Goal: Task Accomplishment & Management: Manage account settings

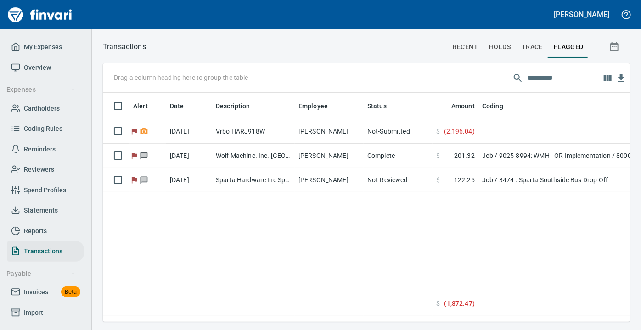
scroll to position [1, 1]
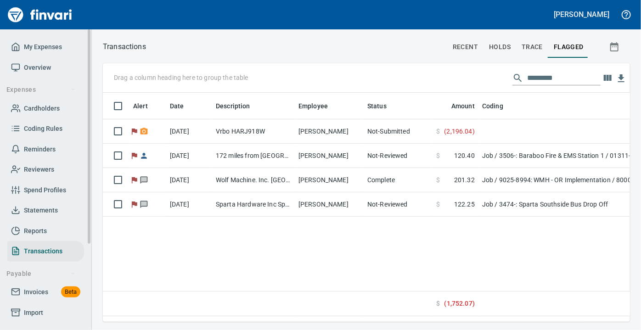
click at [45, 207] on span "Statements" at bounding box center [41, 210] width 34 height 11
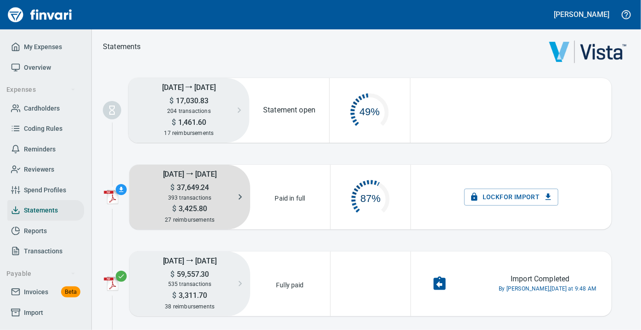
scroll to position [47, 72]
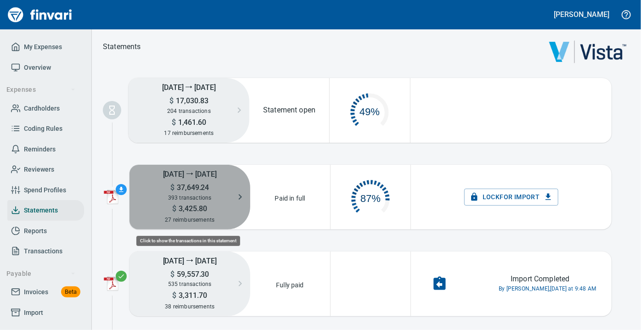
click at [207, 198] on span "393 transactions" at bounding box center [190, 198] width 44 height 6
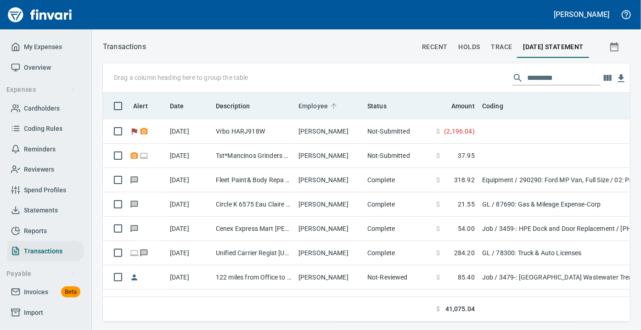
scroll to position [216, 514]
click at [315, 104] on span "Employee" at bounding box center [312, 105] width 29 height 11
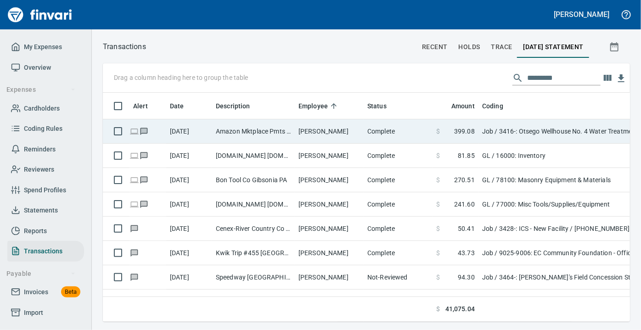
click at [298, 128] on td "[PERSON_NAME]" at bounding box center [329, 131] width 69 height 24
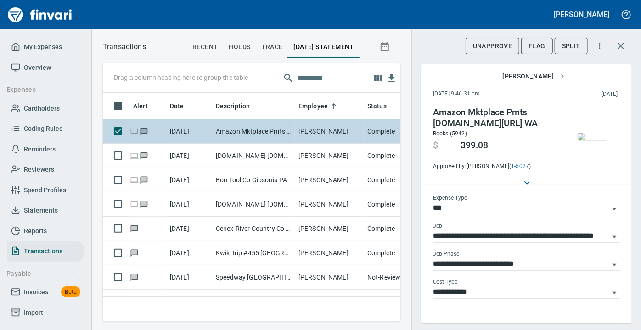
scroll to position [216, 285]
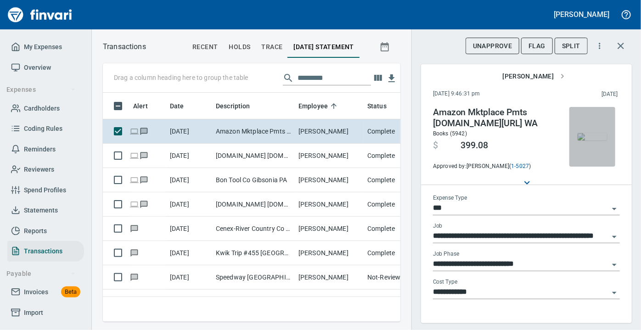
click at [585, 124] on button "button" at bounding box center [592, 137] width 46 height 60
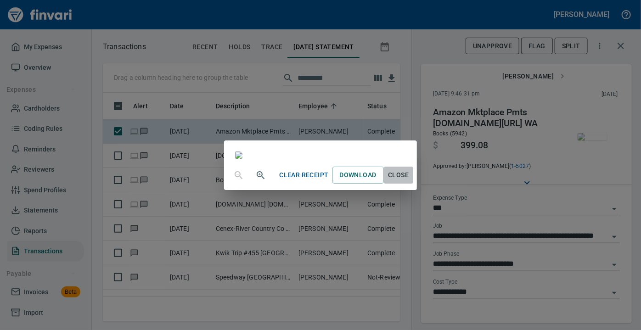
click at [409, 181] on span "Close" at bounding box center [398, 174] width 22 height 11
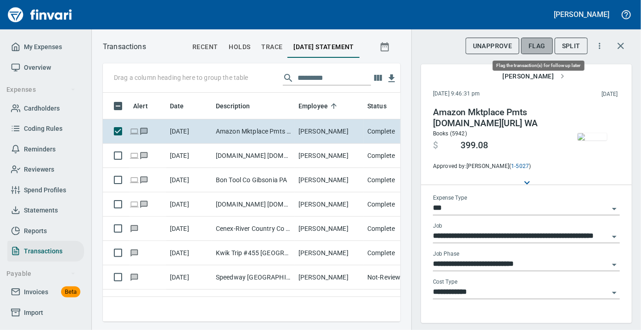
click at [531, 42] on span "Flag" at bounding box center [536, 45] width 17 height 11
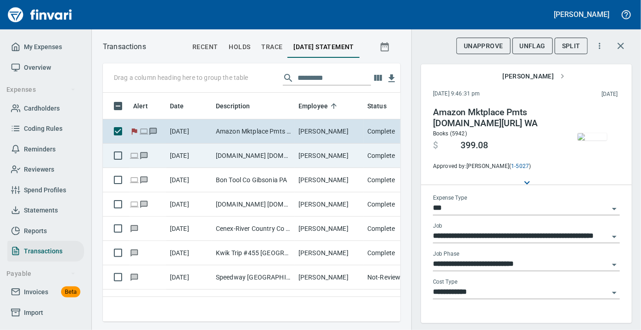
click at [258, 159] on td "[DOMAIN_NAME] [DOMAIN_NAME][URL] WA" at bounding box center [253, 156] width 83 height 24
type input "**"
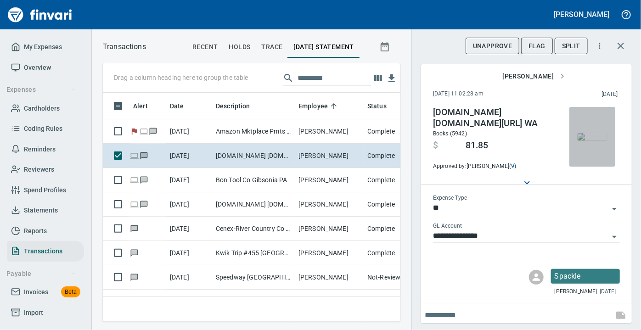
click at [580, 137] on img "button" at bounding box center [591, 136] width 29 height 7
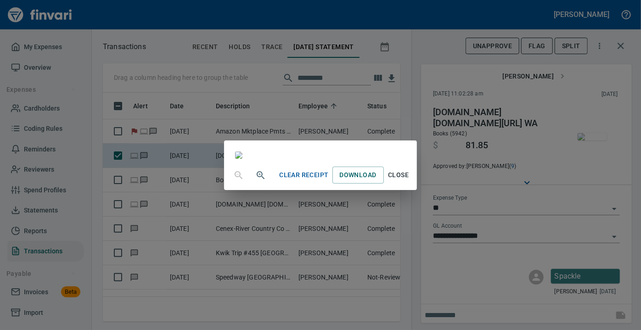
click at [409, 181] on span "Close" at bounding box center [398, 174] width 22 height 11
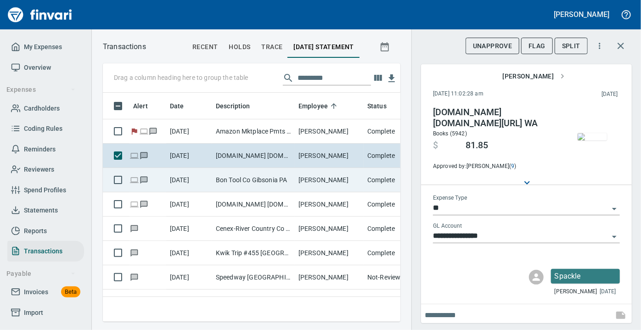
click at [221, 180] on td "Bon Tool Co Gibsonia PA" at bounding box center [253, 180] width 83 height 24
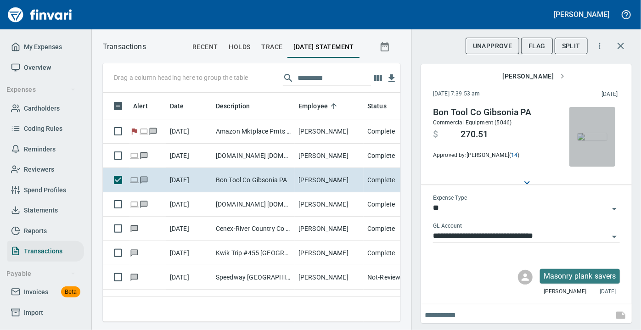
click at [581, 140] on img "button" at bounding box center [591, 136] width 29 height 7
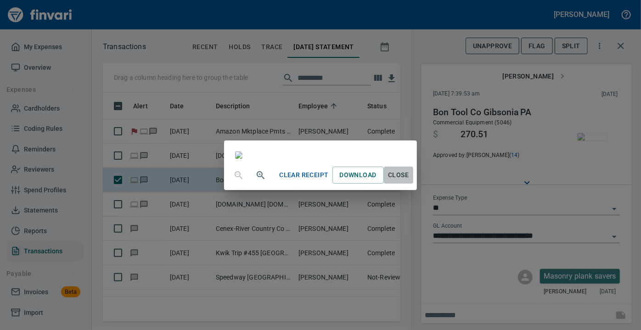
click at [409, 181] on span "Close" at bounding box center [398, 174] width 22 height 11
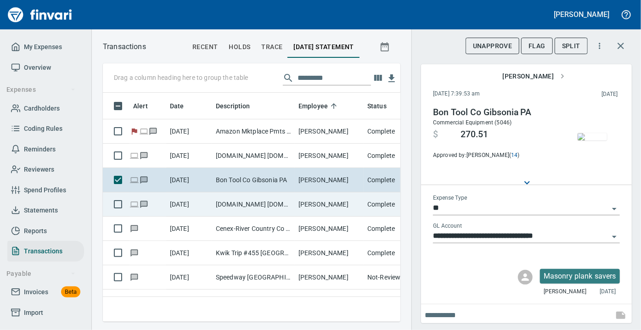
click at [239, 203] on td "[DOMAIN_NAME] [DOMAIN_NAME][URL] WA" at bounding box center [253, 204] width 83 height 24
type input "**********"
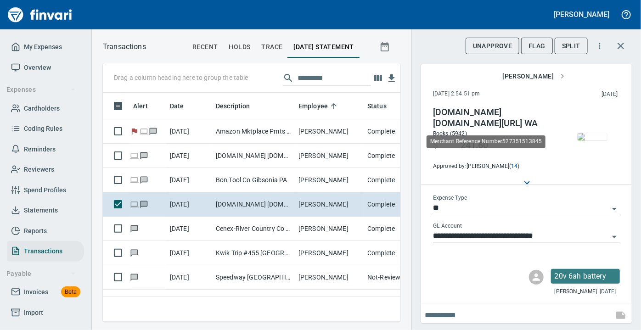
scroll to position [216, 285]
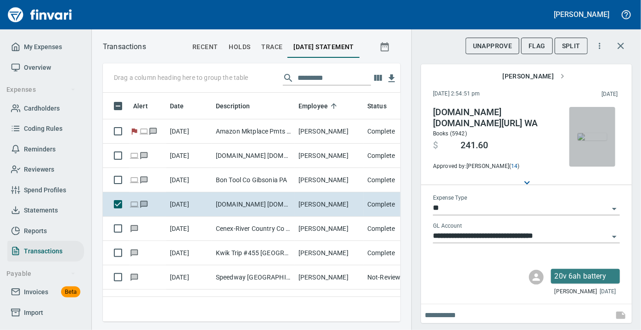
click at [582, 140] on img "button" at bounding box center [591, 136] width 29 height 7
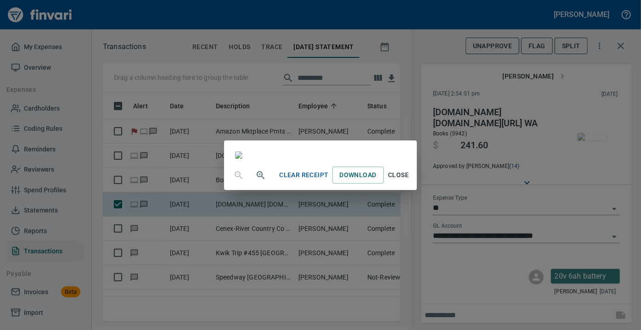
click at [409, 181] on span "Close" at bounding box center [398, 174] width 22 height 11
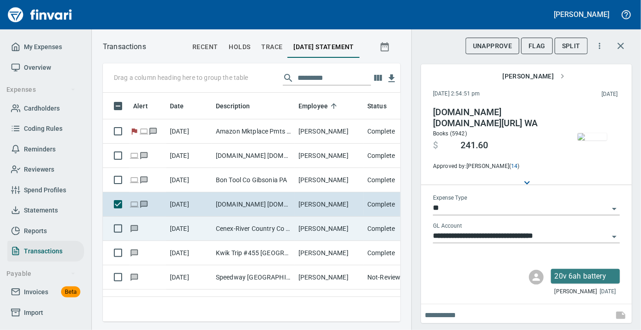
click at [253, 230] on td "Cenex-River Country Co [GEOGRAPHIC_DATA] [GEOGRAPHIC_DATA]" at bounding box center [253, 229] width 83 height 24
type input "***"
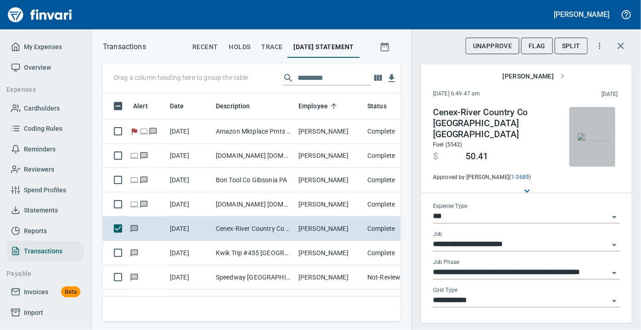
click at [581, 140] on img "button" at bounding box center [591, 136] width 29 height 7
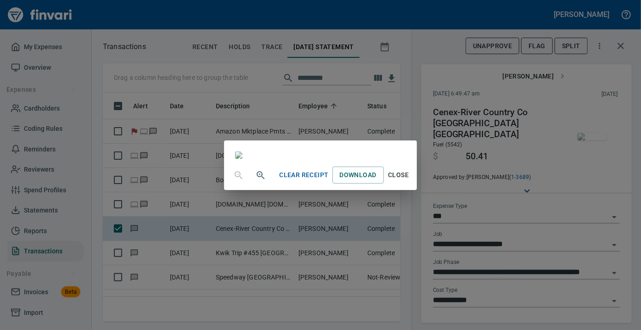
scroll to position [133, 0]
click at [409, 181] on span "Close" at bounding box center [398, 174] width 22 height 11
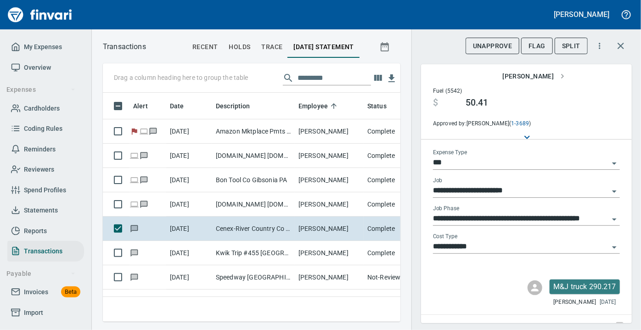
scroll to position [59, 0]
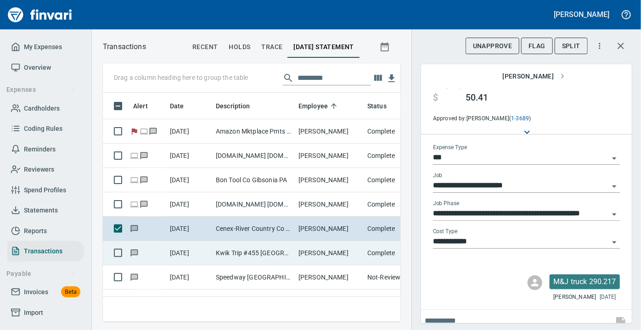
click at [218, 252] on td "Kwik Trip #455 [GEOGRAPHIC_DATA] [GEOGRAPHIC_DATA]" at bounding box center [253, 253] width 83 height 24
type input "**********"
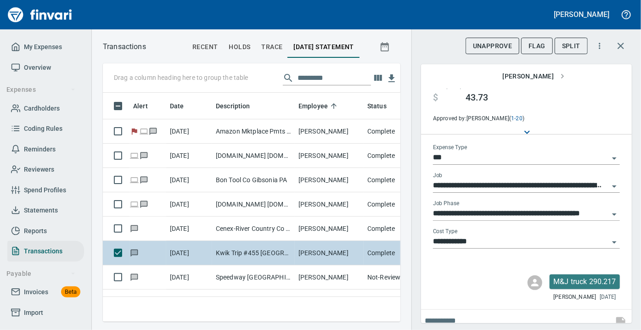
scroll to position [48, 0]
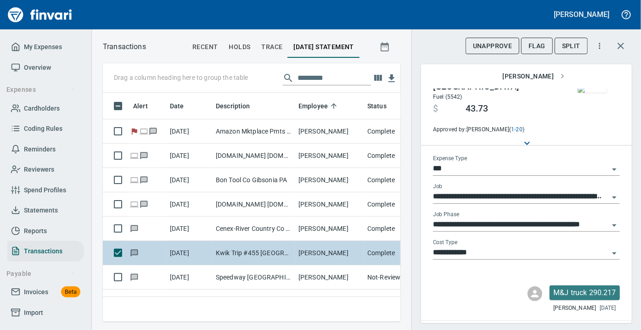
click at [218, 252] on td "Kwik Trip #455 [GEOGRAPHIC_DATA] [GEOGRAPHIC_DATA]" at bounding box center [253, 253] width 83 height 24
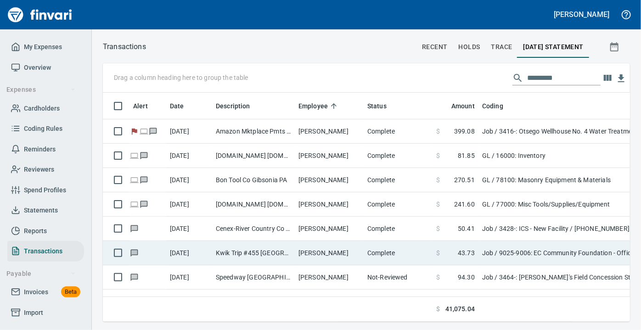
scroll to position [216, 512]
click at [218, 252] on td "Kwik Trip #455 [GEOGRAPHIC_DATA] [GEOGRAPHIC_DATA]" at bounding box center [253, 253] width 83 height 24
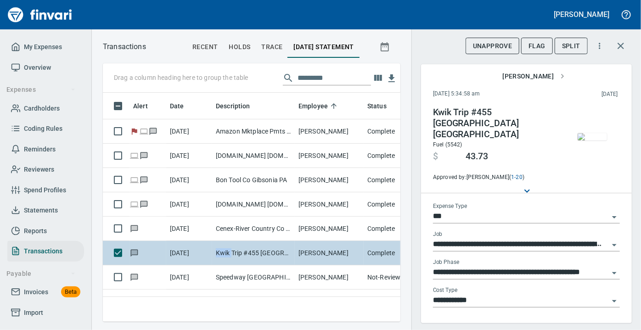
scroll to position [216, 285]
click at [218, 252] on td "Kwik Trip #455 [GEOGRAPHIC_DATA] [GEOGRAPHIC_DATA]" at bounding box center [253, 253] width 83 height 24
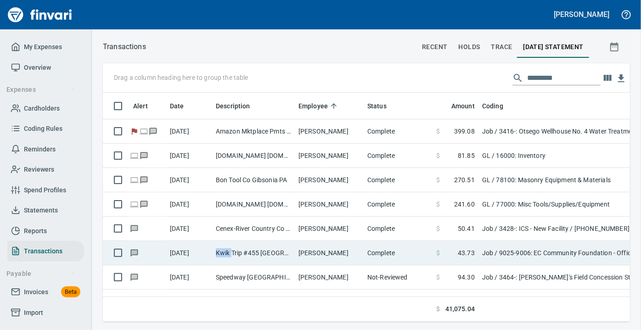
scroll to position [216, 513]
click at [241, 251] on td "Kwik Trip #455 [GEOGRAPHIC_DATA] [GEOGRAPHIC_DATA]" at bounding box center [253, 253] width 83 height 24
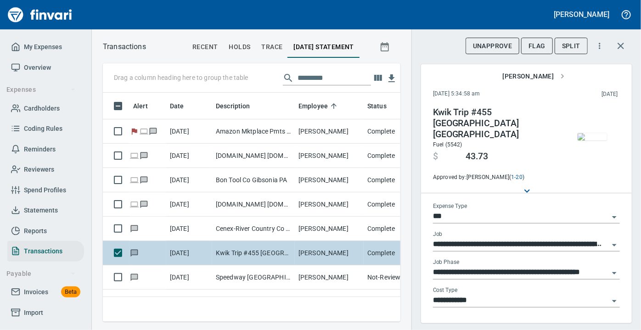
scroll to position [216, 285]
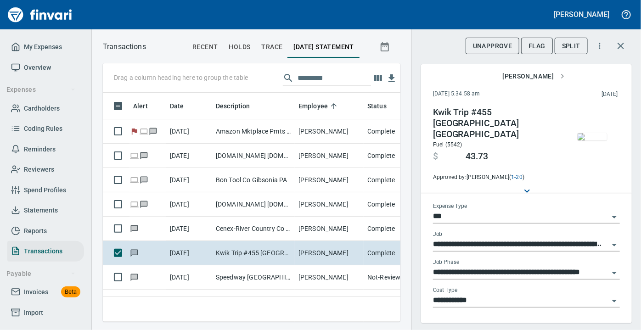
click at [581, 140] on img "button" at bounding box center [591, 136] width 29 height 7
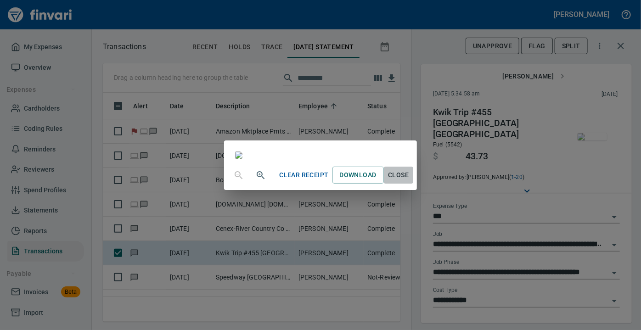
click at [409, 181] on span "Close" at bounding box center [398, 174] width 22 height 11
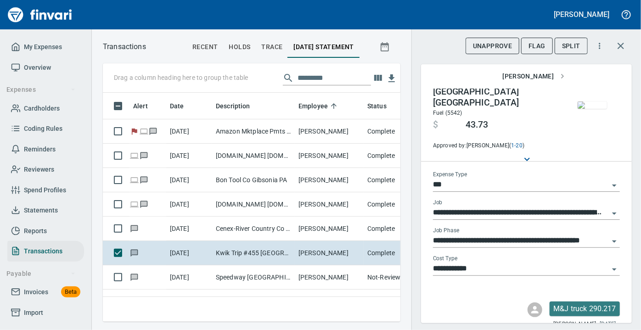
scroll to position [59, 0]
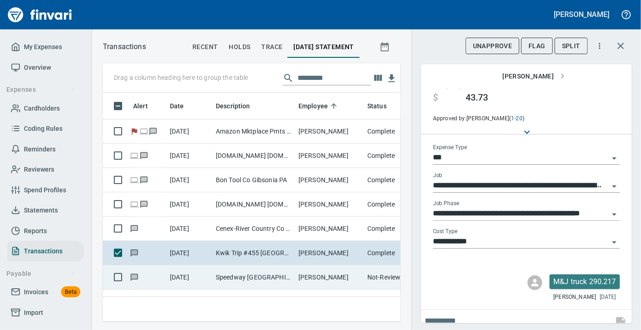
click at [265, 274] on td "Speedway [GEOGRAPHIC_DATA]" at bounding box center [253, 277] width 83 height 24
type input "**********"
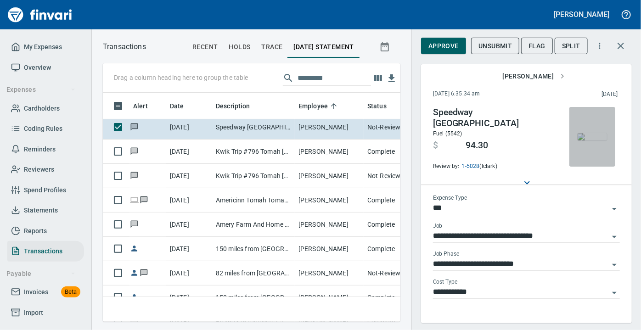
click at [588, 140] on img "button" at bounding box center [591, 136] width 29 height 7
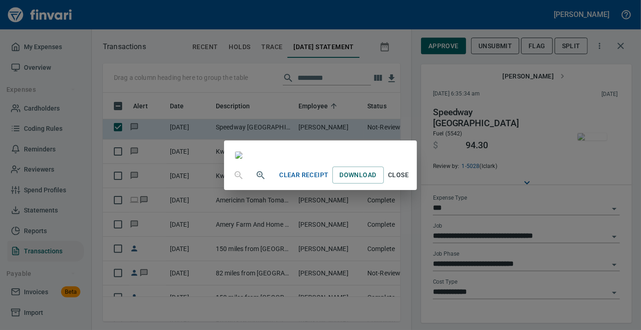
scroll to position [209, 0]
click at [409, 181] on span "Close" at bounding box center [398, 174] width 22 height 11
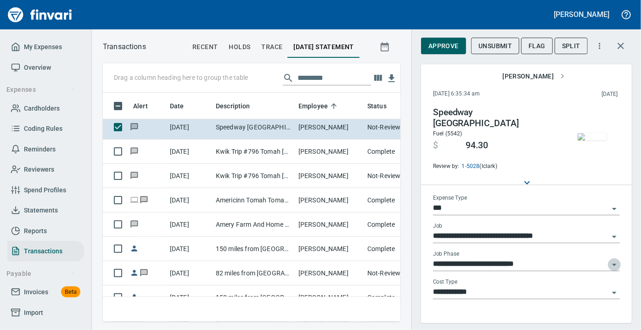
click at [612, 264] on icon "Open" at bounding box center [614, 265] width 5 height 2
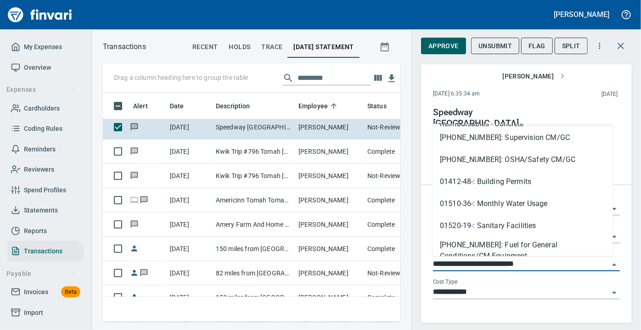
scroll to position [150, 0]
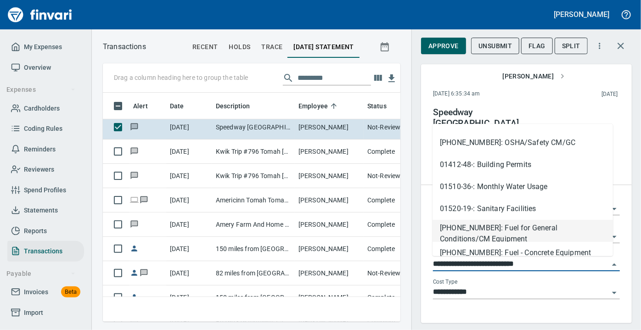
click at [510, 223] on li "[PHONE_NUMBER]: Fuel for General Conditions/CM Equipment" at bounding box center [522, 231] width 180 height 22
type input "**********"
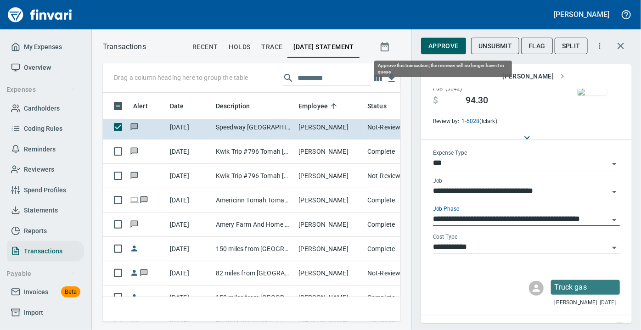
scroll to position [216, 285]
click at [440, 45] on span "Approve" at bounding box center [443, 45] width 30 height 11
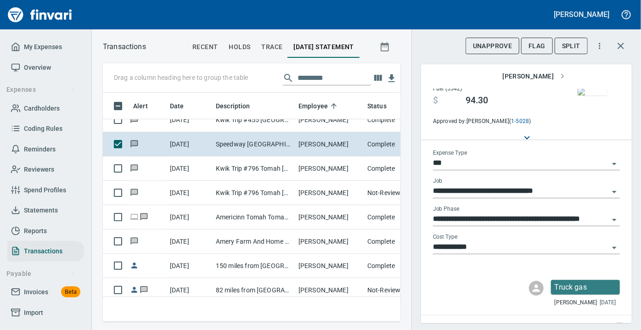
scroll to position [117, 0]
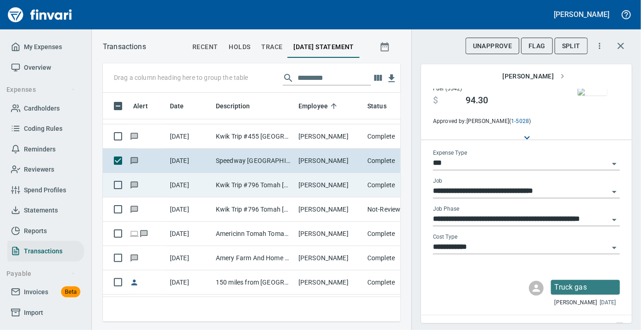
click at [281, 183] on td "Kwik Trip #796 Tomah [GEOGRAPHIC_DATA]" at bounding box center [253, 185] width 83 height 24
type input "**********"
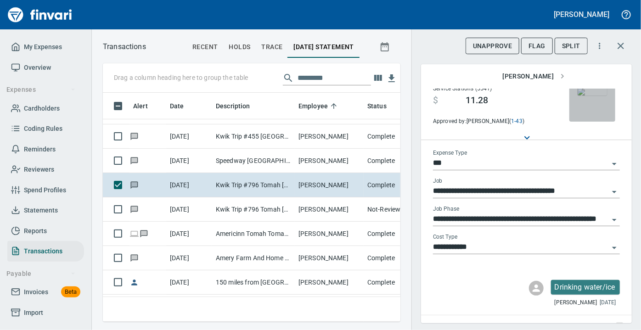
click at [580, 95] on img "button" at bounding box center [591, 91] width 29 height 7
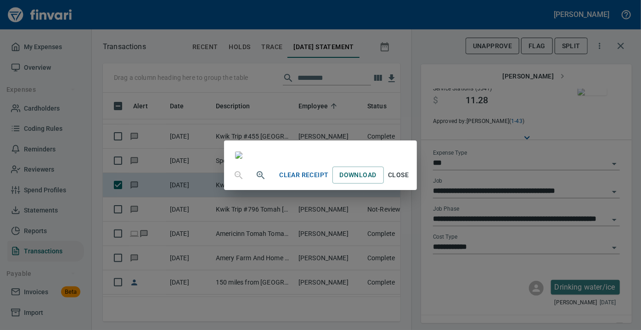
scroll to position [164, 0]
click at [409, 181] on span "Close" at bounding box center [398, 174] width 22 height 11
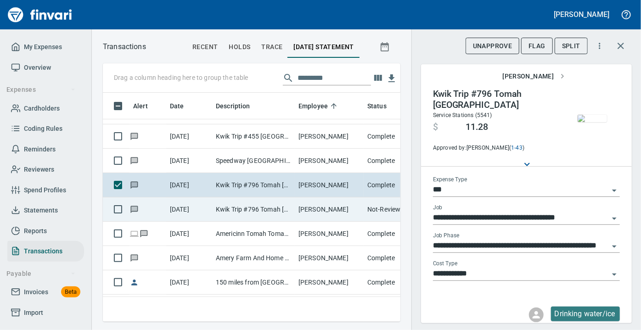
click at [215, 210] on td "Kwik Trip #796 Tomah [GEOGRAPHIC_DATA]" at bounding box center [253, 209] width 83 height 24
type input "*********"
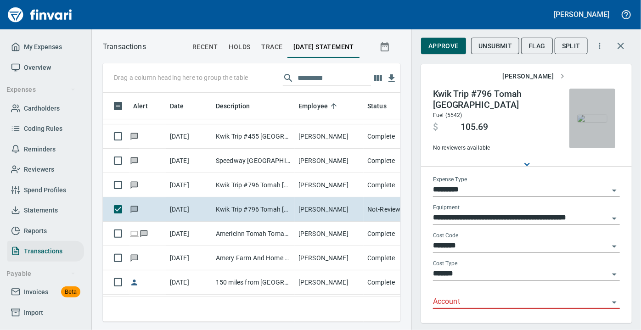
click at [581, 122] on img "button" at bounding box center [591, 118] width 29 height 7
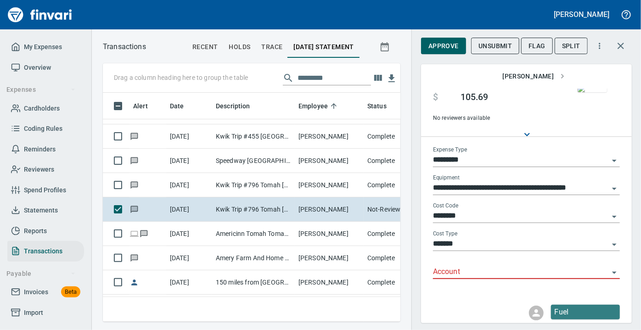
scroll to position [51, 0]
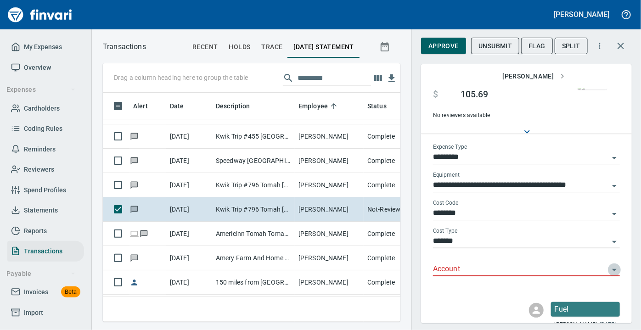
click at [609, 268] on icon "Open" at bounding box center [614, 269] width 11 height 11
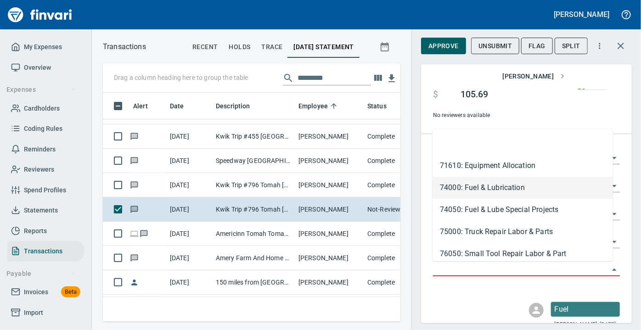
click at [514, 186] on li "74000: Fuel & Lubrication" at bounding box center [522, 188] width 180 height 22
type input "**********"
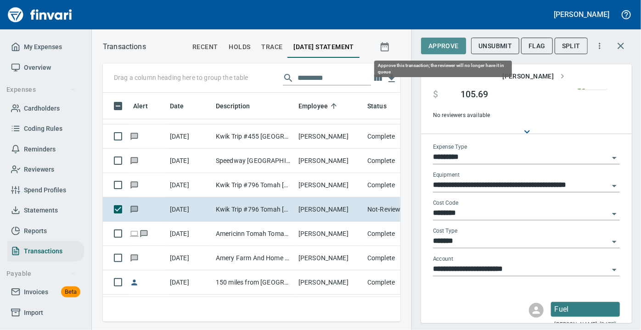
click at [441, 49] on span "Approve" at bounding box center [443, 45] width 30 height 11
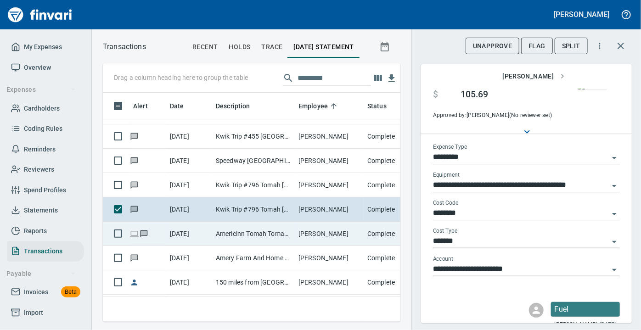
click at [291, 231] on td "Americinn Tomah Tomah WI" at bounding box center [253, 234] width 83 height 24
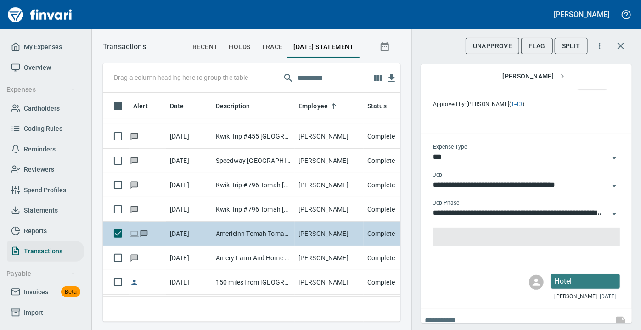
type input "***"
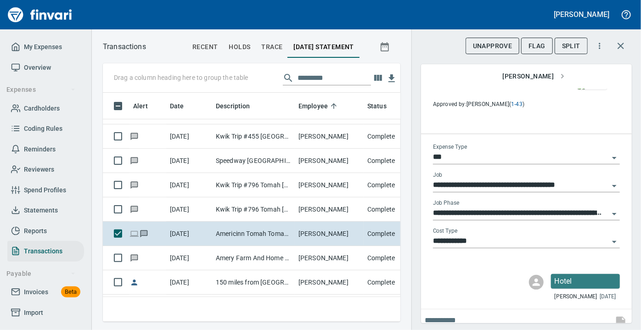
click at [588, 89] on img "button" at bounding box center [591, 85] width 29 height 7
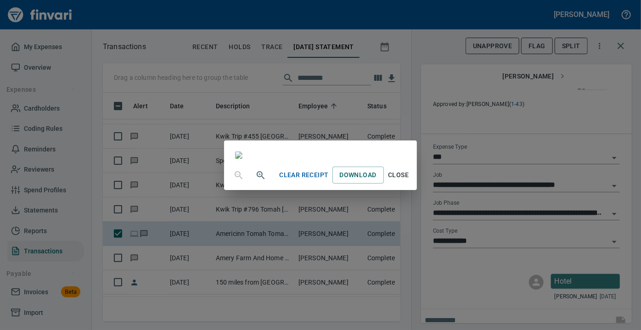
scroll to position [209, 0]
click at [409, 181] on span "Close" at bounding box center [398, 174] width 22 height 11
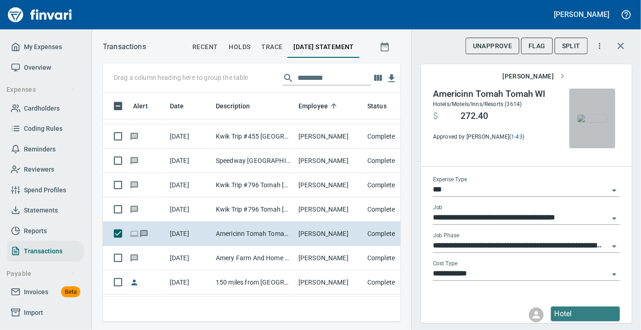
click at [595, 115] on img "button" at bounding box center [591, 118] width 29 height 7
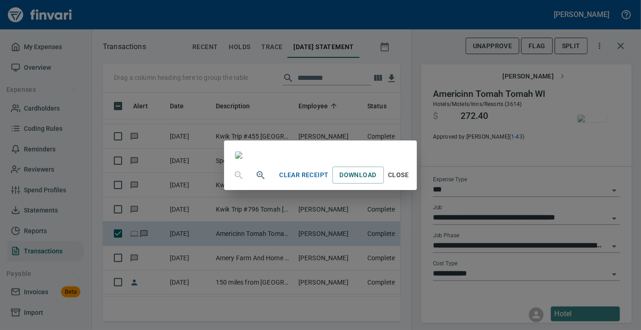
scroll to position [115, 0]
click at [242, 159] on img at bounding box center [238, 154] width 7 height 7
click at [409, 181] on span "Close" at bounding box center [398, 174] width 22 height 11
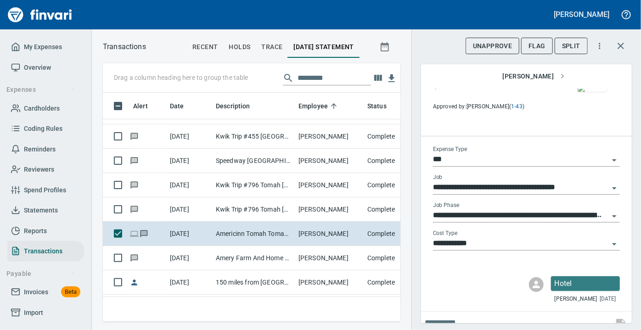
scroll to position [59, 0]
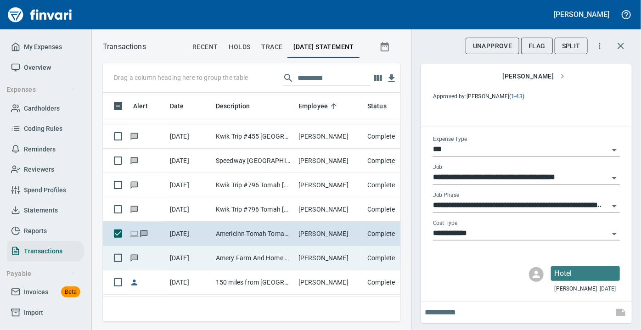
click at [207, 260] on td "[DATE]" at bounding box center [189, 258] width 46 height 24
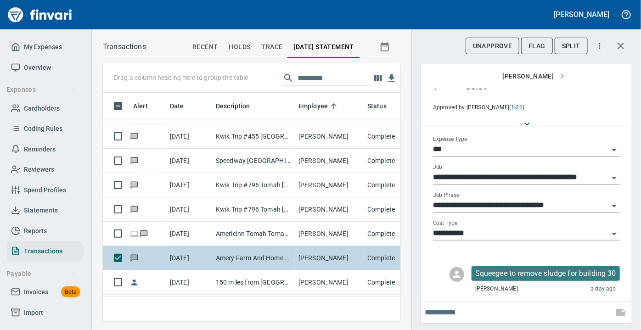
type input "**********"
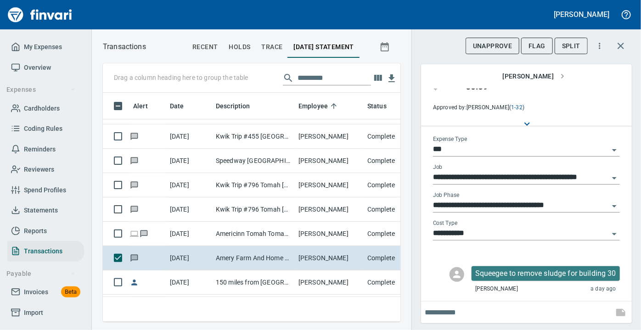
scroll to position [62, 0]
click at [588, 81] on img "button" at bounding box center [591, 77] width 29 height 7
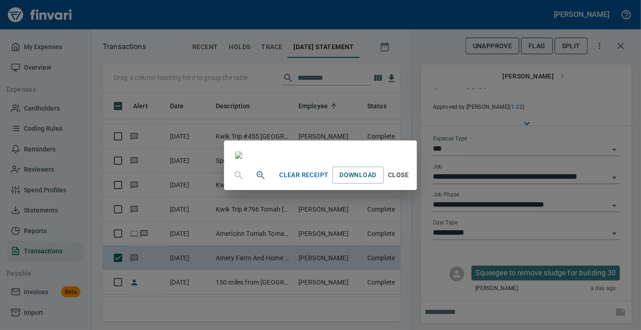
click at [242, 159] on img at bounding box center [238, 154] width 7 height 7
click at [409, 181] on span "Close" at bounding box center [398, 174] width 22 height 11
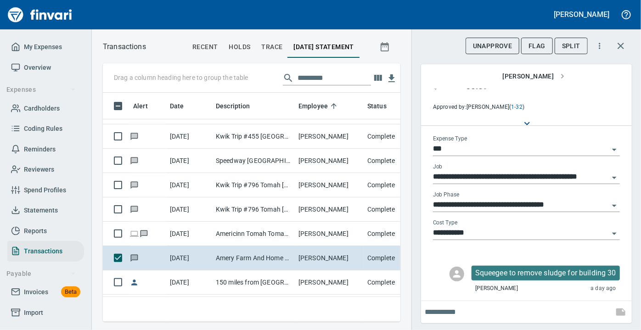
scroll to position [62, 0]
click at [532, 47] on span "Flag" at bounding box center [536, 45] width 17 height 11
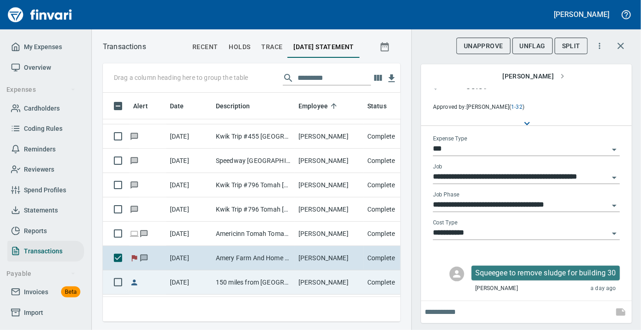
click at [212, 278] on td "150 miles from [GEOGRAPHIC_DATA][PERSON_NAME] to [GEOGRAPHIC_DATA] (round trip)…" at bounding box center [253, 282] width 83 height 24
type input "**********"
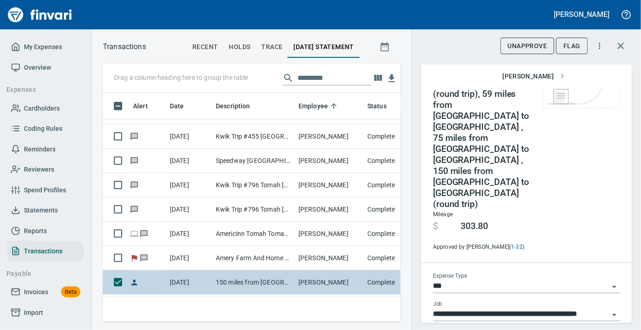
scroll to position [87, 0]
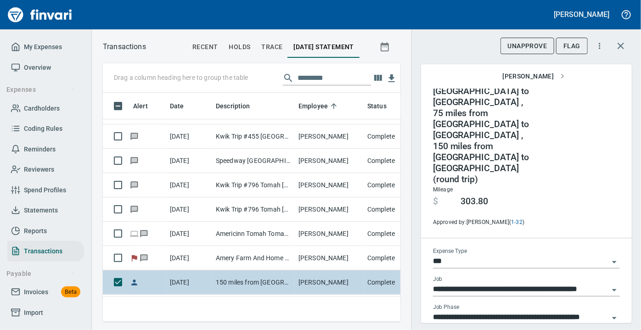
click at [212, 278] on td "150 miles from [GEOGRAPHIC_DATA][PERSON_NAME] to [GEOGRAPHIC_DATA] (round trip)…" at bounding box center [253, 282] width 83 height 24
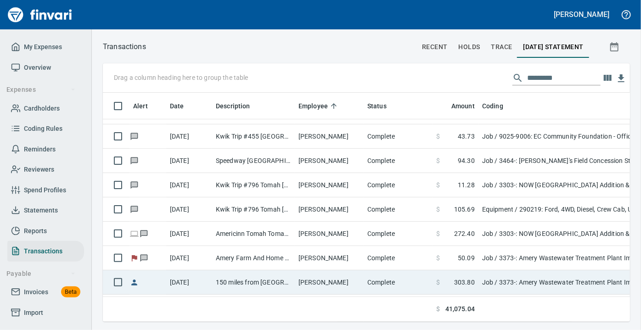
scroll to position [216, 513]
click at [227, 279] on td "150 miles from [GEOGRAPHIC_DATA][PERSON_NAME] to [GEOGRAPHIC_DATA] (round trip)…" at bounding box center [253, 282] width 83 height 24
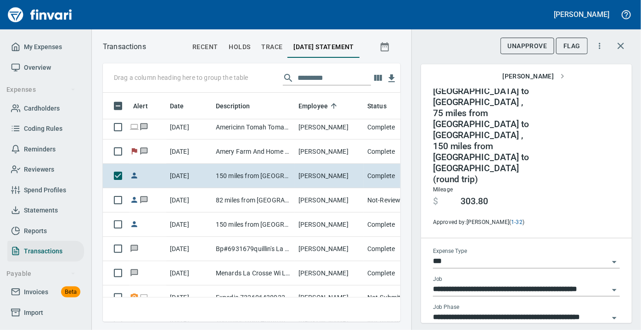
scroll to position [228, 0]
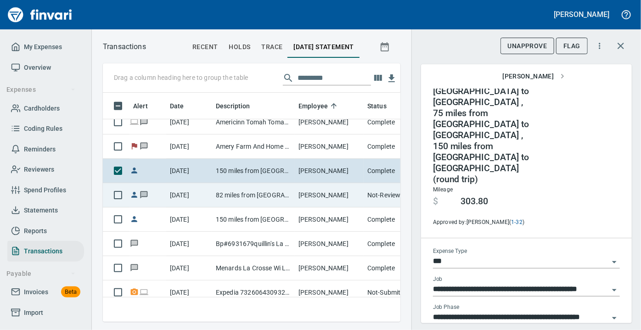
click at [199, 193] on td "[DATE]" at bounding box center [189, 195] width 46 height 24
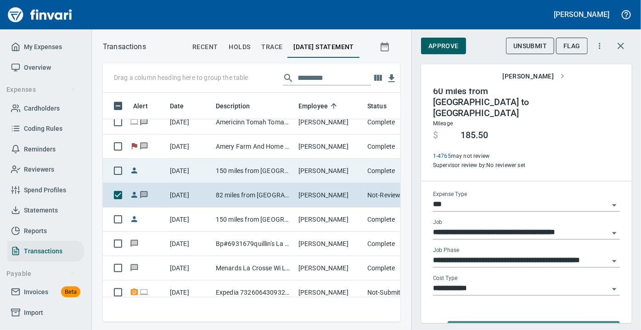
click at [195, 162] on td "[DATE]" at bounding box center [189, 171] width 46 height 24
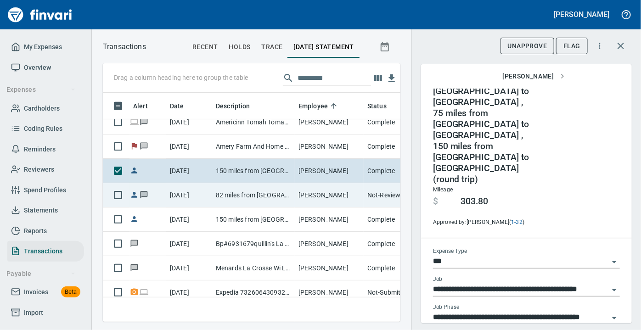
click at [186, 192] on td "[DATE]" at bounding box center [189, 195] width 46 height 24
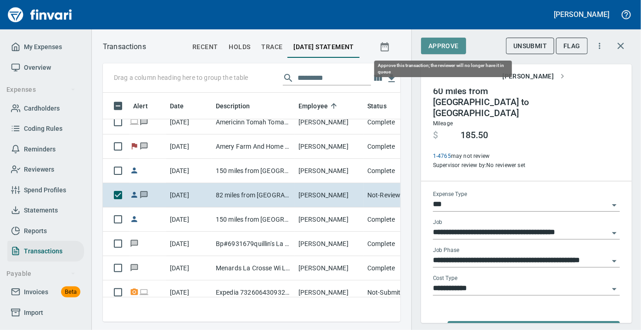
click at [445, 43] on span "Approve" at bounding box center [443, 45] width 30 height 11
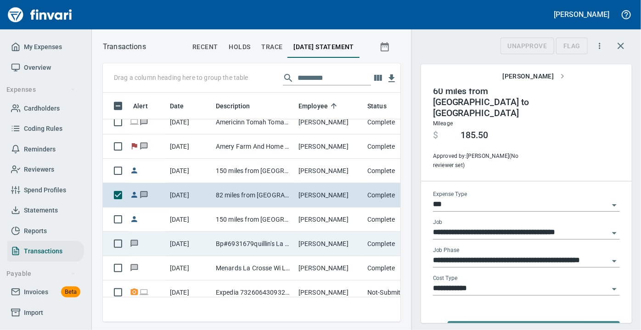
scroll to position [216, 285]
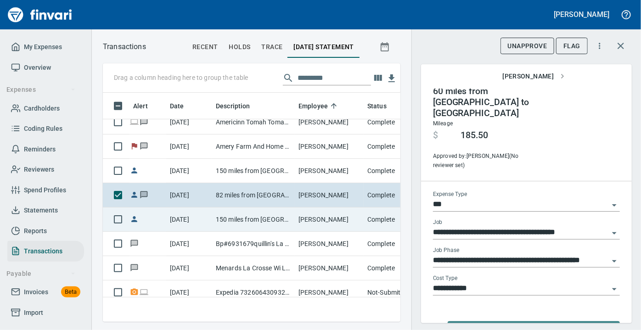
click at [213, 218] on td "150 miles from [GEOGRAPHIC_DATA][PERSON_NAME] to [GEOGRAPHIC_DATA] (round trip)…" at bounding box center [253, 219] width 83 height 24
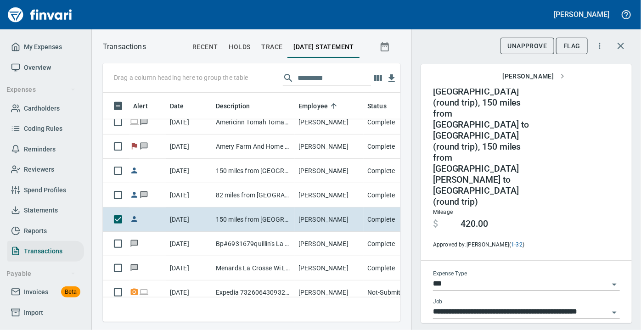
scroll to position [98, 0]
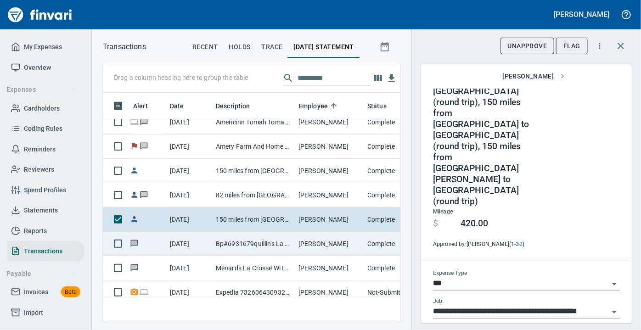
click at [247, 243] on td "Bp#6931679quillin's La Crosse WI" at bounding box center [253, 244] width 83 height 24
type input "**********"
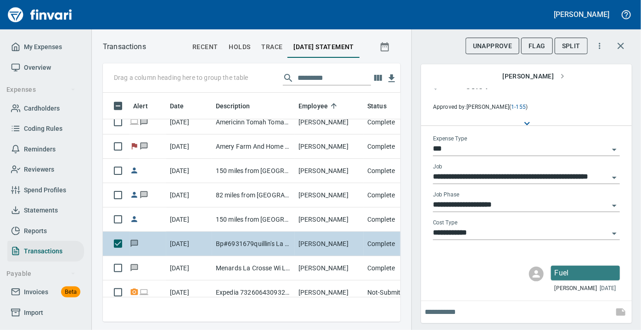
scroll to position [21, 0]
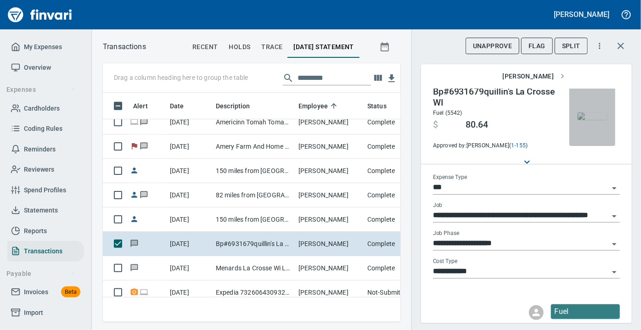
click at [587, 115] on img "button" at bounding box center [591, 115] width 29 height 7
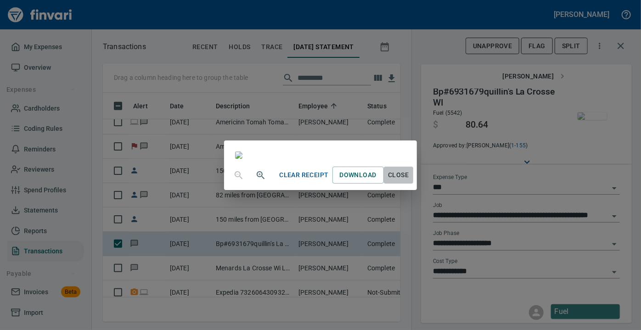
click at [409, 181] on span "Close" at bounding box center [398, 174] width 22 height 11
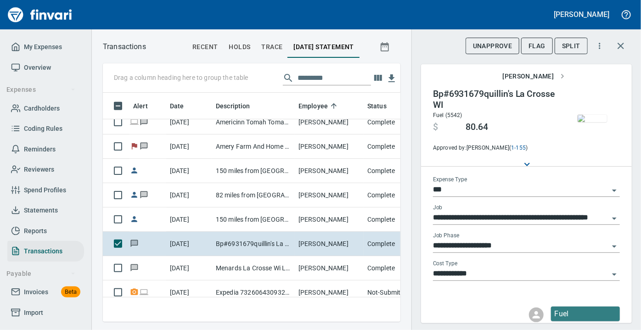
scroll to position [59, 0]
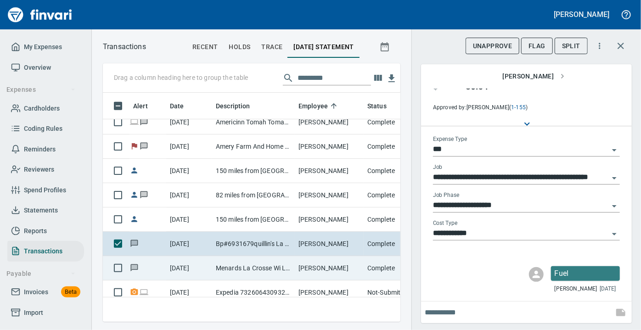
click at [291, 265] on td "Menards La Crosse Wi La Crosse [GEOGRAPHIC_DATA]" at bounding box center [253, 268] width 83 height 24
type input "**********"
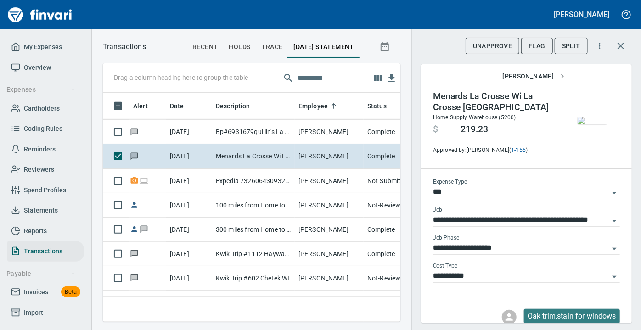
scroll to position [16, 0]
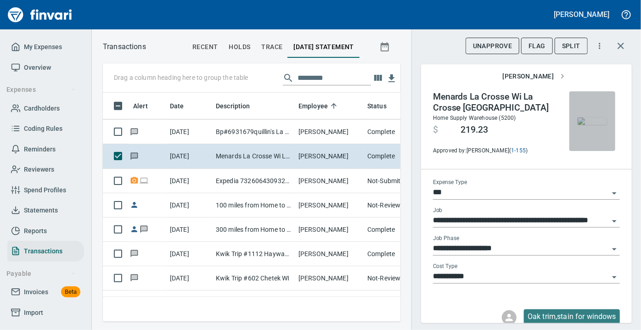
click at [587, 124] on img "button" at bounding box center [591, 120] width 29 height 7
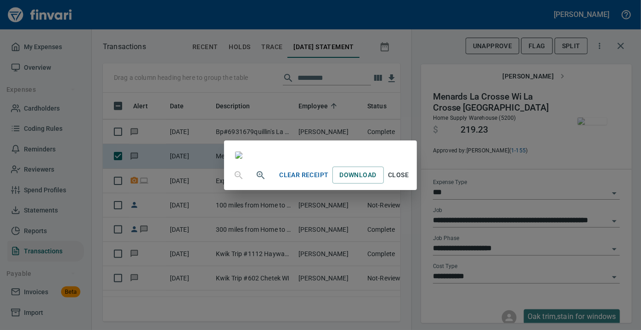
click at [255, 181] on icon "button" at bounding box center [260, 175] width 11 height 11
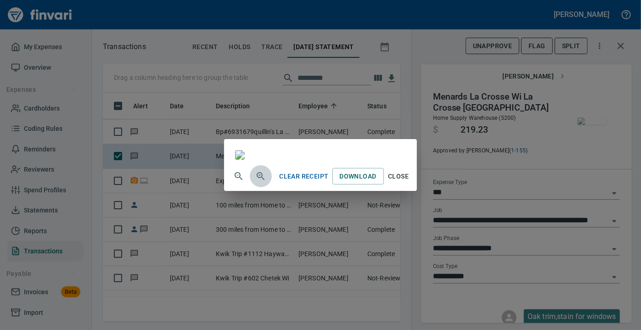
click at [255, 182] on icon "button" at bounding box center [260, 176] width 11 height 11
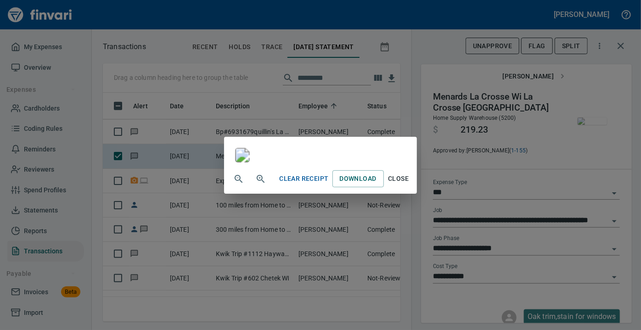
scroll to position [258, 0]
click at [409, 184] on span "Close" at bounding box center [398, 178] width 22 height 11
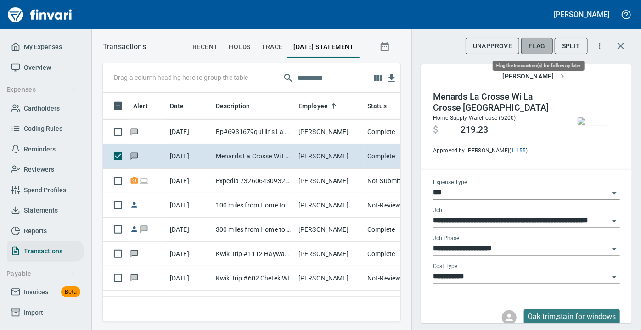
click at [536, 42] on span "Flag" at bounding box center [536, 45] width 17 height 11
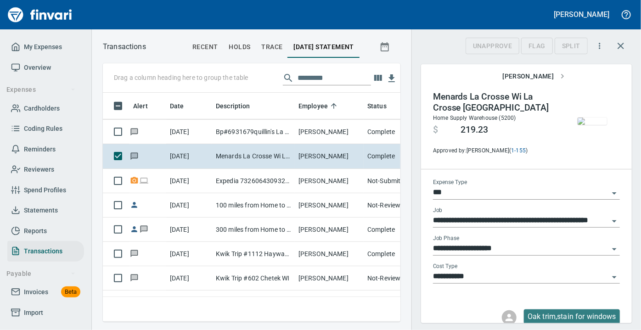
scroll to position [216, 285]
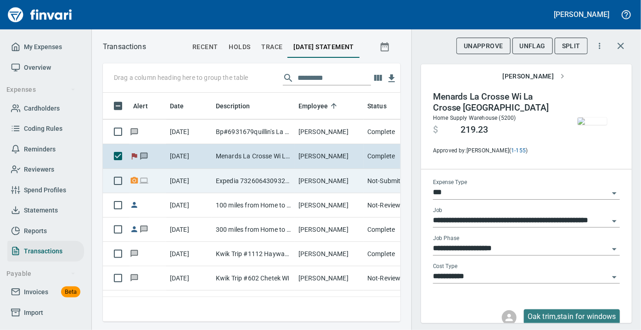
click at [247, 179] on td "Expedia 73260643093222 [DOMAIN_NAME] WA" at bounding box center [253, 181] width 83 height 24
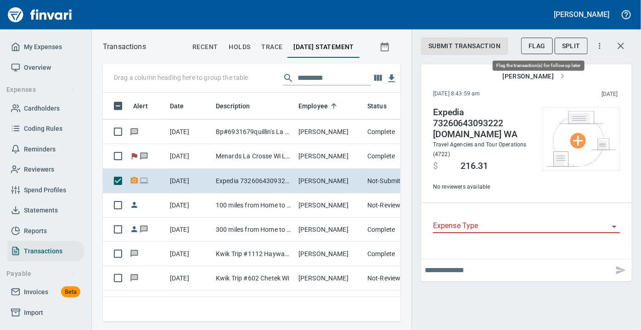
scroll to position [216, 285]
click at [536, 42] on span "Flag" at bounding box center [536, 45] width 17 height 11
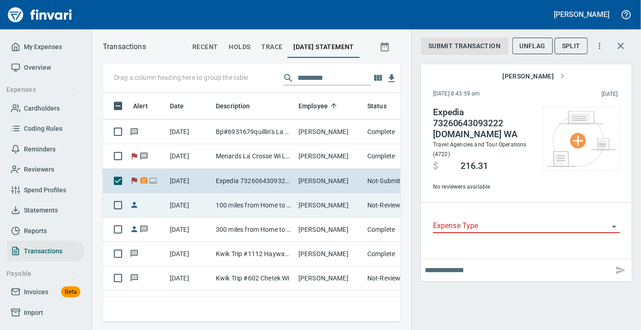
click at [251, 204] on td "100 miles from Home to [GEOGRAPHIC_DATA] Rest Stop" at bounding box center [253, 205] width 83 height 24
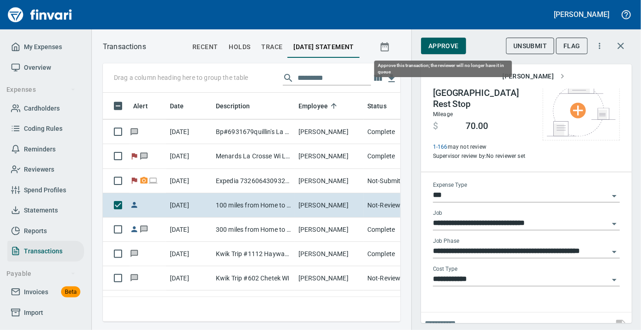
scroll to position [216, 285]
click at [438, 43] on span "Approve" at bounding box center [443, 45] width 30 height 11
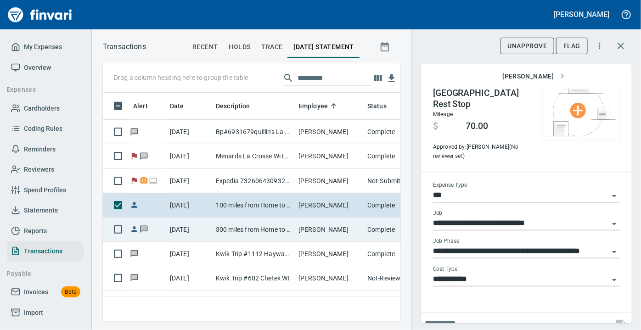
click at [219, 229] on td "300 miles from Home to SWH Daycare" at bounding box center [253, 230] width 83 height 24
type input "**"
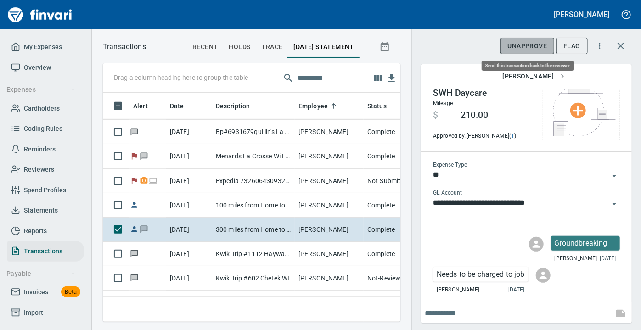
click at [529, 49] on span "UnApprove" at bounding box center [527, 45] width 39 height 11
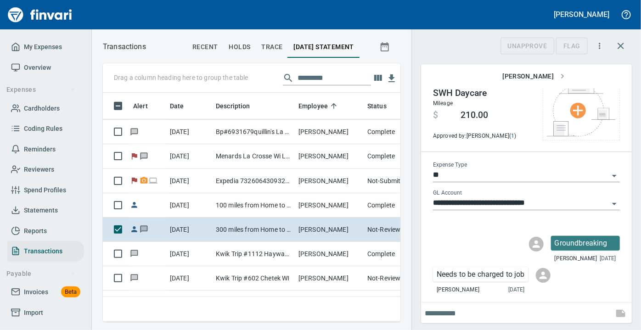
scroll to position [216, 285]
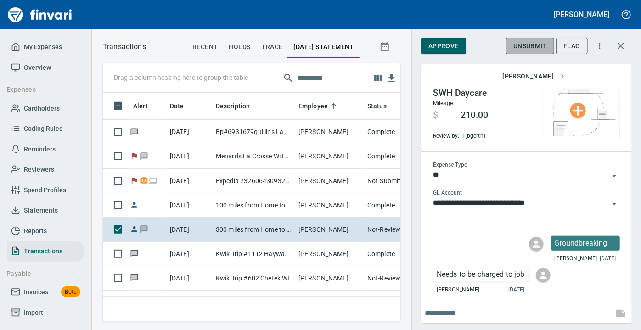
click at [530, 45] on span "Unsubmit" at bounding box center [529, 45] width 33 height 11
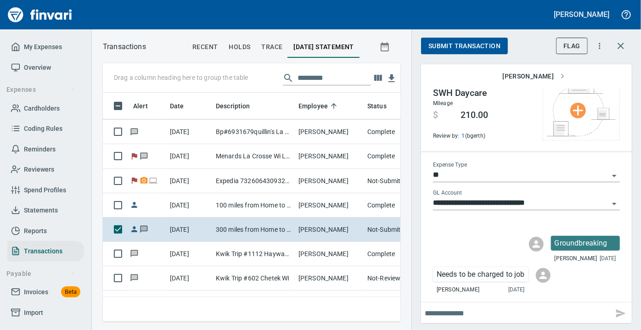
click at [461, 318] on input "text" at bounding box center [516, 313] width 185 height 15
type input "**********"
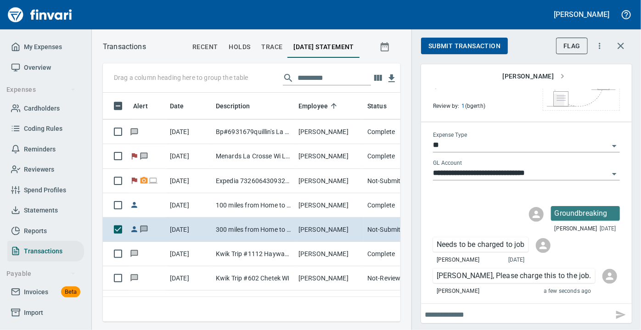
scroll to position [62, 0]
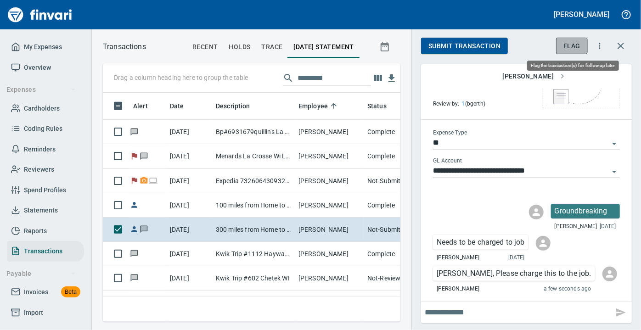
click at [572, 45] on span "Flag" at bounding box center [571, 45] width 17 height 11
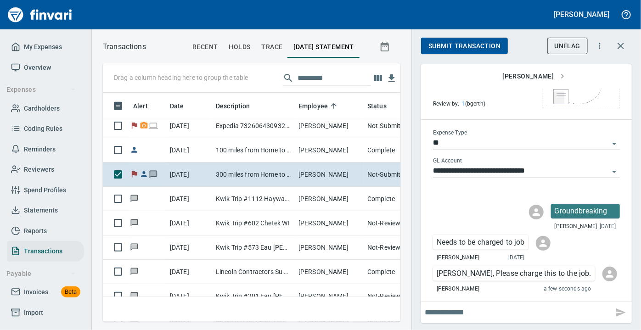
scroll to position [406, 0]
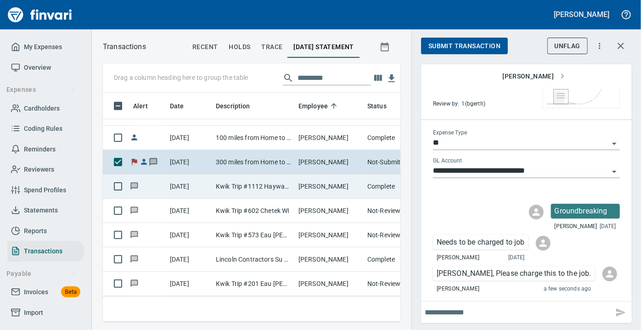
click at [229, 189] on td "Kwik Trip #1112 Hayward WI" at bounding box center [253, 186] width 83 height 24
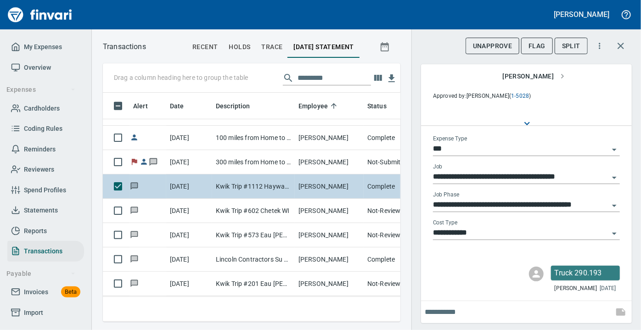
scroll to position [51, 0]
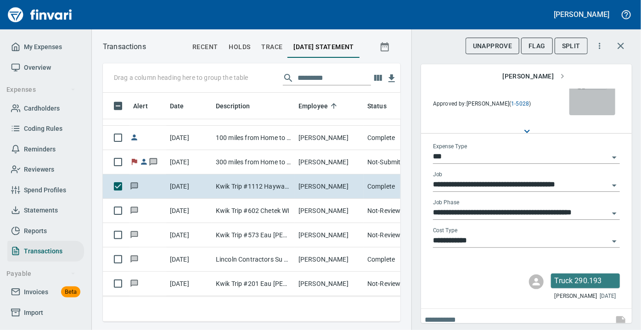
click at [582, 89] on img "button" at bounding box center [591, 85] width 29 height 7
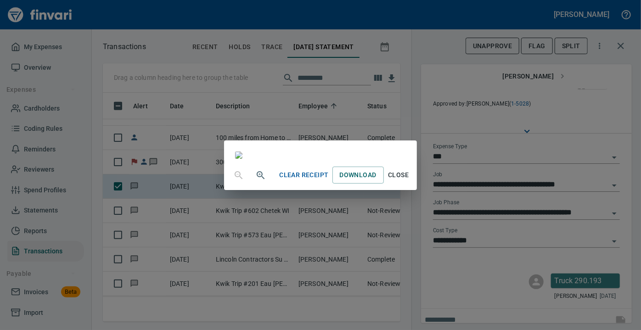
scroll to position [196, 0]
click at [409, 181] on span "Close" at bounding box center [398, 174] width 22 height 11
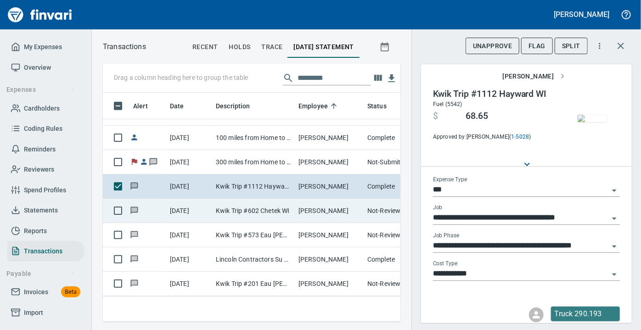
click at [191, 211] on td "[DATE]" at bounding box center [189, 211] width 46 height 24
type input "*********"
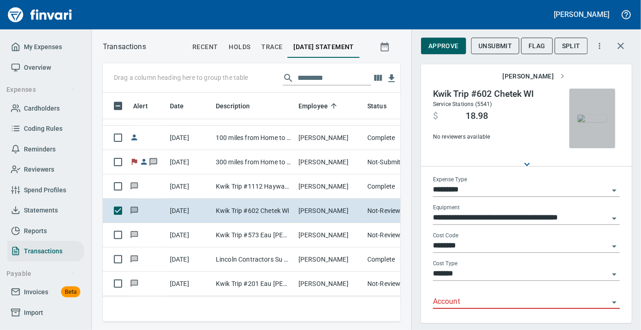
click at [578, 122] on img "button" at bounding box center [591, 118] width 29 height 7
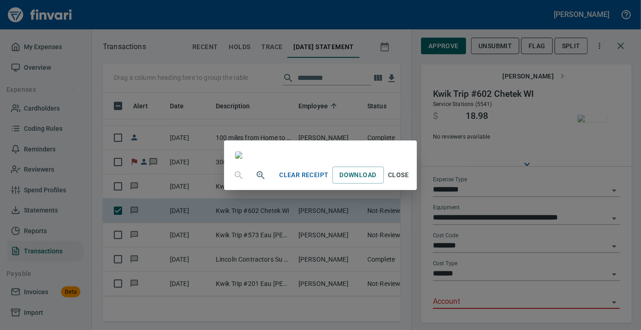
scroll to position [151, 0]
click at [409, 181] on span "Close" at bounding box center [398, 174] width 22 height 11
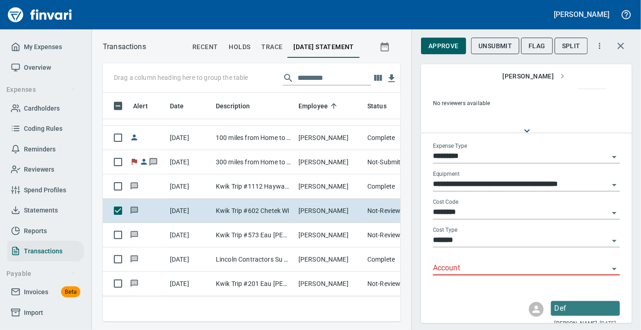
scroll to position [50, 0]
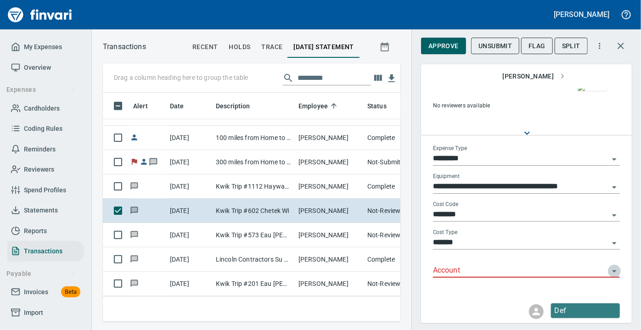
click at [609, 274] on icon "Open" at bounding box center [614, 271] width 11 height 11
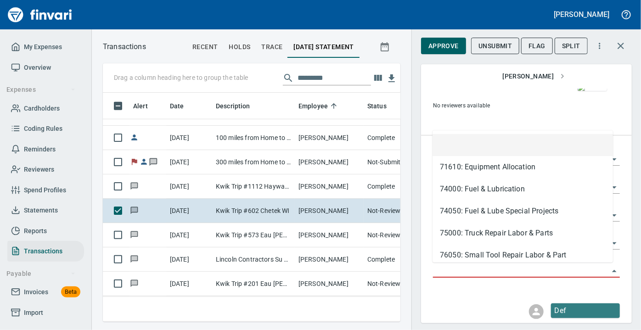
scroll to position [216, 285]
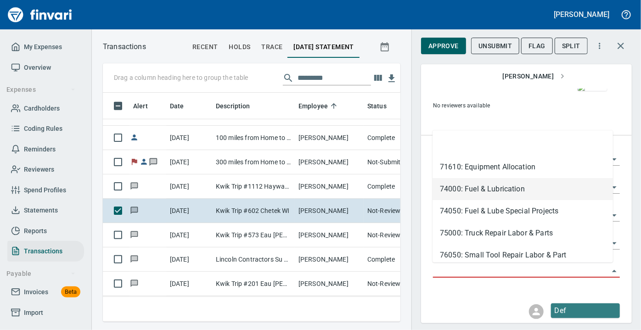
click at [491, 190] on li "74000: Fuel & Lubrication" at bounding box center [522, 189] width 180 height 22
type input "**********"
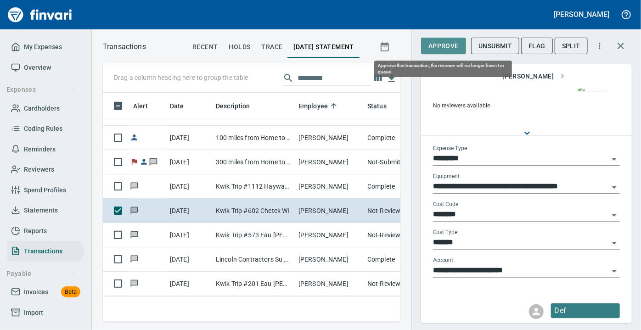
click at [438, 46] on span "Approve" at bounding box center [443, 45] width 30 height 11
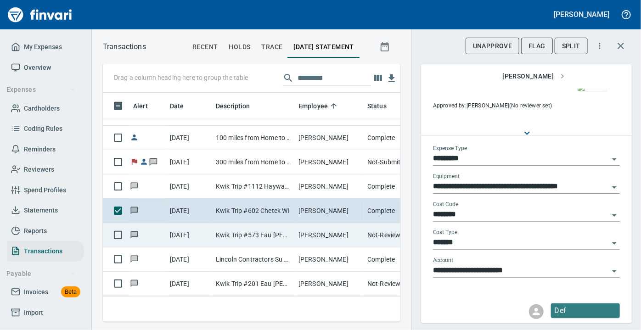
click at [222, 229] on td "Kwik Trip #573 Eau [PERSON_NAME]" at bounding box center [253, 235] width 83 height 24
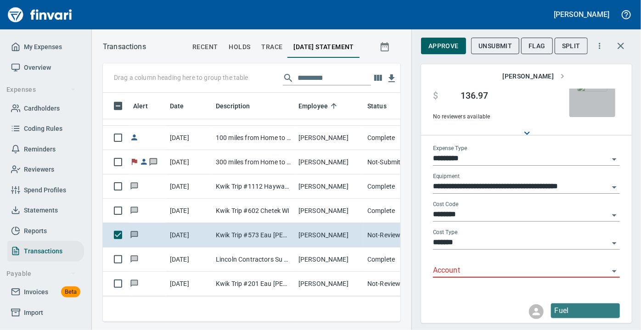
click at [592, 91] on img "button" at bounding box center [591, 87] width 29 height 7
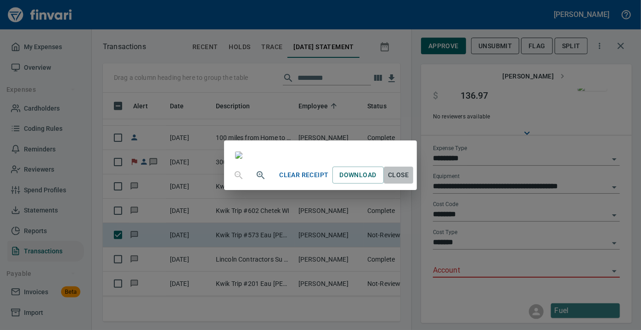
click at [409, 181] on span "Close" at bounding box center [398, 174] width 22 height 11
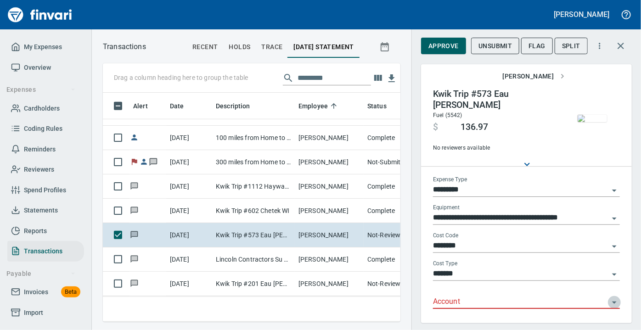
click at [609, 299] on icon "Open" at bounding box center [614, 302] width 11 height 11
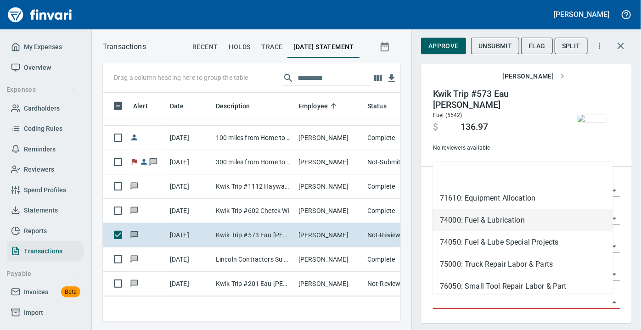
click at [485, 227] on li "74000: Fuel & Lubrication" at bounding box center [522, 220] width 180 height 22
type input "**********"
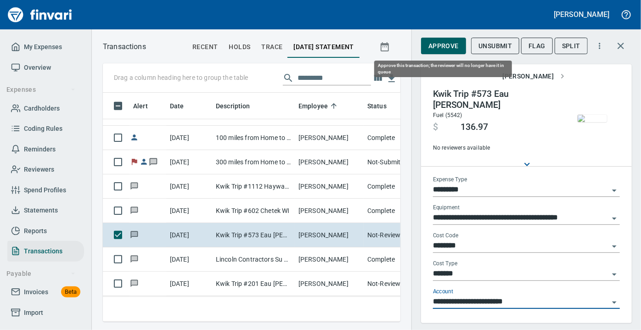
click at [441, 45] on span "Approve" at bounding box center [443, 45] width 30 height 11
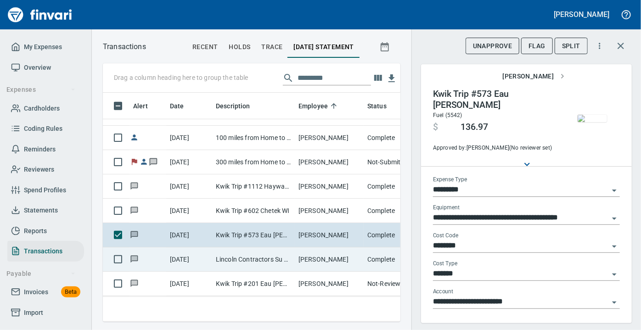
click at [219, 256] on td "Lincoln Contractors Su Eau [PERSON_NAME][GEOGRAPHIC_DATA]" at bounding box center [253, 259] width 83 height 24
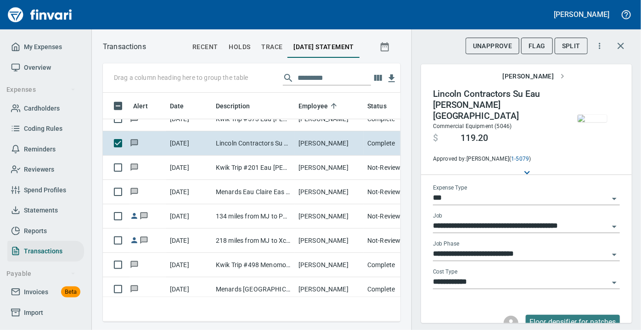
scroll to position [522, 0]
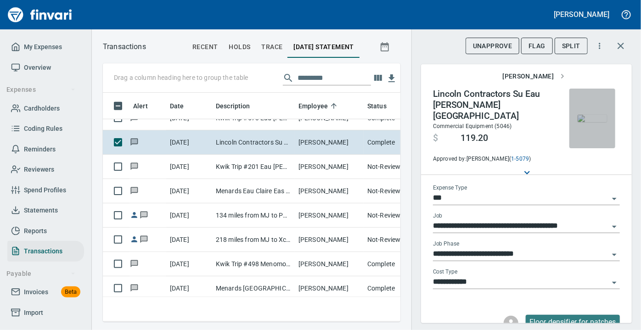
click at [585, 122] on img "button" at bounding box center [591, 118] width 29 height 7
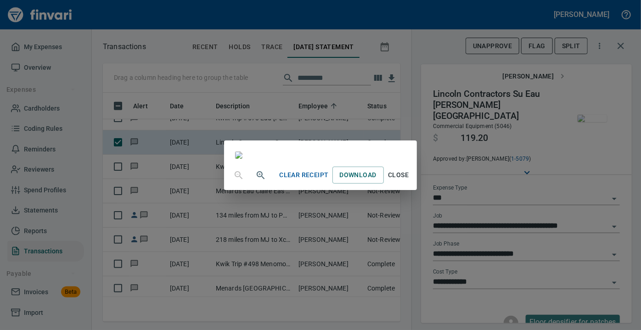
scroll to position [196, 0]
click at [409, 181] on span "Close" at bounding box center [398, 174] width 22 height 11
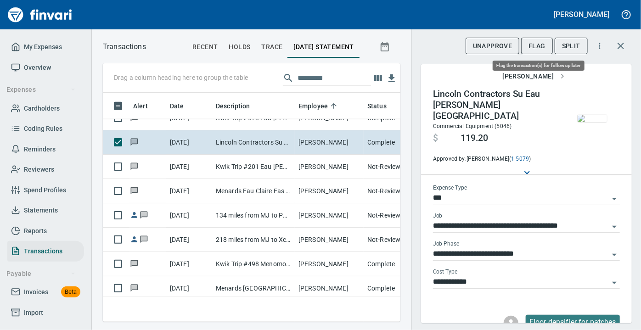
click at [536, 47] on span "Flag" at bounding box center [536, 45] width 17 height 11
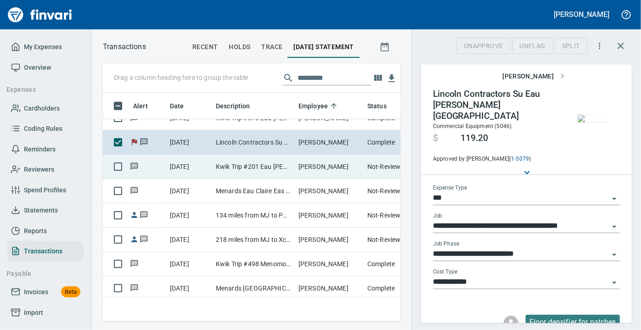
scroll to position [216, 285]
click at [230, 165] on td "Kwik Trip #201 Eau [PERSON_NAME]" at bounding box center [253, 167] width 83 height 24
type input "*********"
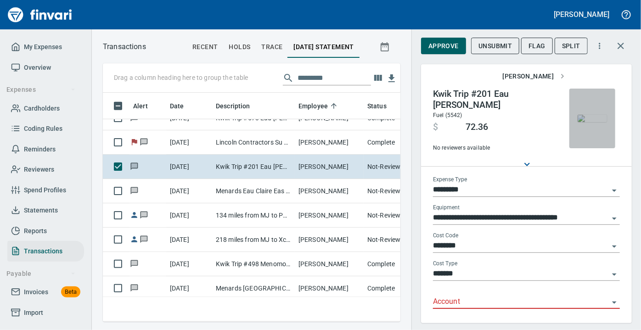
click at [585, 116] on img "button" at bounding box center [591, 118] width 29 height 7
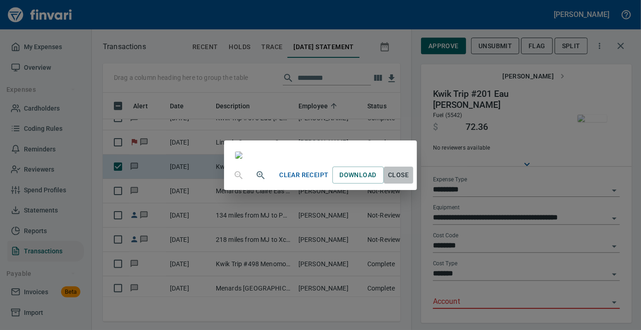
click at [409, 181] on span "Close" at bounding box center [398, 174] width 22 height 11
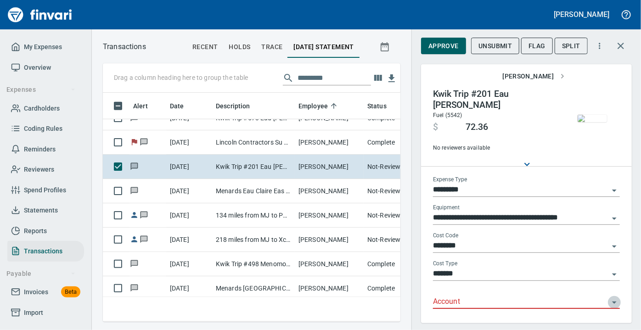
click at [609, 303] on icon "Open" at bounding box center [614, 302] width 11 height 11
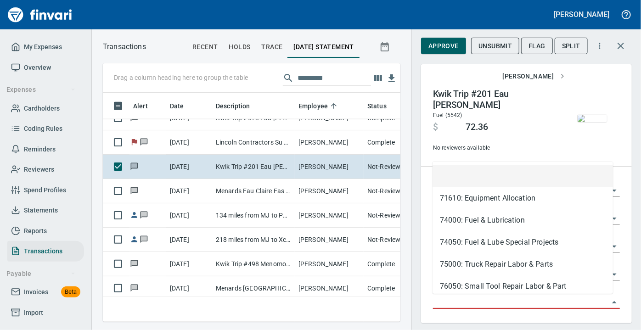
scroll to position [216, 285]
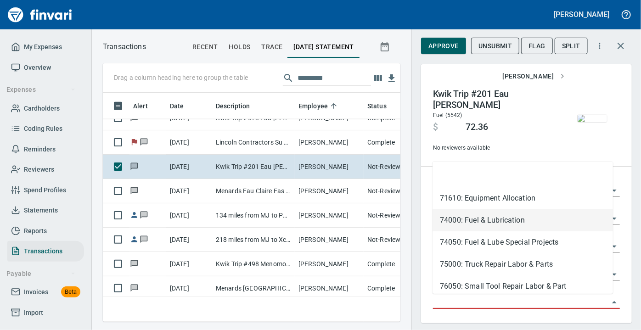
click at [472, 223] on li "74000: Fuel & Lubrication" at bounding box center [522, 220] width 180 height 22
type input "**********"
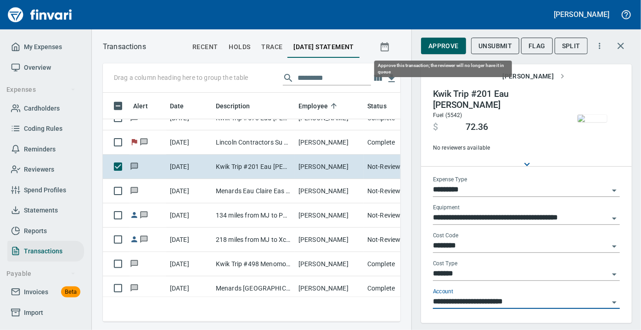
click at [435, 42] on span "Approve" at bounding box center [443, 45] width 30 height 11
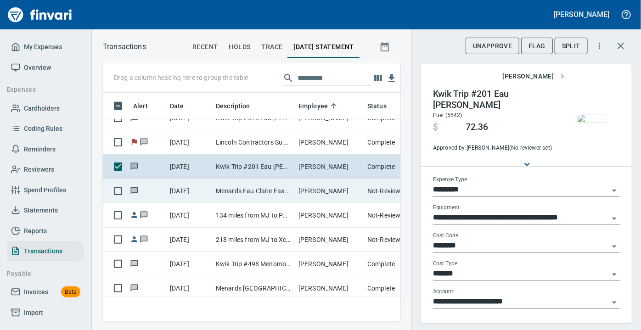
click at [225, 187] on td "Menards Eau Claire Eas Eau Claire WI" at bounding box center [253, 191] width 83 height 24
type input "***"
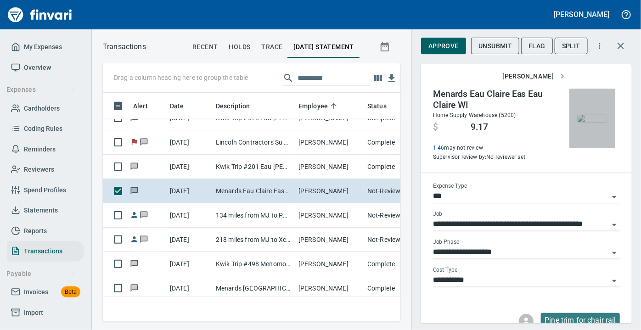
click at [588, 121] on img "button" at bounding box center [591, 118] width 29 height 7
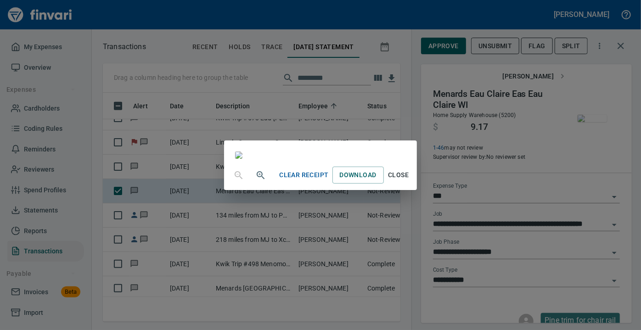
click at [409, 181] on span "Close" at bounding box center [398, 174] width 22 height 11
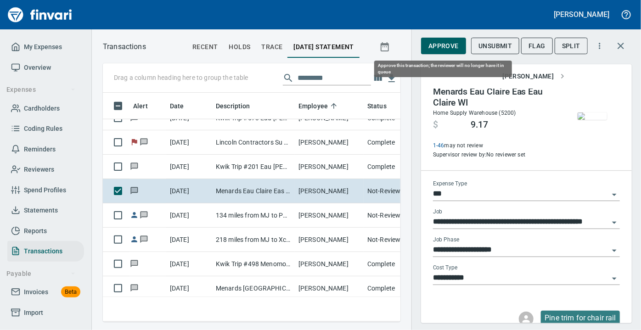
scroll to position [216, 285]
click at [439, 48] on span "Approve" at bounding box center [443, 45] width 30 height 11
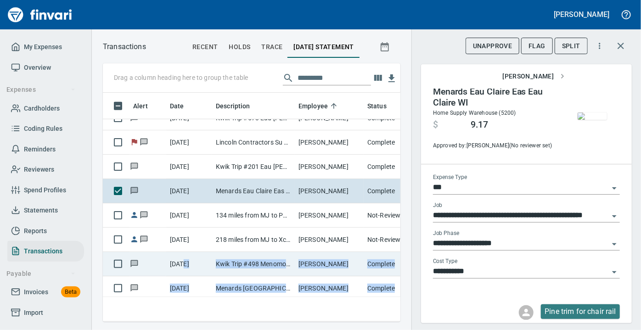
drag, startPoint x: 439, startPoint y: 48, endPoint x: 184, endPoint y: 258, distance: 330.2
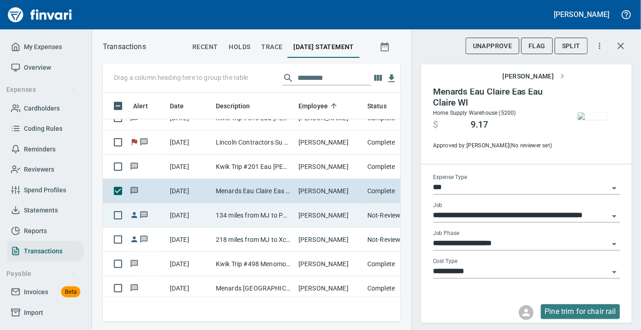
click at [231, 215] on td "134 miles from MJ to PM SCM & Back" at bounding box center [253, 215] width 83 height 24
type input "**********"
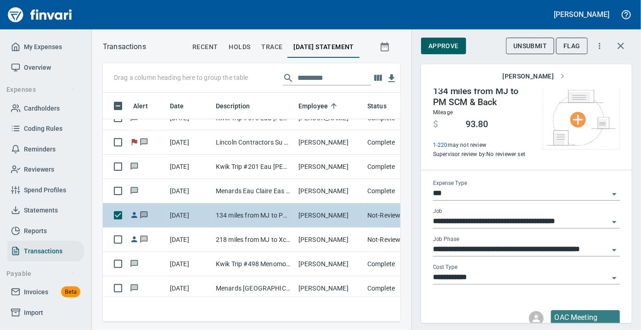
scroll to position [20, 0]
click at [231, 215] on td "134 miles from MJ to PM SCM & Back" at bounding box center [253, 215] width 83 height 24
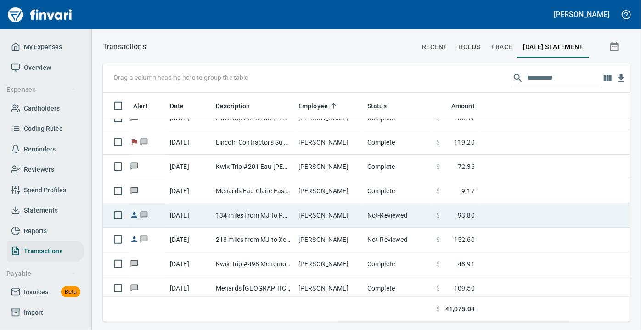
scroll to position [216, 513]
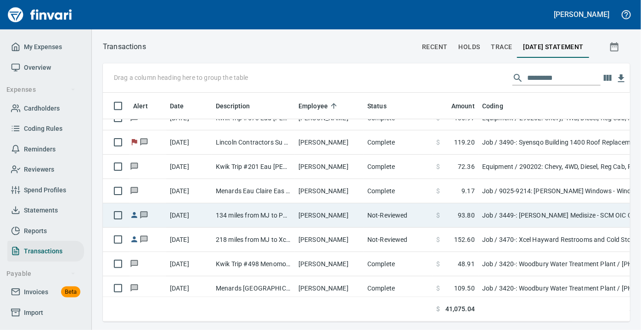
click at [254, 216] on td "134 miles from MJ to PM SCM & Back" at bounding box center [253, 215] width 83 height 24
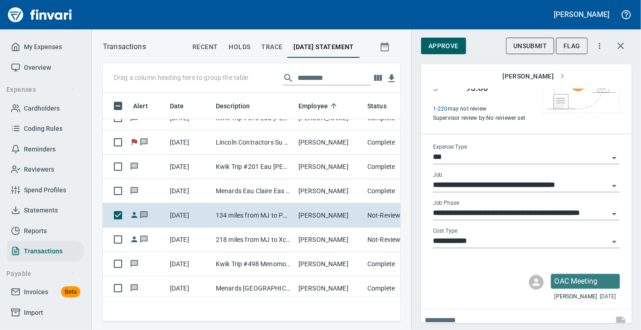
scroll to position [54, 0]
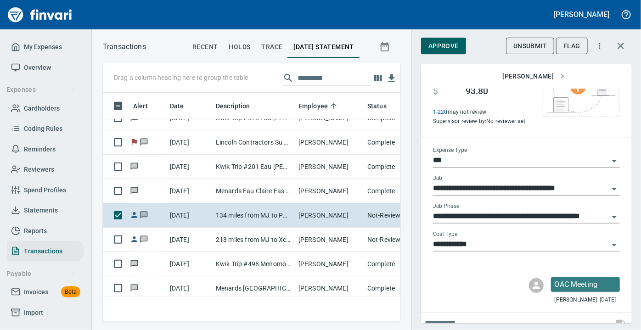
click at [633, 155] on div "**********" at bounding box center [525, 165] width 229 height 330
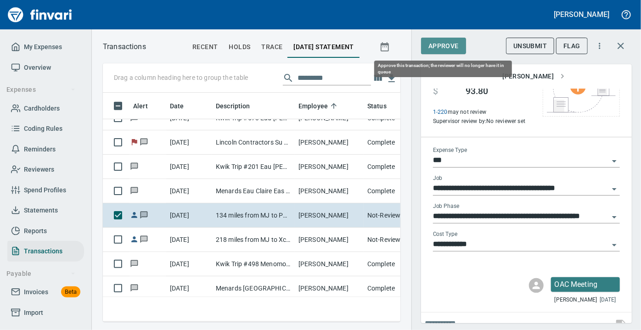
click at [442, 39] on button "Approve" at bounding box center [443, 46] width 45 height 17
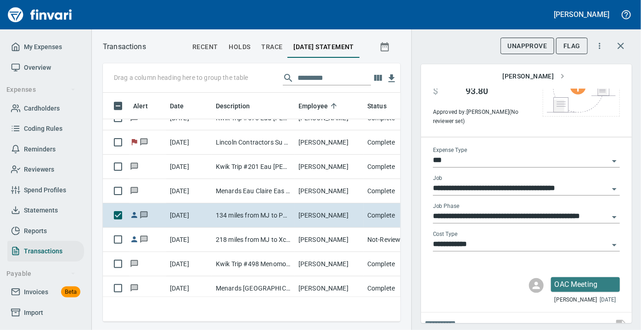
scroll to position [216, 285]
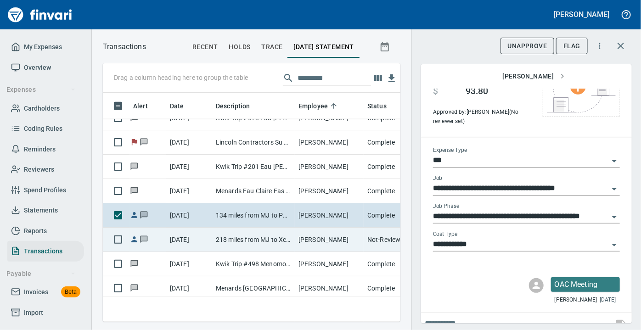
click at [222, 237] on td "218 miles from MJ to Xcel Hayward & Back" at bounding box center [253, 240] width 83 height 24
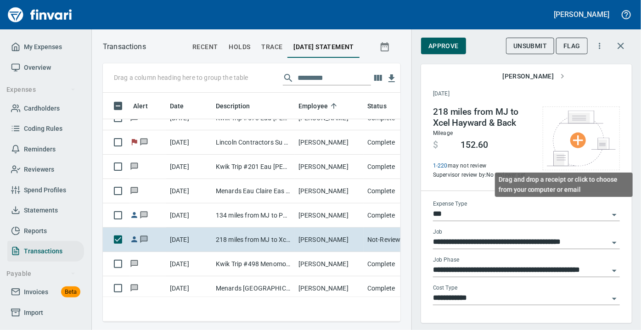
scroll to position [216, 285]
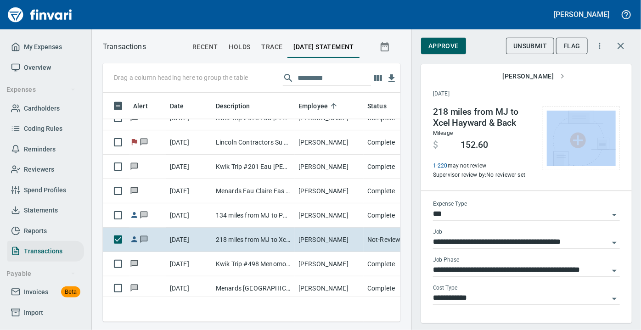
drag, startPoint x: 632, startPoint y: 149, endPoint x: 630, endPoint y: 175, distance: 25.8
click at [630, 175] on div "**********" at bounding box center [525, 165] width 229 height 330
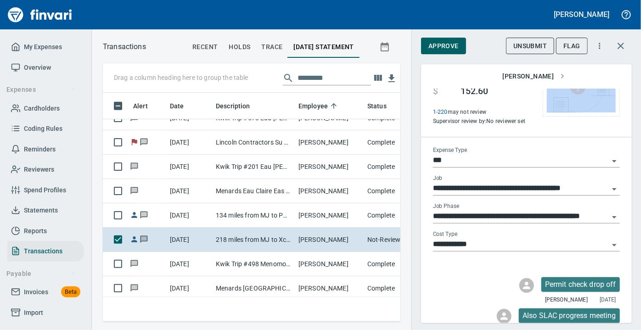
scroll to position [0, 0]
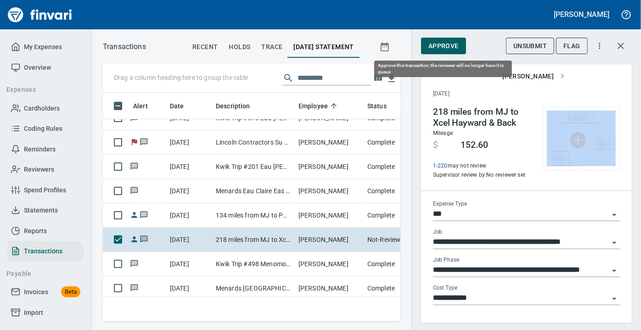
click at [439, 46] on span "Approve" at bounding box center [443, 45] width 30 height 11
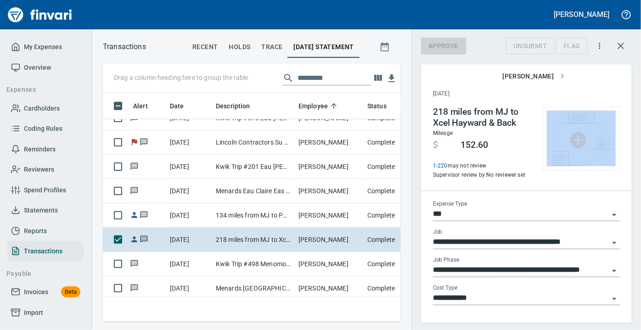
scroll to position [216, 285]
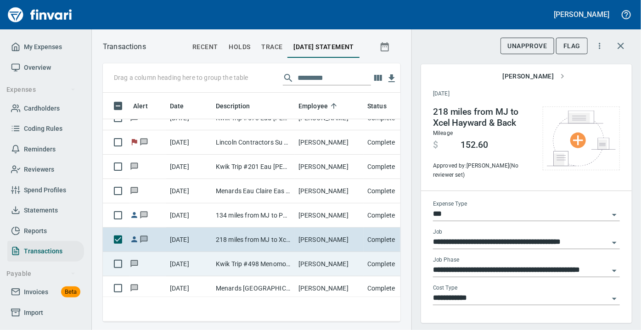
click at [195, 257] on td "[DATE]" at bounding box center [189, 264] width 46 height 24
type input "**********"
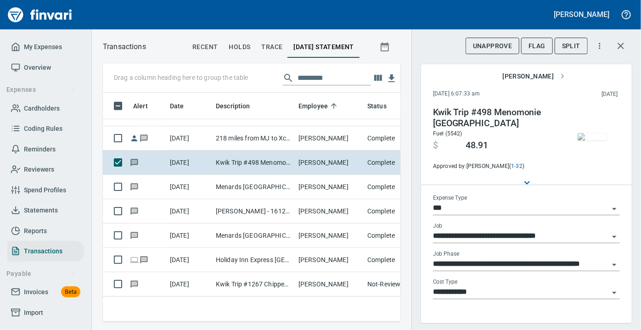
scroll to position [639, 0]
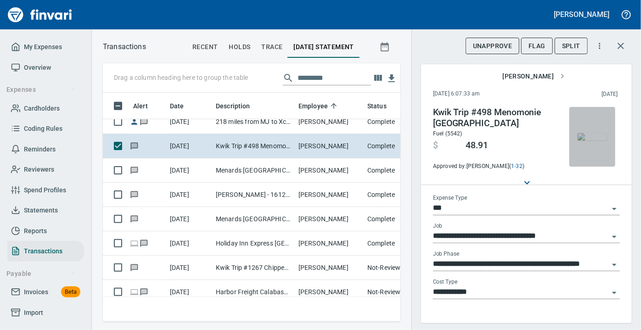
click at [577, 134] on img "button" at bounding box center [591, 136] width 29 height 7
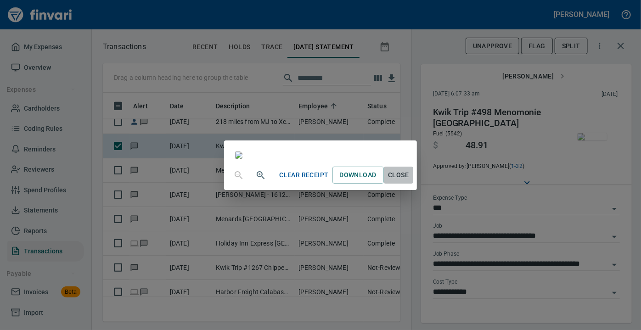
click at [409, 181] on span "Close" at bounding box center [398, 174] width 22 height 11
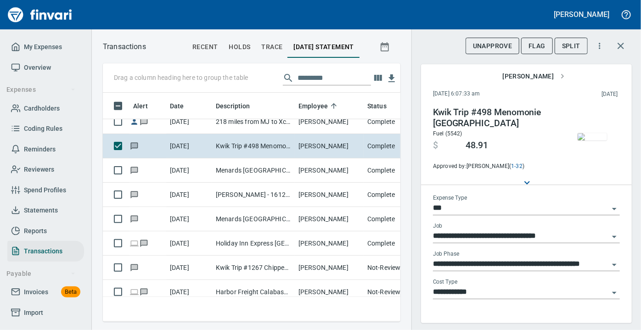
scroll to position [59, 0]
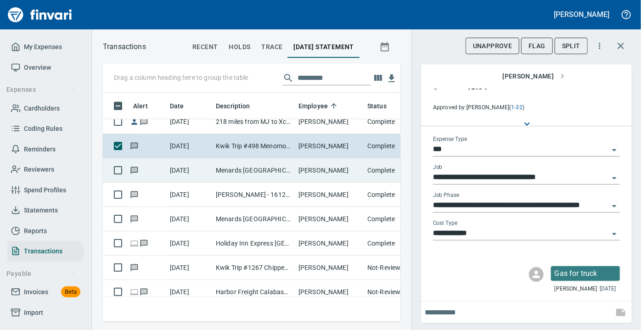
click at [250, 166] on td "Menards [GEOGRAPHIC_DATA] [GEOGRAPHIC_DATA]" at bounding box center [253, 170] width 83 height 24
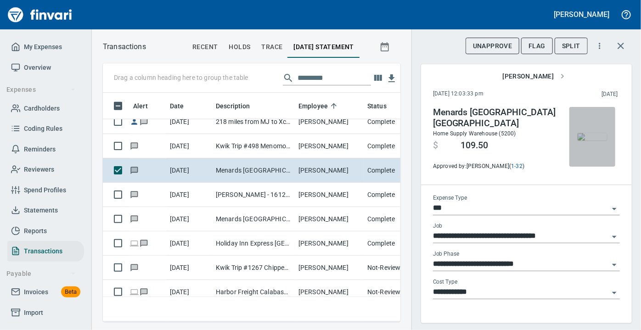
click at [581, 139] on img "button" at bounding box center [591, 136] width 29 height 7
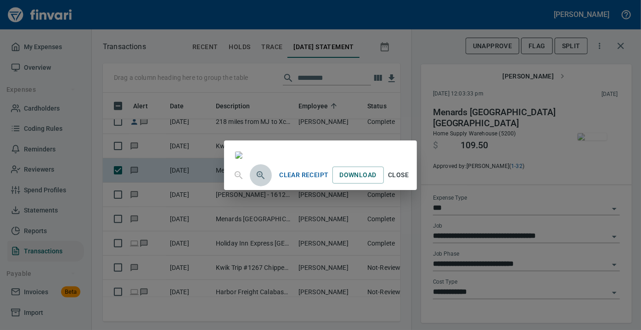
click at [258, 175] on icon "button" at bounding box center [259, 174] width 2 height 2
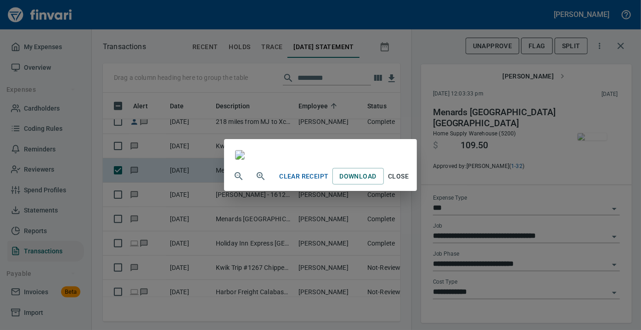
click at [257, 180] on icon "button" at bounding box center [261, 176] width 8 height 8
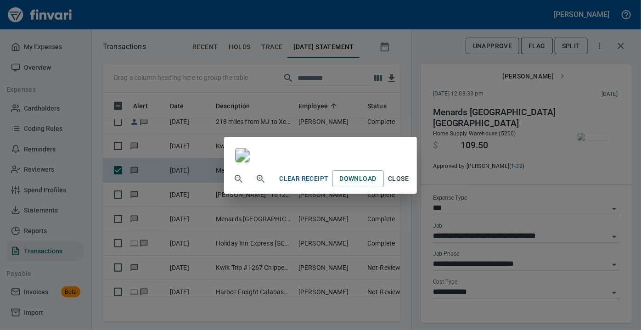
scroll to position [257, 0]
click at [409, 184] on span "Close" at bounding box center [398, 178] width 22 height 11
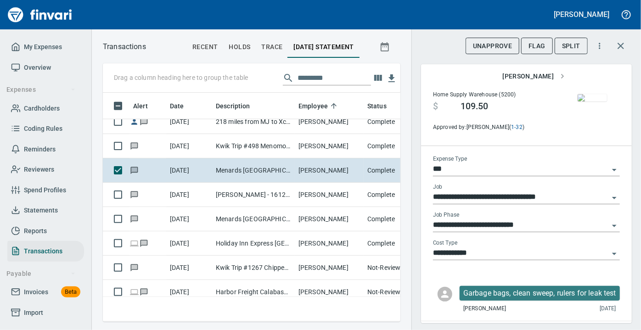
scroll to position [41, 0]
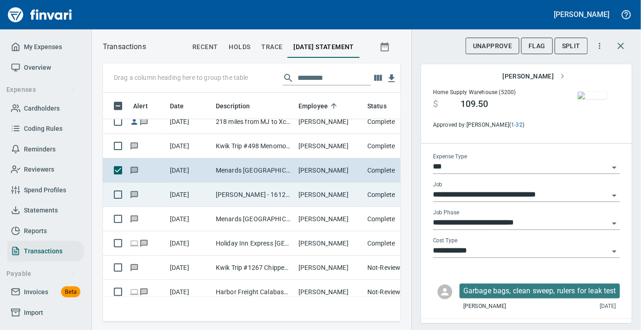
click at [199, 192] on td "[DATE]" at bounding box center [189, 195] width 46 height 24
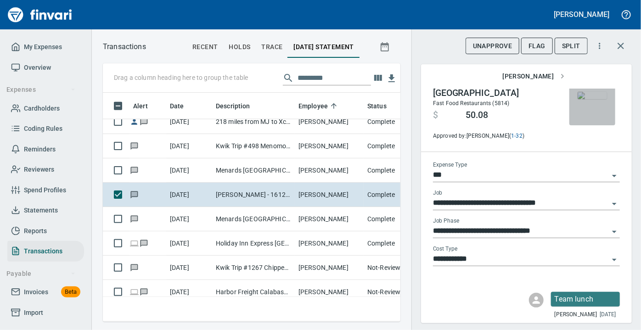
click at [581, 99] on img "button" at bounding box center [591, 95] width 29 height 7
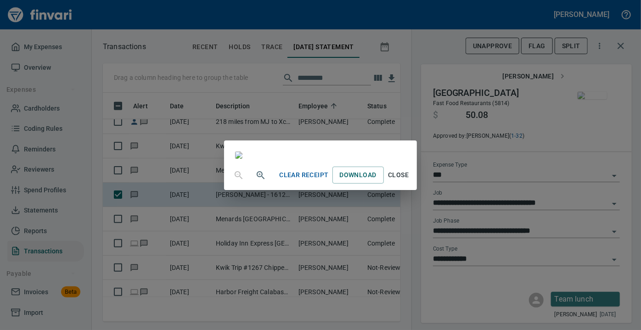
scroll to position [77, 0]
click at [409, 181] on span "Close" at bounding box center [398, 174] width 22 height 11
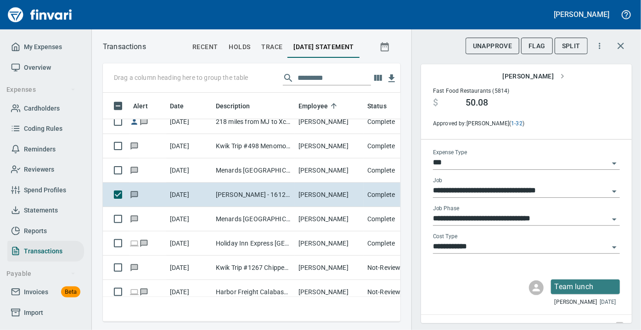
scroll to position [59, 0]
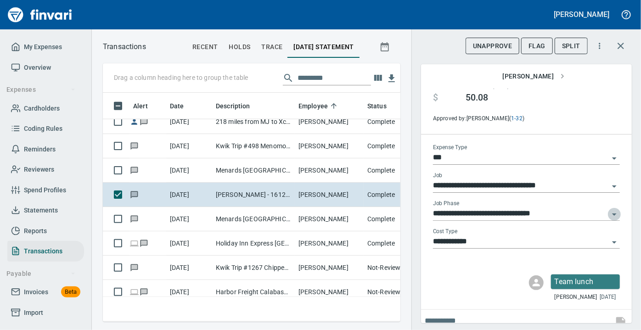
click at [612, 213] on icon "Open" at bounding box center [614, 214] width 5 height 2
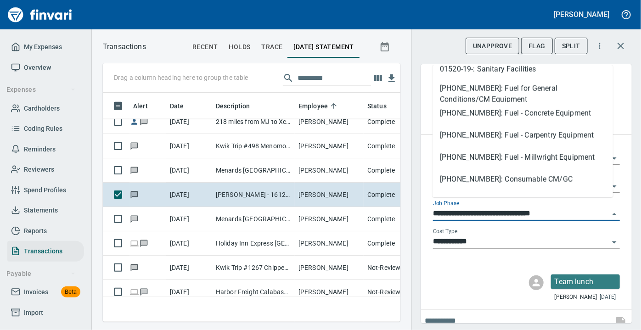
scroll to position [610, 0]
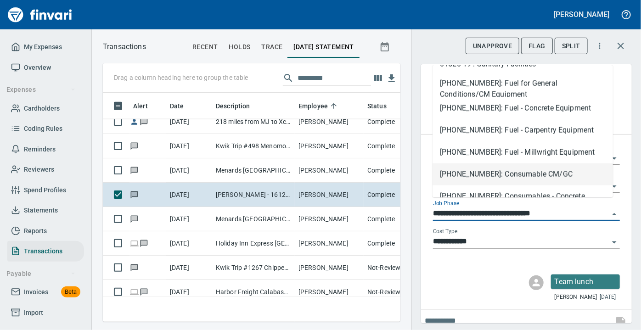
click at [515, 172] on li "[PHONE_NUMBER]: Consumable CM/GC" at bounding box center [522, 174] width 180 height 22
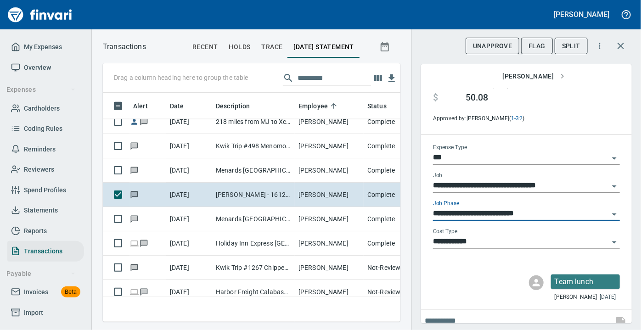
type input "**********"
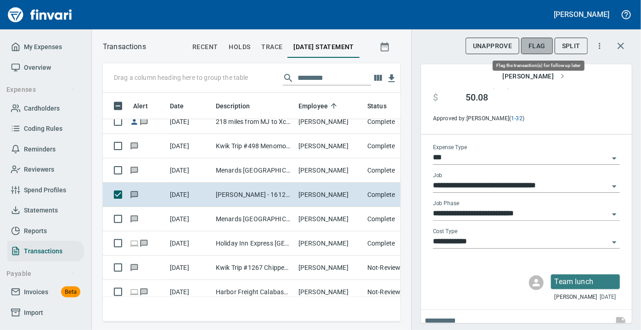
click at [541, 42] on span "Flag" at bounding box center [536, 45] width 17 height 11
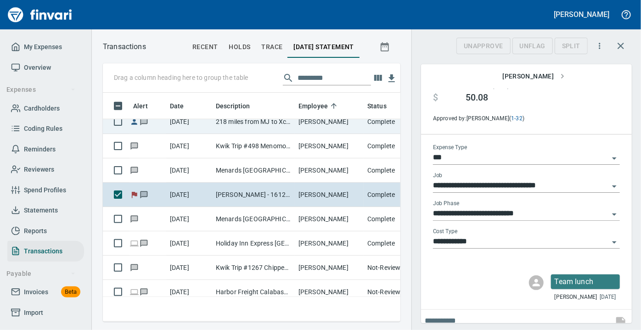
scroll to position [216, 285]
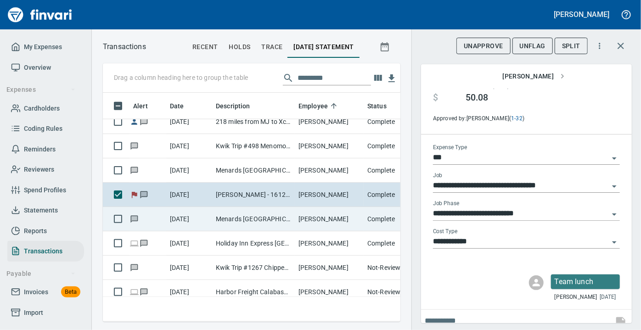
click at [269, 213] on td "Menards [GEOGRAPHIC_DATA] [GEOGRAPHIC_DATA] [GEOGRAPHIC_DATA] [GEOGRAPHIC_DATA]" at bounding box center [253, 219] width 83 height 24
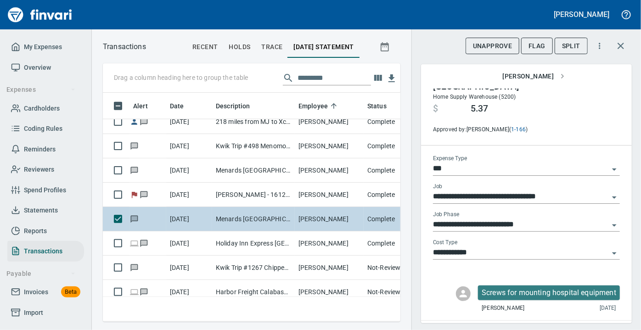
type input "**********"
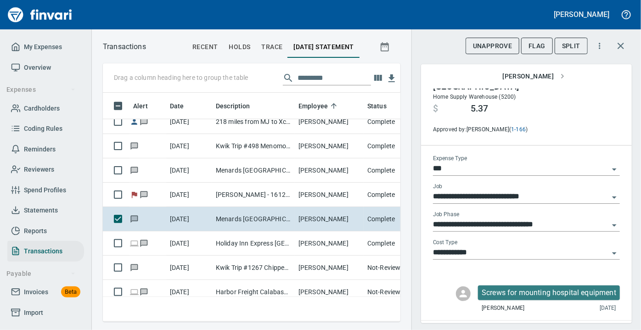
click at [587, 82] on img "button" at bounding box center [591, 77] width 29 height 7
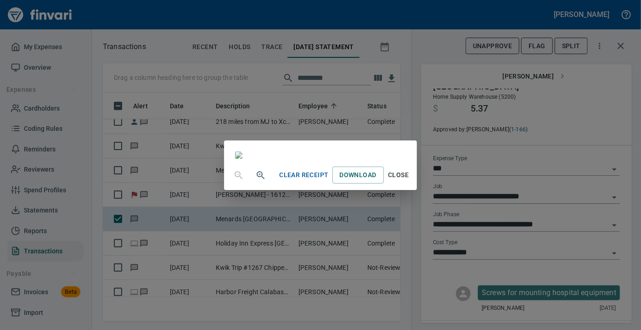
click at [255, 181] on icon "button" at bounding box center [260, 175] width 11 height 11
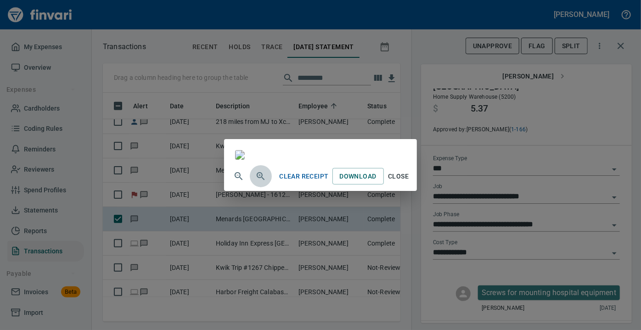
click at [257, 180] on icon "button" at bounding box center [261, 176] width 8 height 8
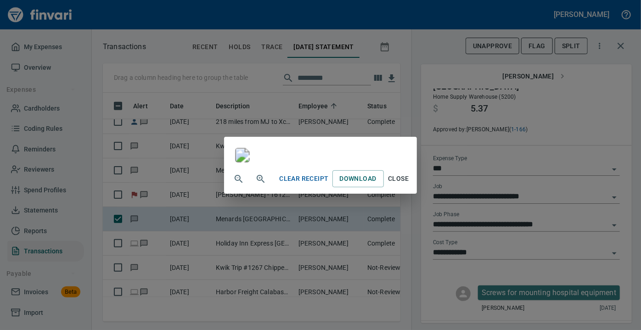
scroll to position [94, 0]
click at [409, 184] on span "Close" at bounding box center [398, 178] width 22 height 11
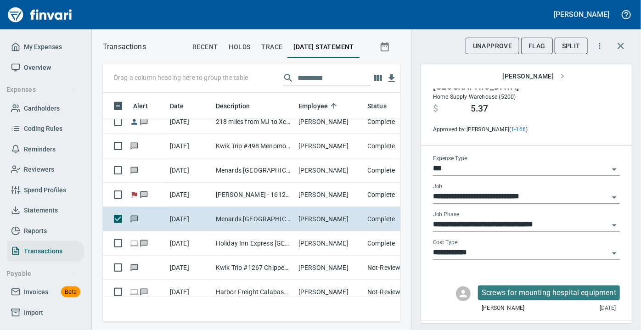
scroll to position [18, 0]
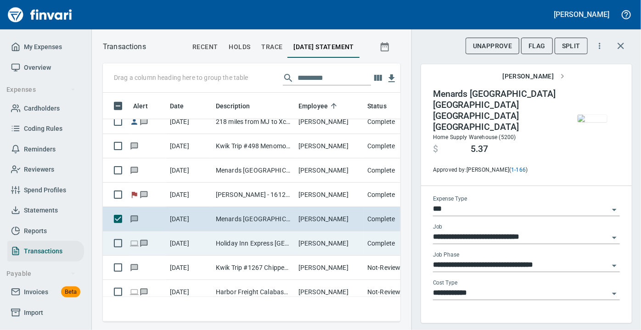
click at [265, 240] on td "Holiday Inn Express [GEOGRAPHIC_DATA] [GEOGRAPHIC_DATA]" at bounding box center [253, 243] width 83 height 24
type input "**********"
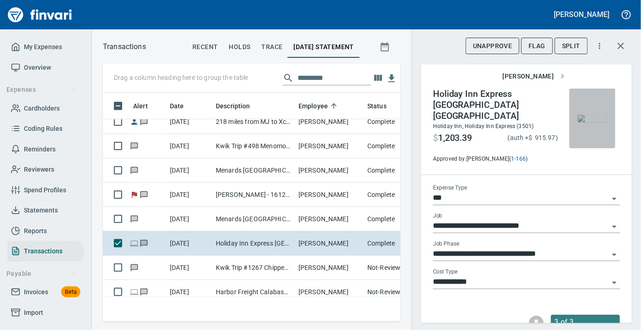
click at [577, 115] on img "button" at bounding box center [591, 118] width 29 height 7
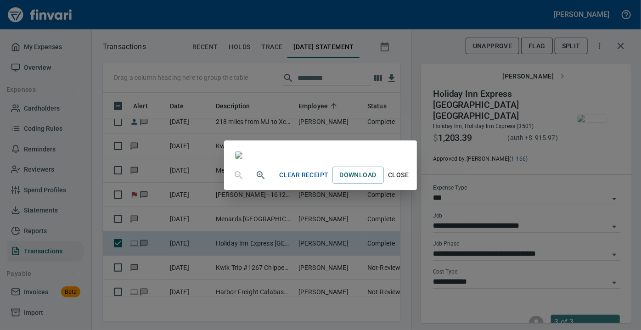
drag, startPoint x: 461, startPoint y: 16, endPoint x: 432, endPoint y: 61, distance: 52.8
click at [416, 140] on div at bounding box center [320, 150] width 192 height 20
click at [242, 159] on img at bounding box center [238, 154] width 7 height 7
click at [409, 181] on span "Close" at bounding box center [398, 174] width 22 height 11
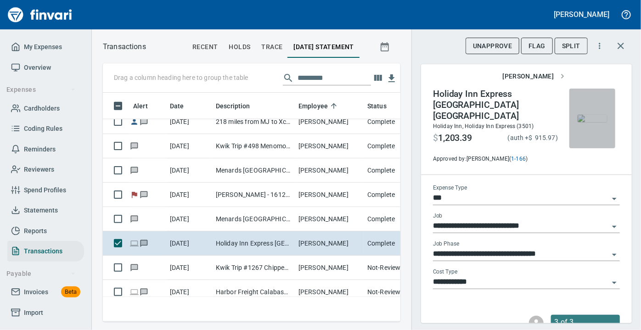
click at [581, 115] on img "button" at bounding box center [591, 118] width 29 height 7
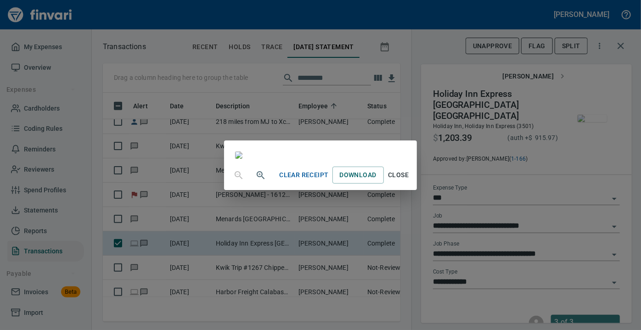
scroll to position [161, 0]
click at [409, 181] on span "Close" at bounding box center [398, 174] width 22 height 11
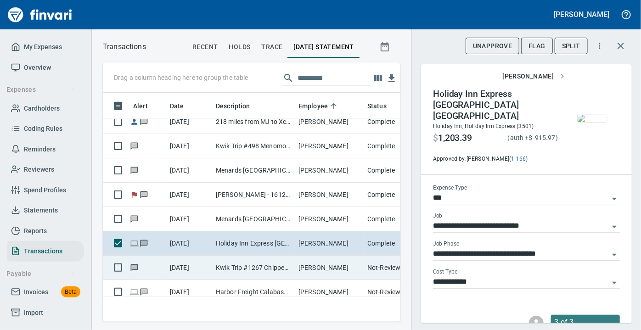
click at [239, 265] on td "Kwik Trip #1267 Chippewa Fall WI" at bounding box center [253, 268] width 83 height 24
type input "**********"
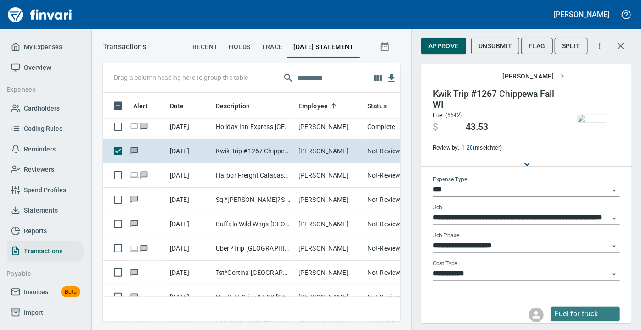
scroll to position [756, 0]
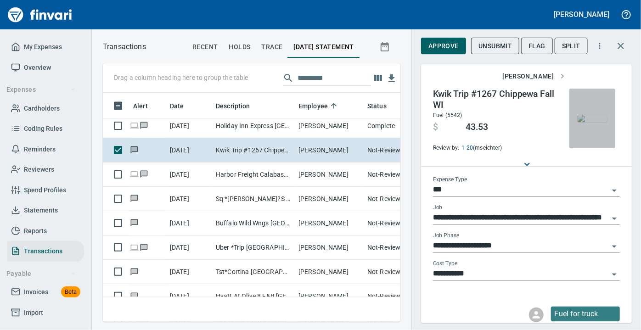
click at [587, 122] on img "button" at bounding box center [591, 118] width 29 height 7
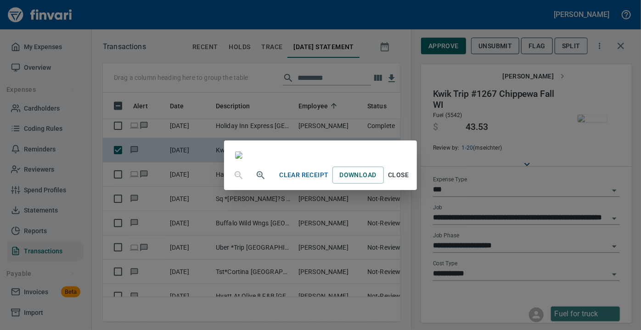
click at [409, 181] on span "Close" at bounding box center [398, 174] width 22 height 11
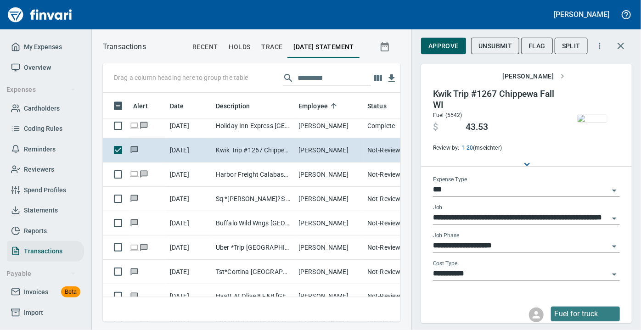
click at [612, 274] on icon "Open" at bounding box center [614, 275] width 5 height 2
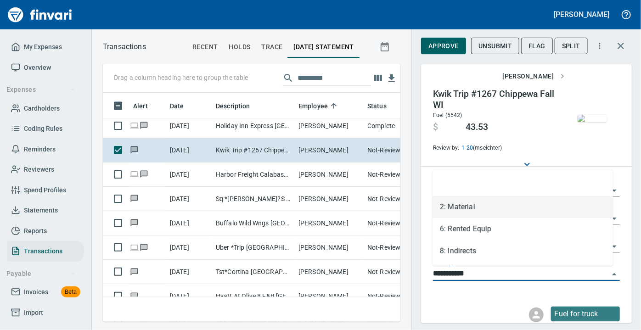
scroll to position [216, 285]
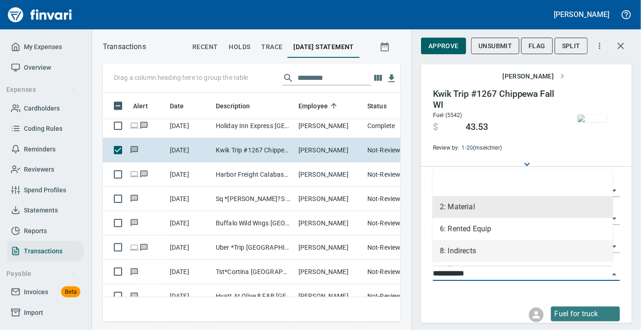
click at [477, 251] on li "8: Indirects" at bounding box center [522, 251] width 180 height 22
type input "**********"
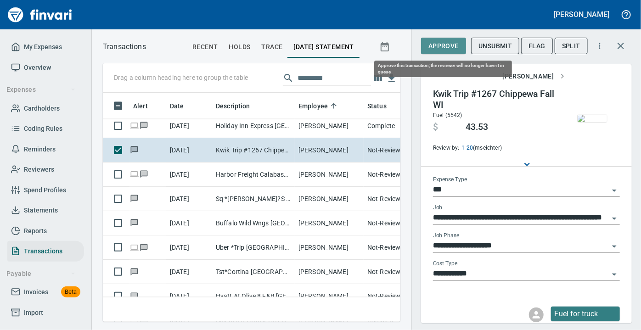
click at [432, 47] on span "Approve" at bounding box center [443, 45] width 30 height 11
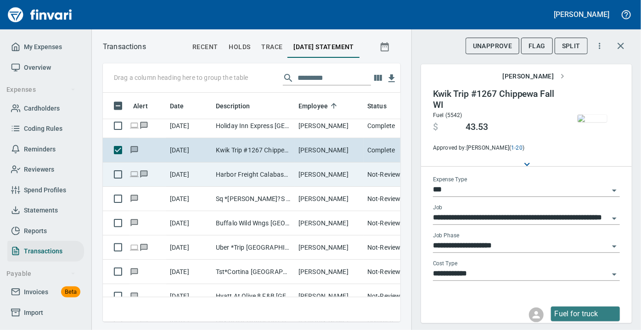
click at [239, 172] on td "Harbor Freight Calabasas [GEOGRAPHIC_DATA]" at bounding box center [253, 174] width 83 height 24
type input "*********"
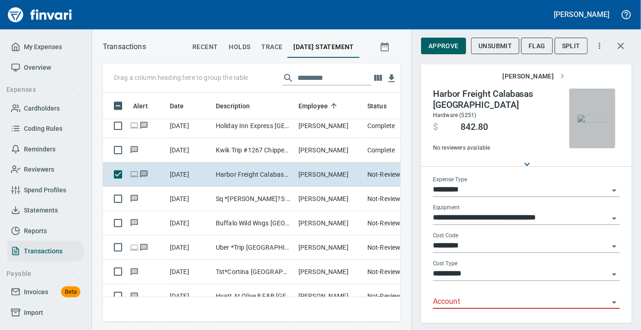
click at [586, 117] on img "button" at bounding box center [591, 118] width 29 height 7
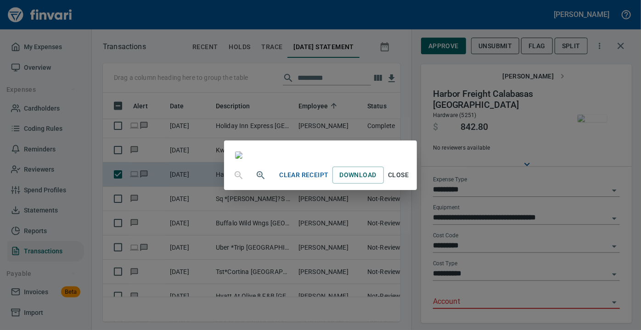
scroll to position [188, 0]
click at [409, 181] on span "Close" at bounding box center [398, 174] width 22 height 11
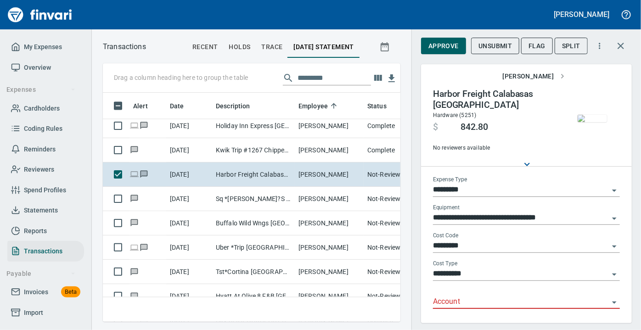
click at [577, 122] on img "button" at bounding box center [591, 118] width 29 height 7
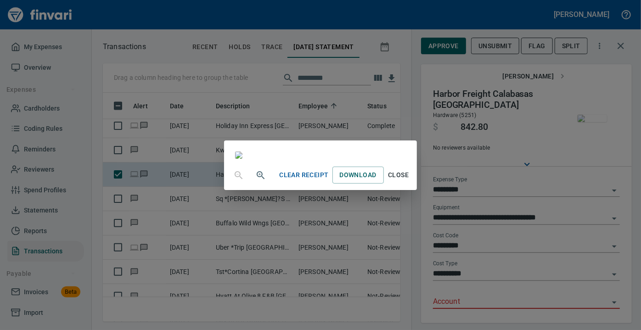
scroll to position [194, 0]
click at [409, 181] on span "Close" at bounding box center [398, 174] width 22 height 11
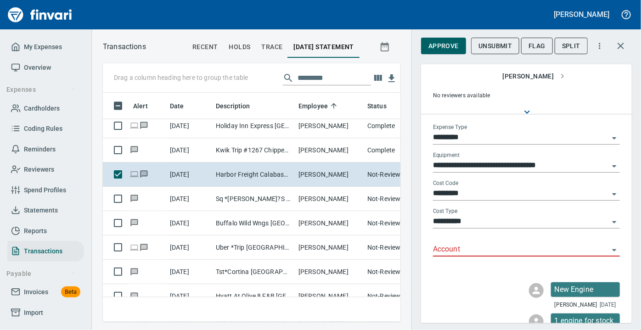
scroll to position [85, 0]
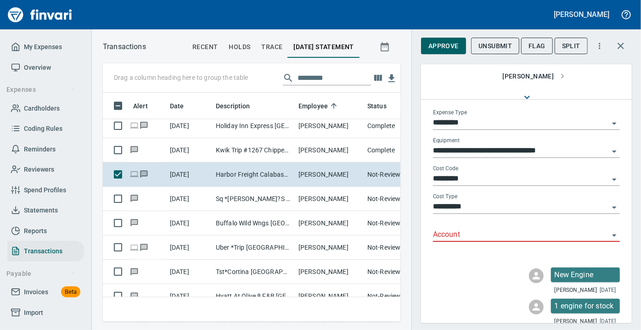
click at [609, 233] on icon "Open" at bounding box center [614, 235] width 11 height 11
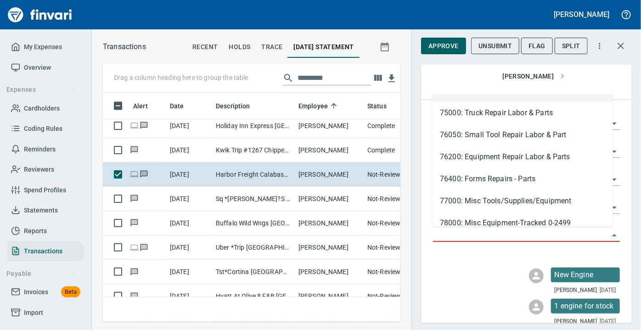
scroll to position [82, 0]
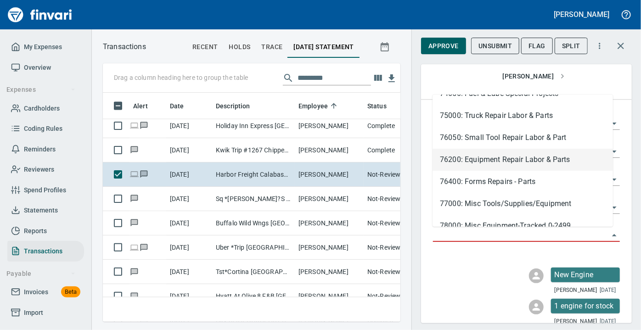
click at [456, 161] on li "76200: Equipment Repair Labor & Parts" at bounding box center [522, 160] width 180 height 22
type input "**********"
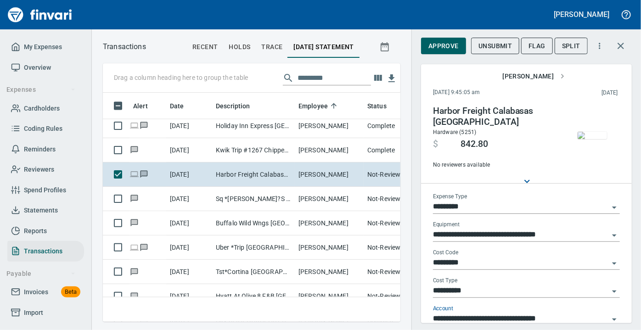
scroll to position [0, 0]
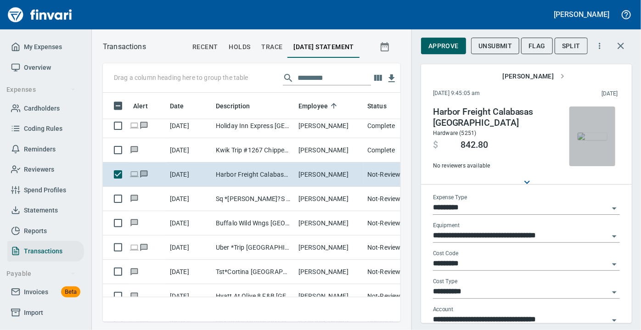
click at [578, 133] on img "button" at bounding box center [591, 136] width 29 height 7
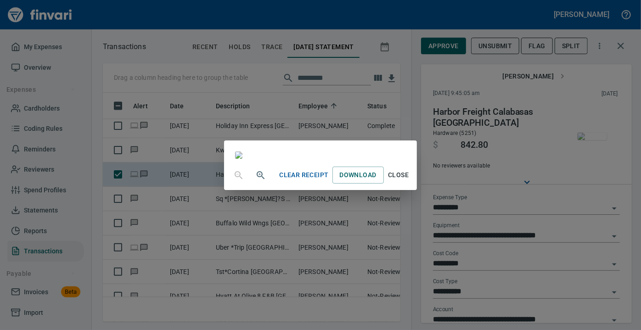
scroll to position [118, 0]
click at [409, 181] on span "Close" at bounding box center [398, 174] width 22 height 11
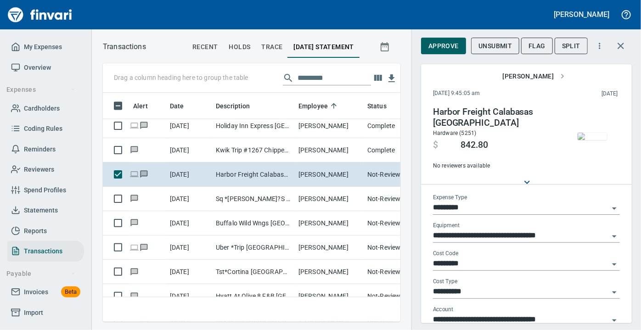
scroll to position [216, 285]
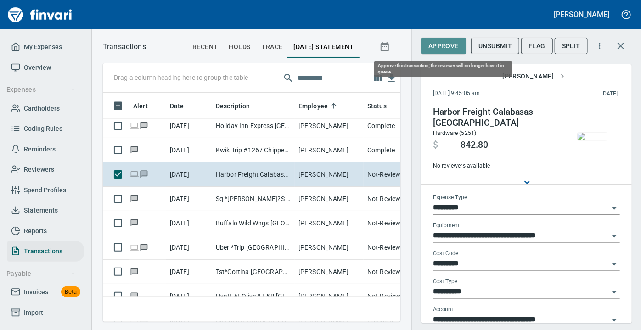
click at [441, 47] on span "Approve" at bounding box center [443, 45] width 30 height 11
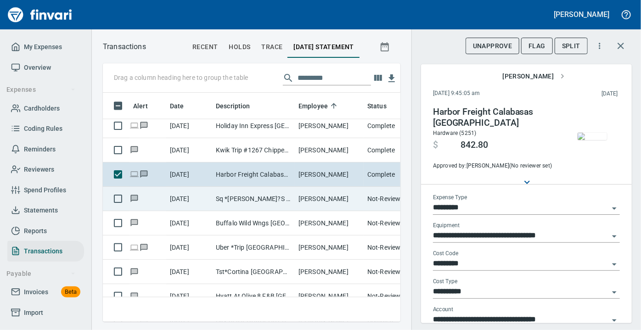
click at [233, 197] on td "Sq *[PERSON_NAME]?S Place [GEOGRAPHIC_DATA] [GEOGRAPHIC_DATA]" at bounding box center [253, 199] width 83 height 24
type input "**"
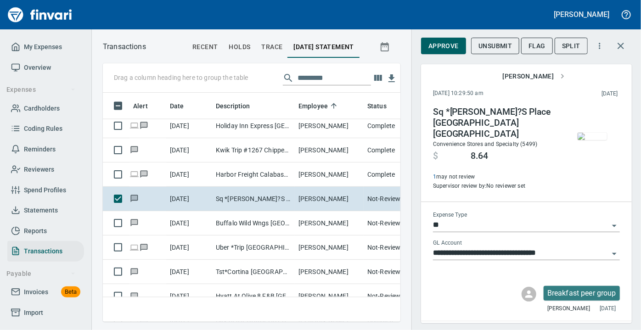
scroll to position [216, 285]
click at [536, 44] on span "Flag" at bounding box center [536, 45] width 17 height 11
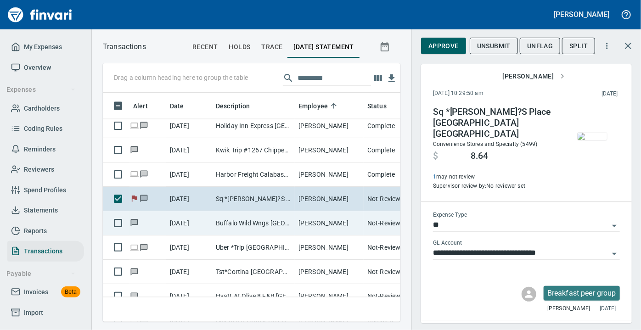
click at [234, 224] on td "Buffalo Wild Wngs [GEOGRAPHIC_DATA][PERSON_NAME]" at bounding box center [253, 223] width 83 height 24
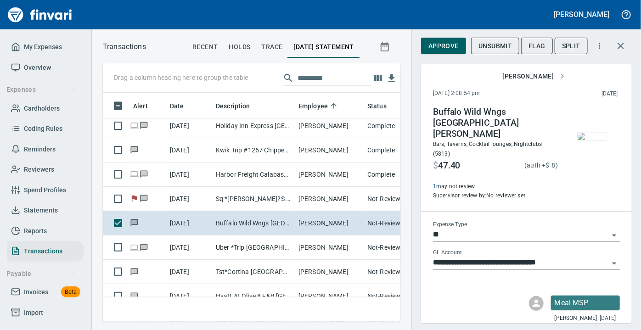
click at [577, 133] on img "button" at bounding box center [591, 136] width 29 height 7
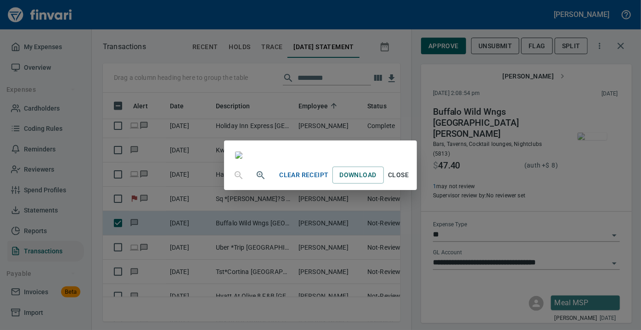
scroll to position [96, 0]
click at [409, 181] on span "Close" at bounding box center [398, 174] width 22 height 11
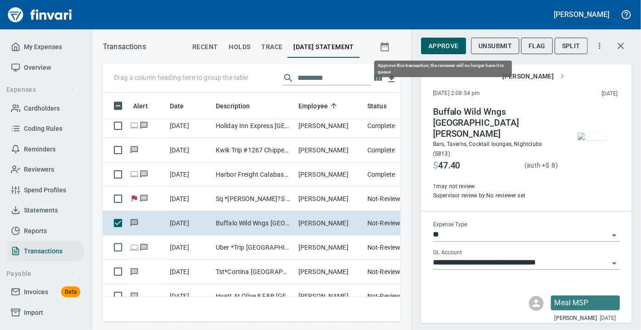
scroll to position [216, 285]
click at [441, 46] on span "Approve" at bounding box center [443, 45] width 30 height 11
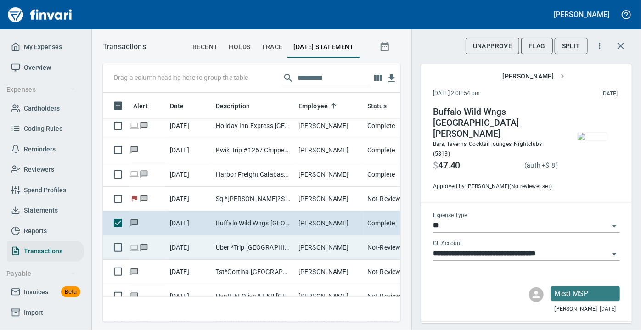
click at [235, 248] on td "Uber *Trip [GEOGRAPHIC_DATA] [GEOGRAPHIC_DATA]" at bounding box center [253, 247] width 83 height 24
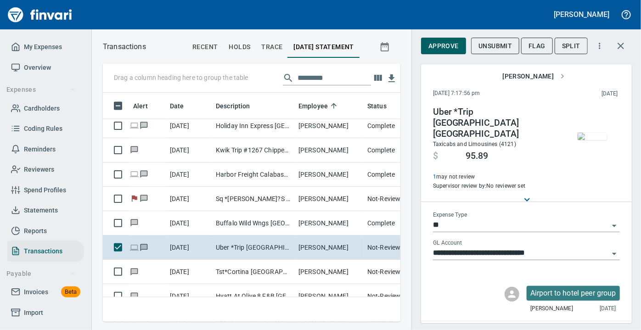
scroll to position [216, 285]
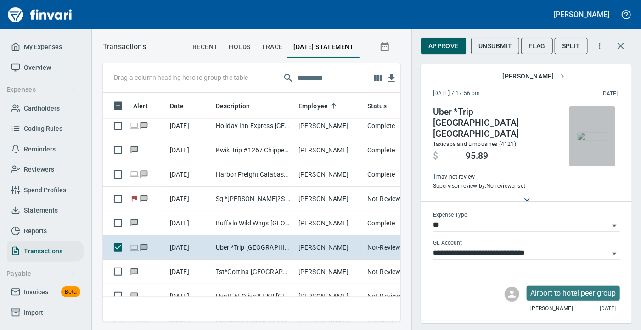
click at [582, 133] on img "button" at bounding box center [591, 136] width 29 height 7
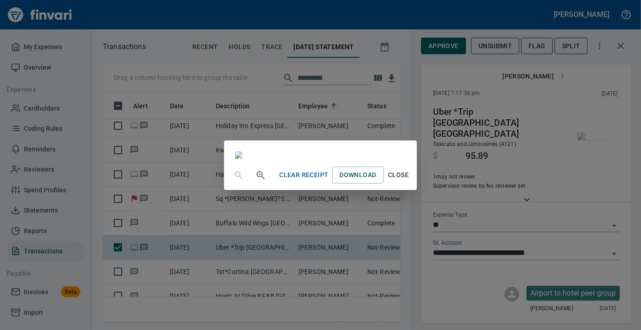
scroll to position [221, 0]
click at [409, 181] on span "Close" at bounding box center [398, 174] width 22 height 11
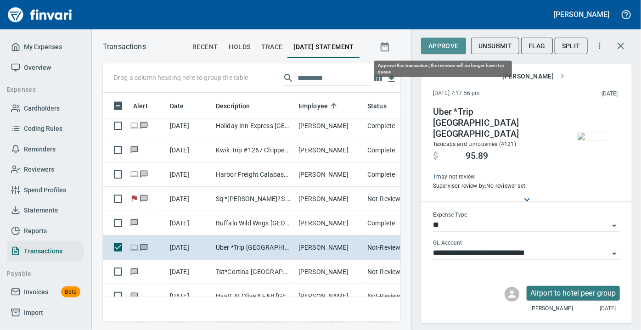
click at [435, 46] on span "Approve" at bounding box center [443, 45] width 30 height 11
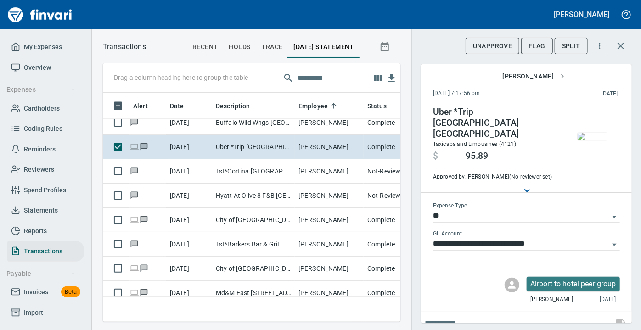
scroll to position [873, 0]
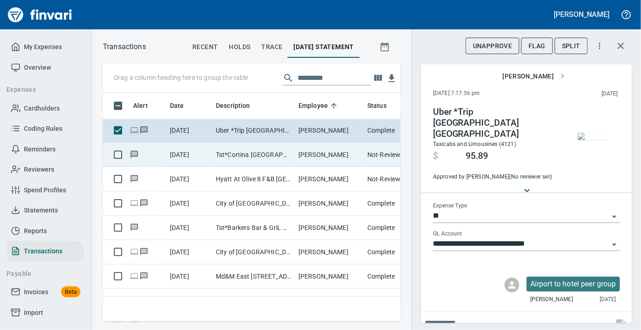
click at [232, 159] on td "Tst*Cortina [GEOGRAPHIC_DATA] [GEOGRAPHIC_DATA]" at bounding box center [253, 155] width 83 height 24
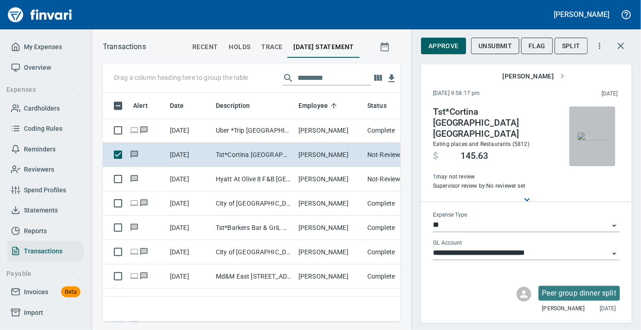
click at [589, 133] on img "button" at bounding box center [591, 136] width 29 height 7
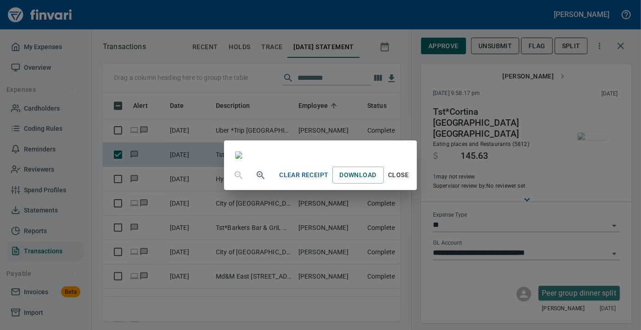
scroll to position [123, 0]
click at [409, 181] on span "Close" at bounding box center [398, 174] width 22 height 11
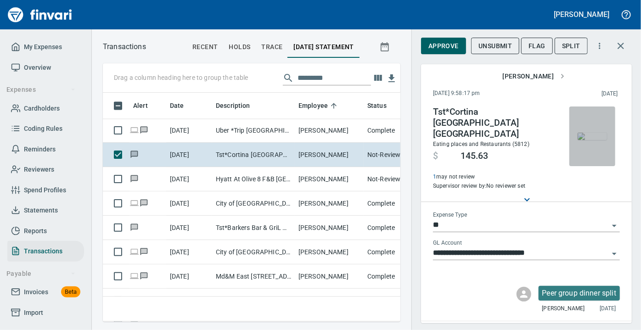
click at [586, 139] on img "button" at bounding box center [591, 136] width 29 height 7
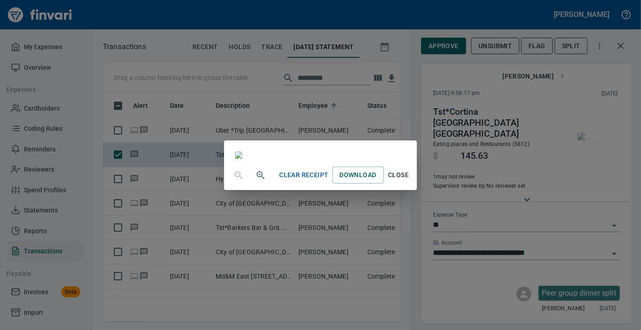
scroll to position [131, 0]
click at [409, 181] on span "Close" at bounding box center [398, 174] width 22 height 11
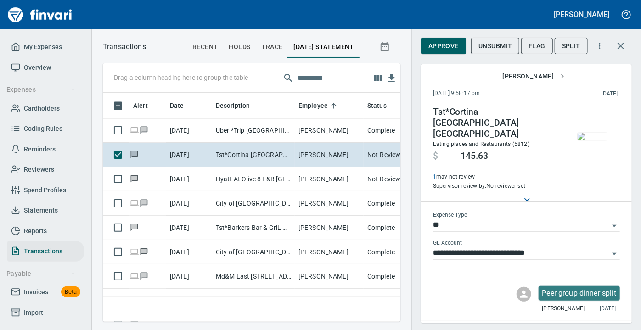
scroll to position [216, 285]
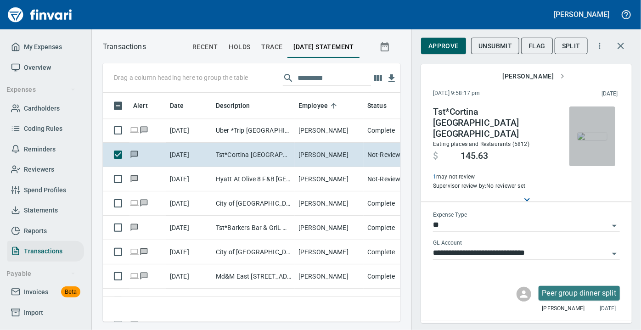
click at [580, 139] on img "button" at bounding box center [591, 136] width 29 height 7
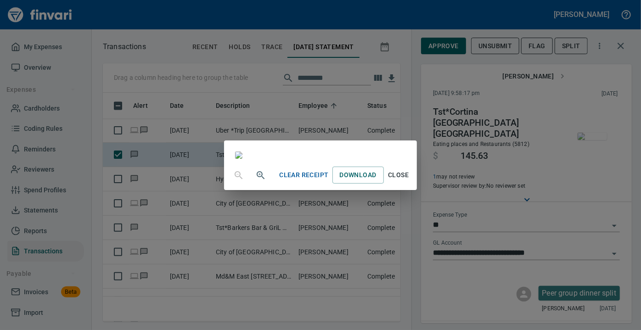
scroll to position [96, 0]
click at [409, 181] on span "Close" at bounding box center [398, 174] width 22 height 11
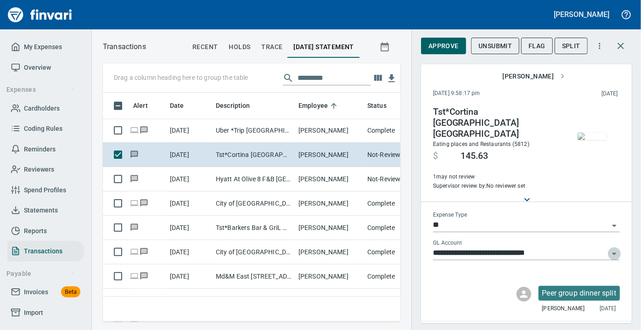
click at [612, 253] on icon "Open" at bounding box center [614, 254] width 5 height 2
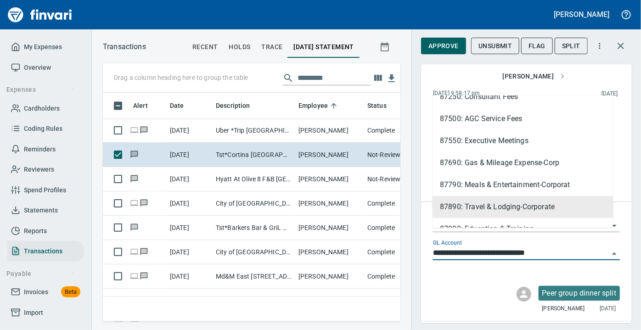
scroll to position [289, 0]
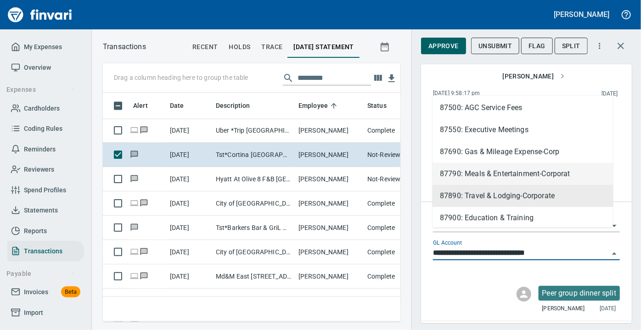
click at [516, 168] on li "87790: Meals & Entertainment-Corporat" at bounding box center [522, 174] width 180 height 22
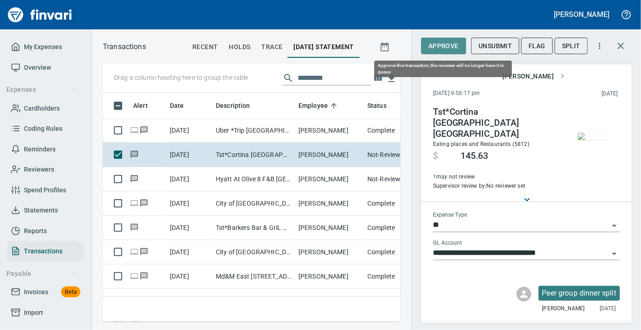
click at [435, 45] on span "Approve" at bounding box center [443, 45] width 30 height 11
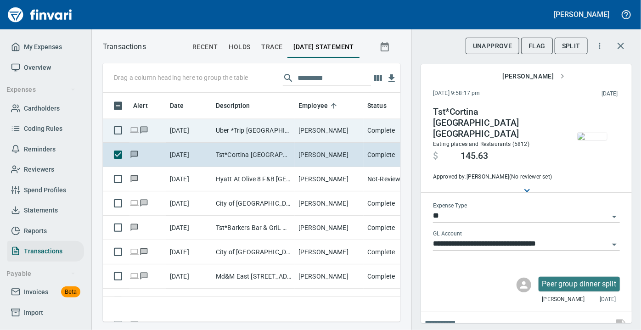
scroll to position [216, 285]
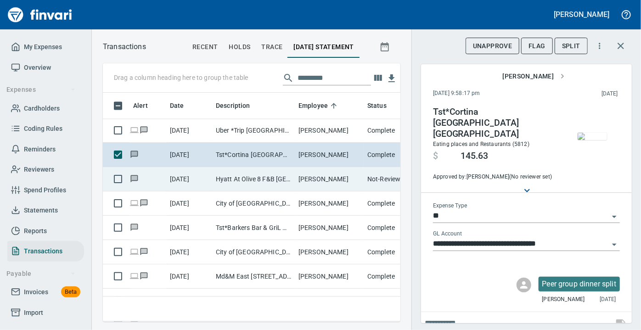
click at [246, 177] on td "Hyatt At Olive 8 F&B [GEOGRAPHIC_DATA] [GEOGRAPHIC_DATA]" at bounding box center [253, 179] width 83 height 24
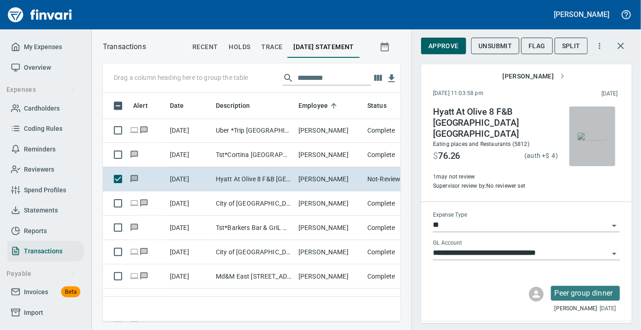
click at [602, 140] on span "button" at bounding box center [592, 136] width 39 height 7
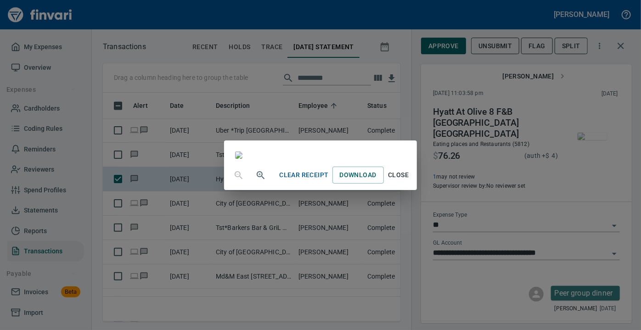
scroll to position [209, 0]
click at [409, 181] on span "Close" at bounding box center [398, 174] width 22 height 11
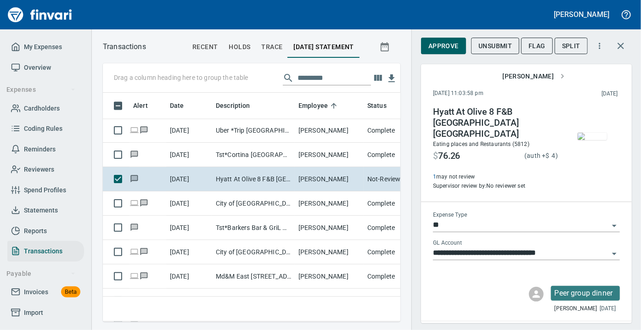
click at [488, 307] on div "**********" at bounding box center [526, 206] width 211 height 235
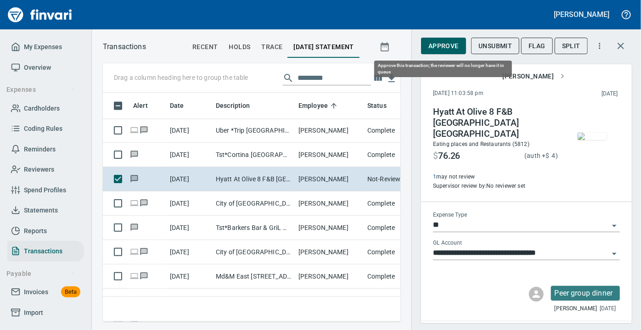
scroll to position [216, 285]
click at [446, 43] on span "Approve" at bounding box center [443, 45] width 30 height 11
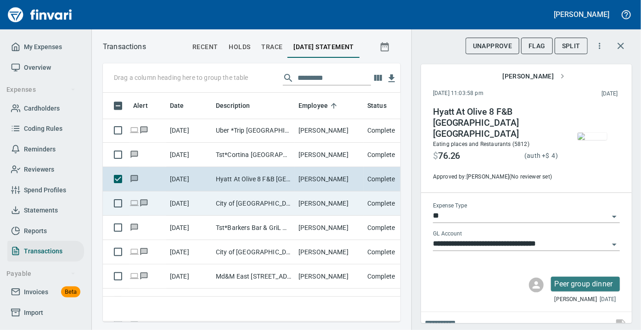
click at [251, 201] on td "City of [GEOGRAPHIC_DATA], [GEOGRAPHIC_DATA] [GEOGRAPHIC_DATA]" at bounding box center [253, 203] width 83 height 24
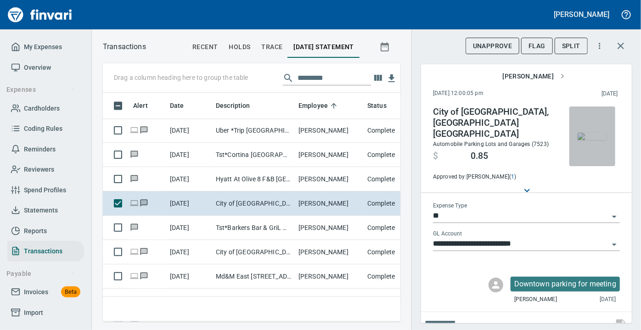
click at [577, 140] on img "button" at bounding box center [591, 136] width 29 height 7
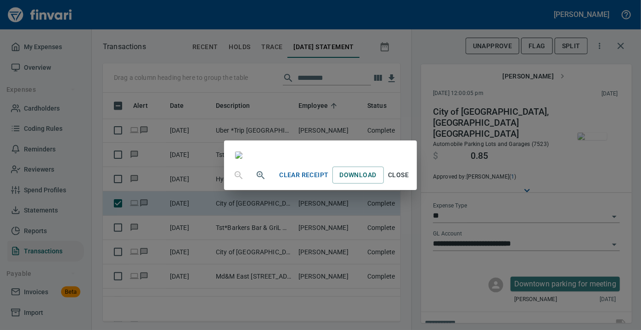
scroll to position [184, 0]
click at [409, 181] on span "Close" at bounding box center [398, 174] width 22 height 11
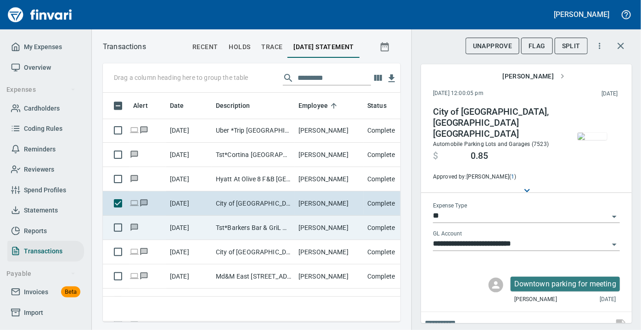
click at [252, 224] on td "Tst*Barkers Bar & GriL Hudson [GEOGRAPHIC_DATA]" at bounding box center [253, 228] width 83 height 24
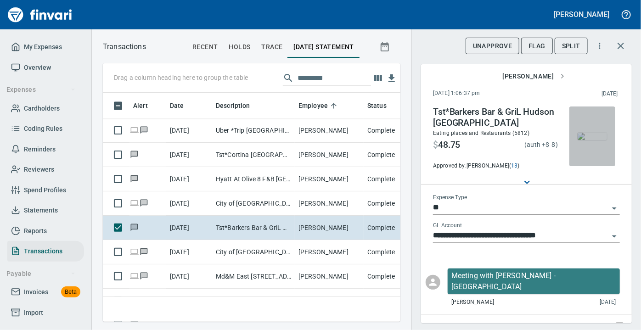
click at [586, 140] on img "button" at bounding box center [591, 136] width 29 height 7
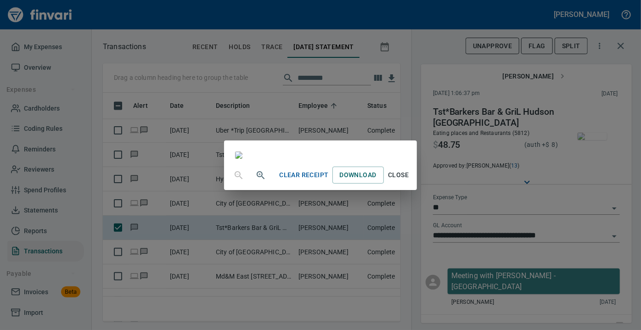
scroll to position [71, 0]
click at [409, 181] on span "Close" at bounding box center [398, 174] width 22 height 11
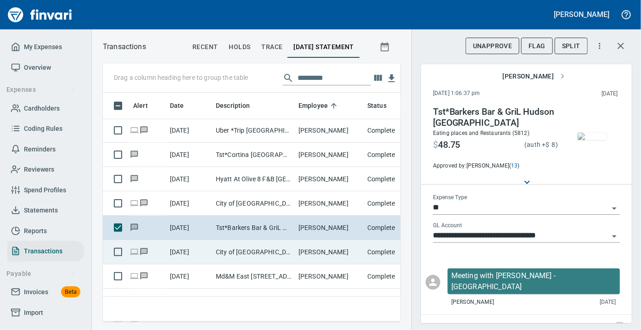
click at [306, 251] on td "[PERSON_NAME]" at bounding box center [329, 252] width 69 height 24
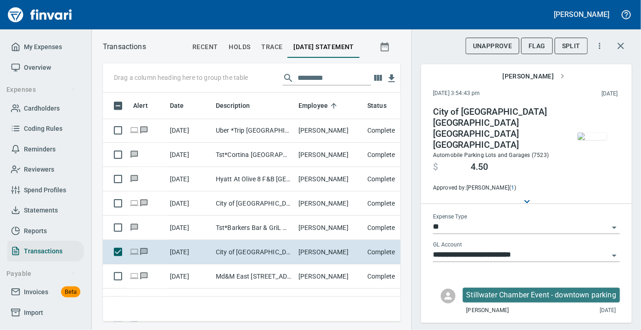
click at [581, 140] on img "button" at bounding box center [591, 136] width 29 height 7
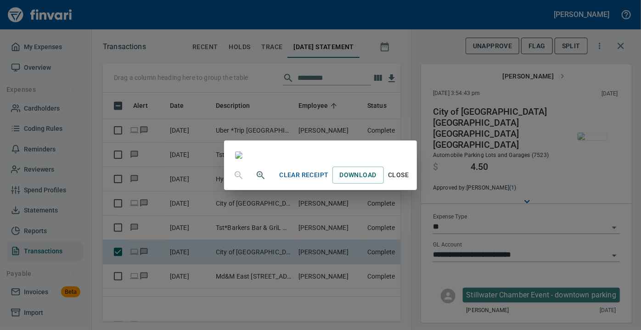
scroll to position [209, 0]
click at [413, 184] on button "Close" at bounding box center [398, 175] width 29 height 17
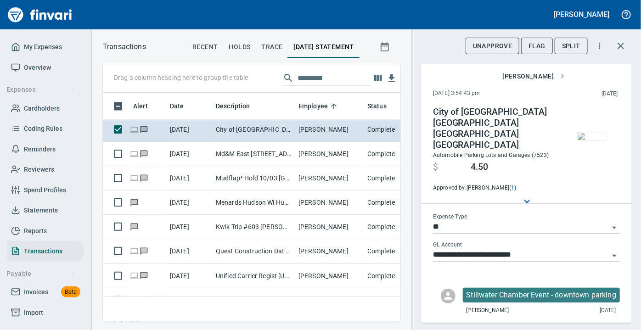
scroll to position [995, 0]
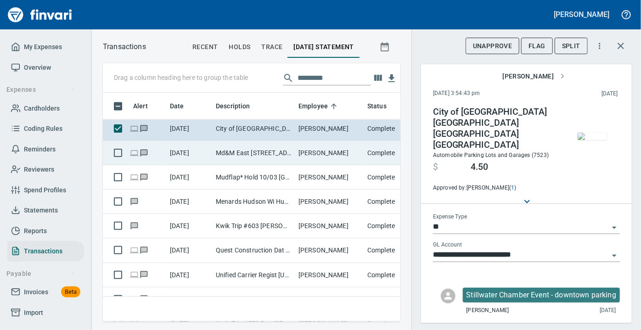
click at [230, 148] on td "Md&M East [STREET_ADDRESS]" at bounding box center [253, 153] width 83 height 24
type input "**********"
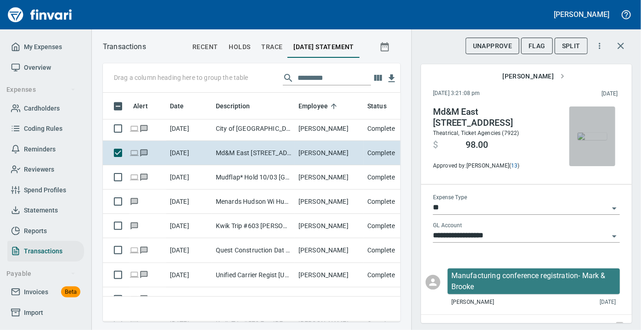
click at [589, 134] on img "button" at bounding box center [591, 136] width 29 height 7
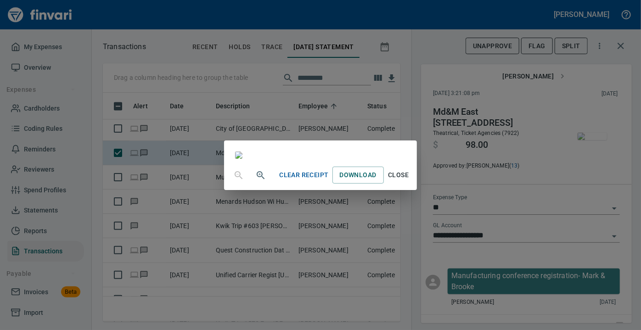
scroll to position [140, 0]
click at [409, 181] on span "Close" at bounding box center [398, 174] width 22 height 11
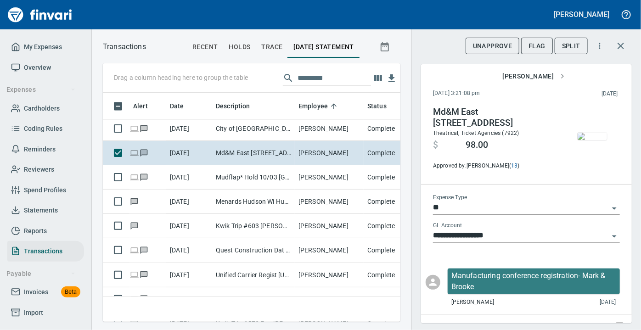
scroll to position [216, 285]
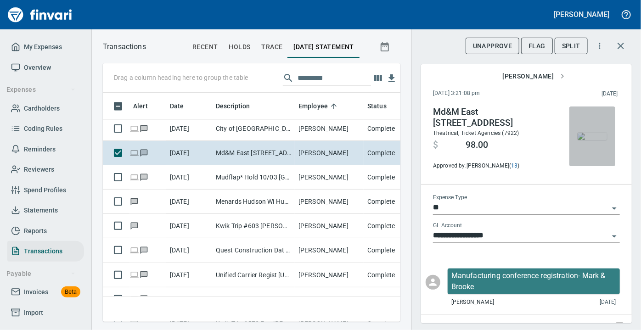
click at [580, 140] on img "button" at bounding box center [591, 136] width 29 height 7
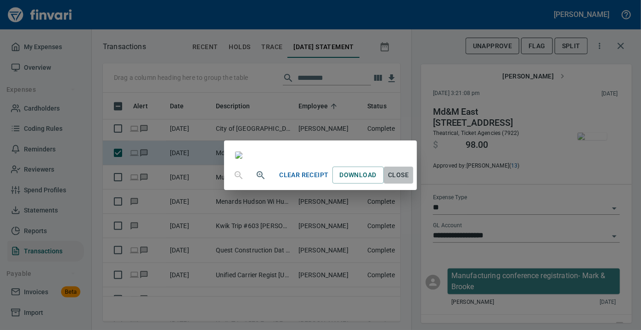
click at [409, 181] on span "Close" at bounding box center [398, 174] width 22 height 11
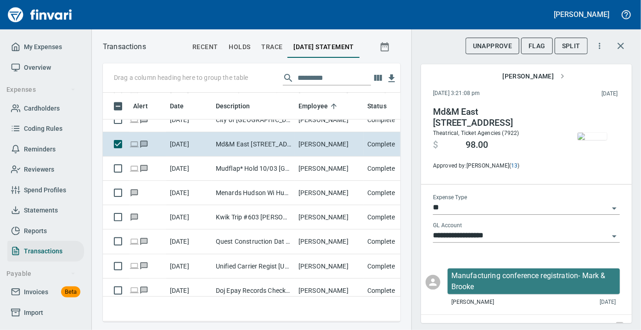
scroll to position [1012, 0]
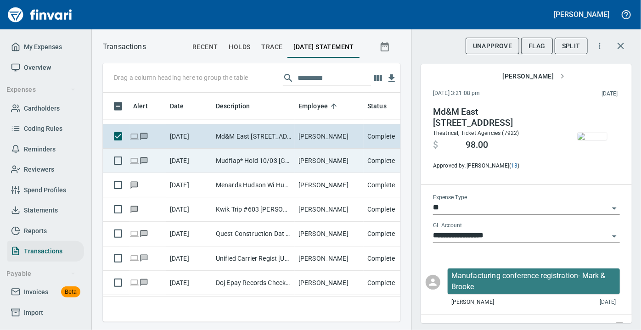
click at [248, 163] on td "Mudflap* Hold 10/03 [GEOGRAPHIC_DATA]" at bounding box center [253, 161] width 83 height 24
type input "***"
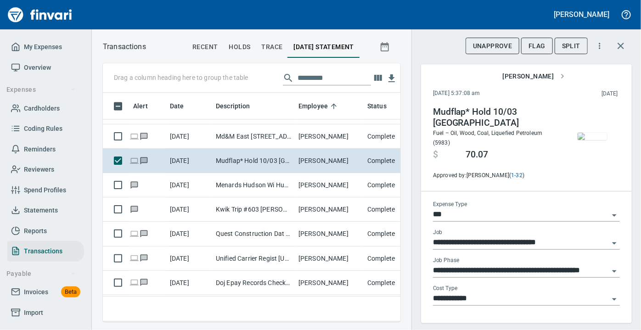
click at [592, 133] on img "button" at bounding box center [591, 136] width 29 height 7
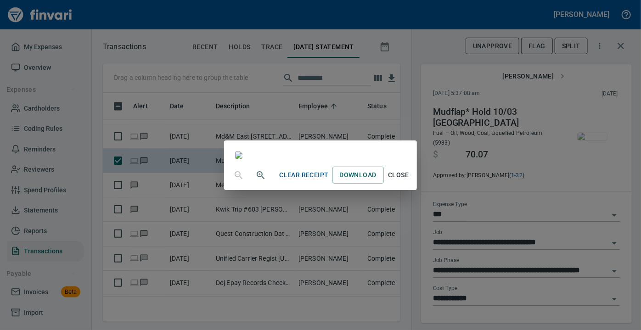
scroll to position [112, 0]
click at [409, 181] on span "Close" at bounding box center [398, 174] width 22 height 11
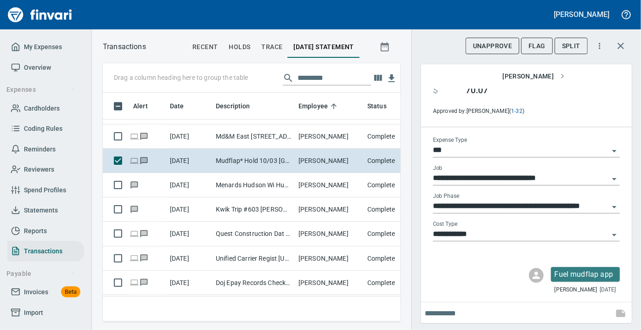
scroll to position [65, 0]
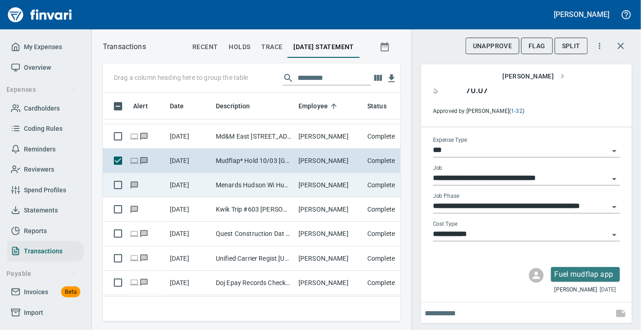
click at [262, 184] on td "Menards Hudson Wi Hudson [GEOGRAPHIC_DATA]" at bounding box center [253, 185] width 83 height 24
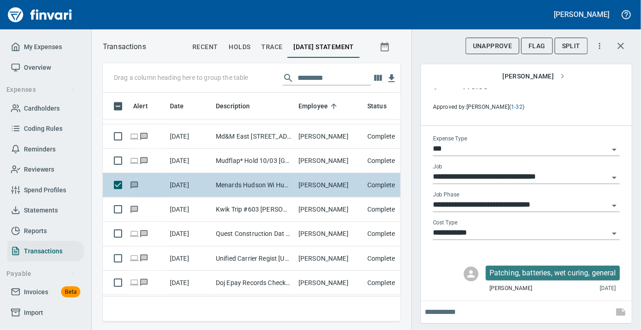
scroll to position [56, 0]
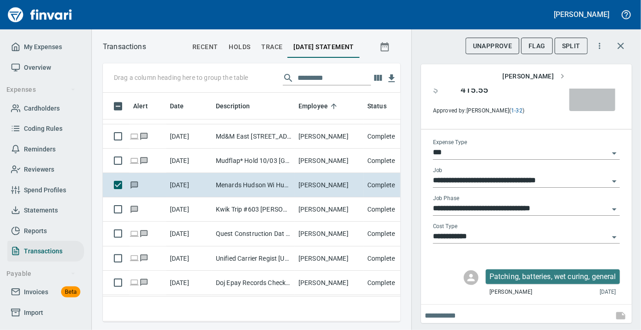
click at [585, 85] on img "button" at bounding box center [591, 81] width 29 height 7
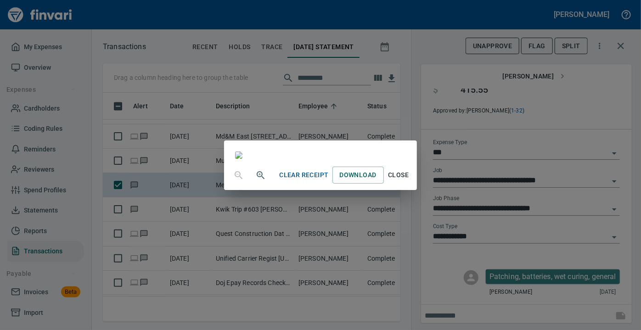
scroll to position [27, 0]
click at [409, 181] on span "Close" at bounding box center [398, 174] width 22 height 11
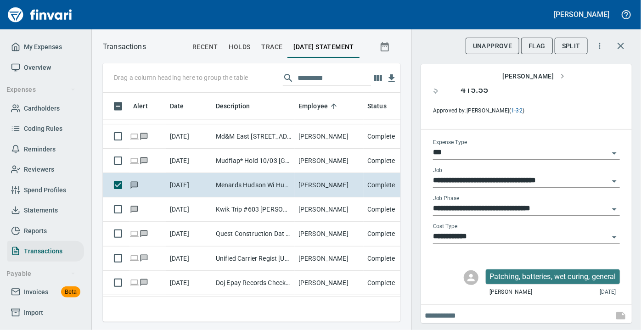
scroll to position [18, 0]
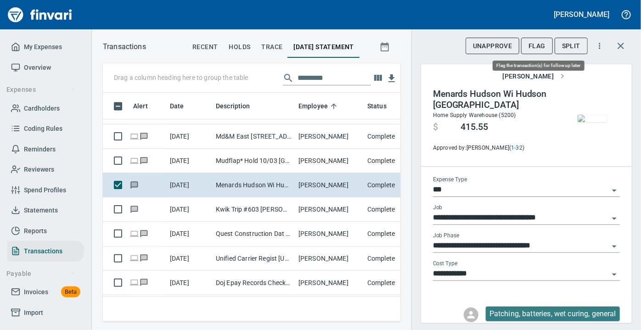
click at [535, 46] on span "Flag" at bounding box center [536, 45] width 17 height 11
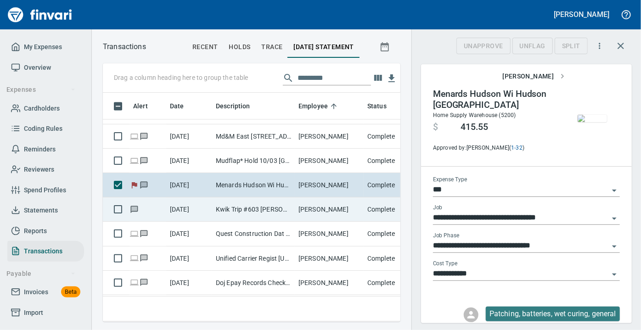
scroll to position [216, 285]
click at [246, 207] on td "Kwik Trip #603 [PERSON_NAME] WI" at bounding box center [253, 209] width 83 height 24
type input "**********"
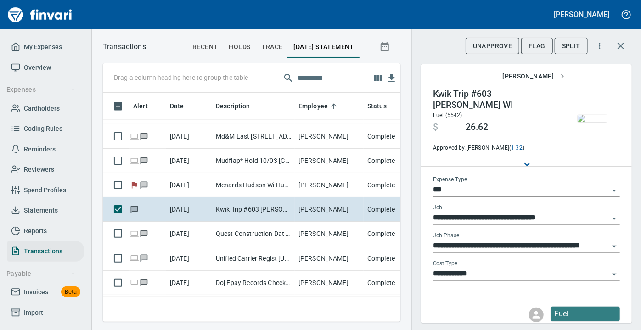
click at [584, 115] on img "button" at bounding box center [591, 118] width 29 height 7
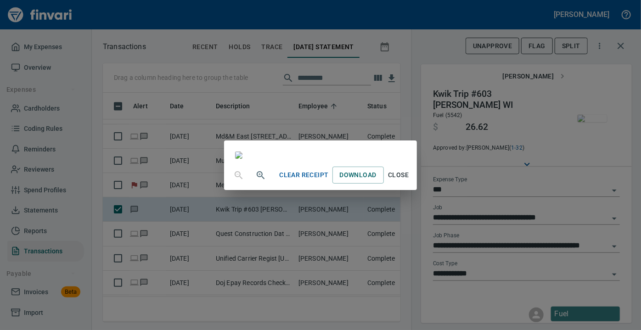
scroll to position [95, 0]
click at [409, 181] on span "Close" at bounding box center [398, 174] width 22 height 11
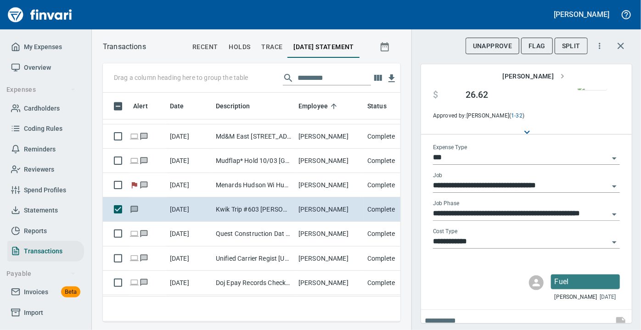
scroll to position [59, 0]
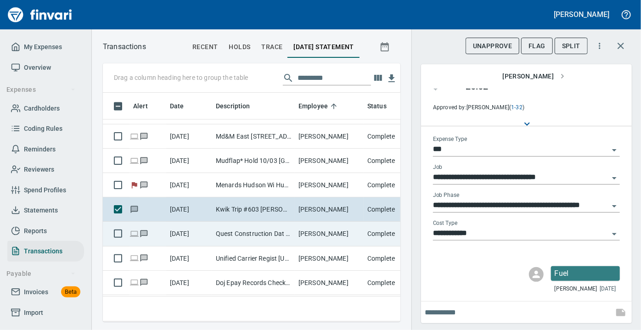
click at [243, 237] on td "Quest Construction Dat [GEOGRAPHIC_DATA] [GEOGRAPHIC_DATA]" at bounding box center [253, 234] width 83 height 24
type input "**"
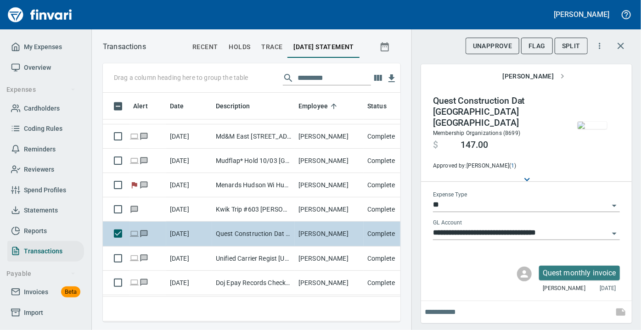
scroll to position [3, 0]
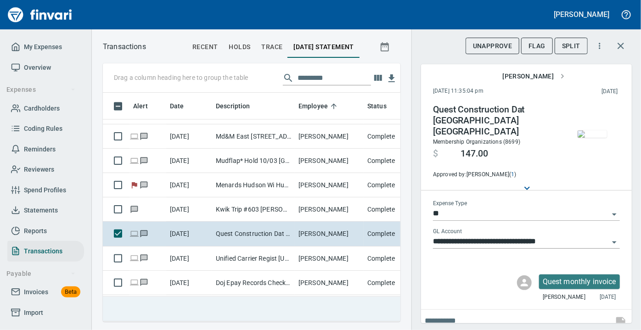
click at [394, 311] on td at bounding box center [397, 309] width 69 height 25
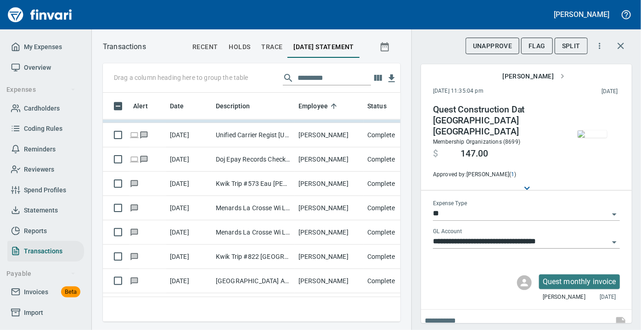
scroll to position [1117, 0]
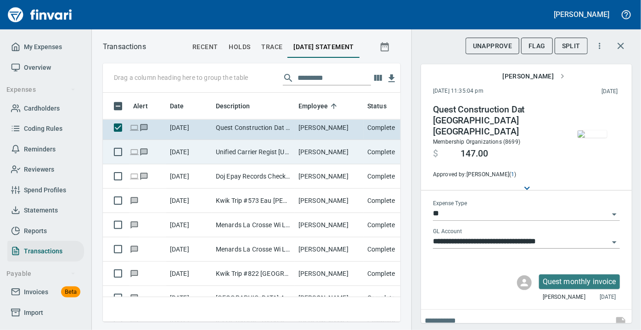
click at [262, 150] on td "Unified Carrier Regist [US_STATE] Dcus" at bounding box center [253, 152] width 83 height 24
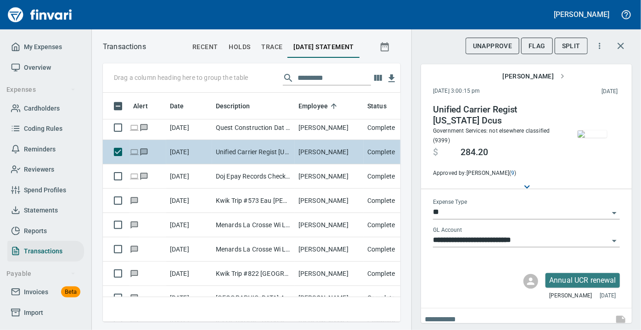
scroll to position [10, 0]
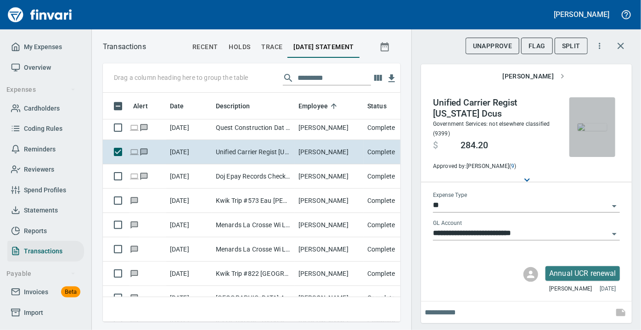
click at [584, 131] on img "button" at bounding box center [591, 126] width 29 height 7
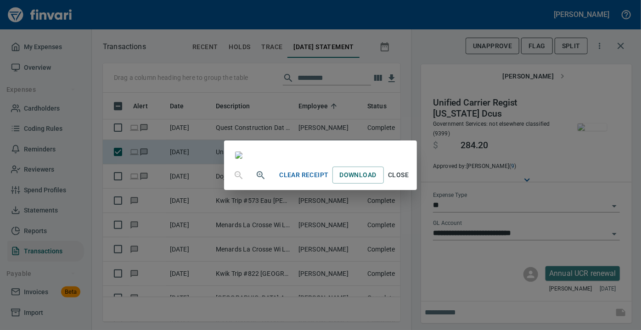
click at [409, 181] on span "Close" at bounding box center [398, 174] width 22 height 11
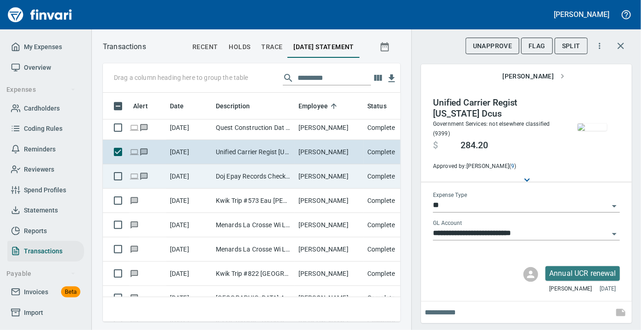
click at [230, 174] on td "Doj Epay Records Check Madison WI" at bounding box center [253, 176] width 83 height 24
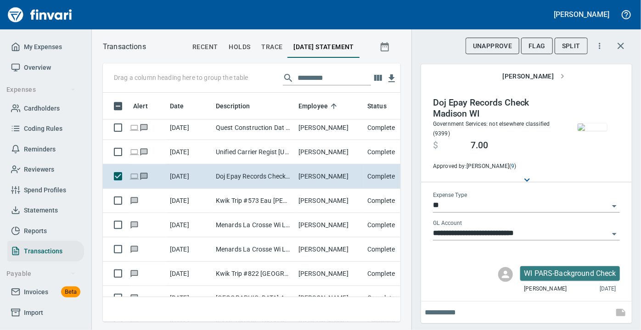
click at [585, 140] on button "button" at bounding box center [592, 127] width 46 height 60
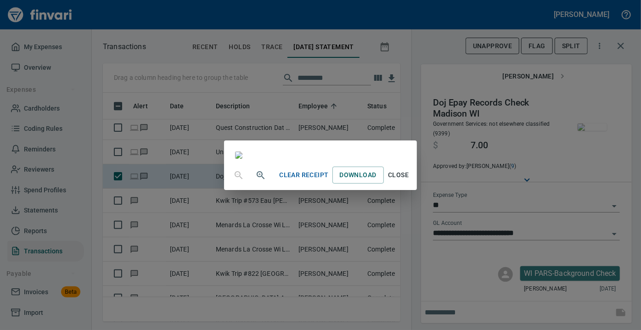
scroll to position [84, 0]
click at [409, 181] on span "Close" at bounding box center [398, 174] width 22 height 11
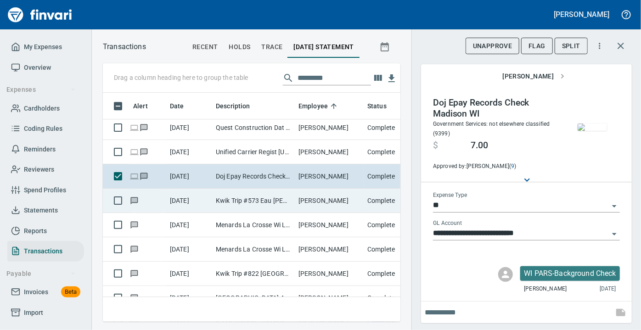
click at [301, 193] on td "[PERSON_NAME]" at bounding box center [329, 201] width 69 height 24
type input "**********"
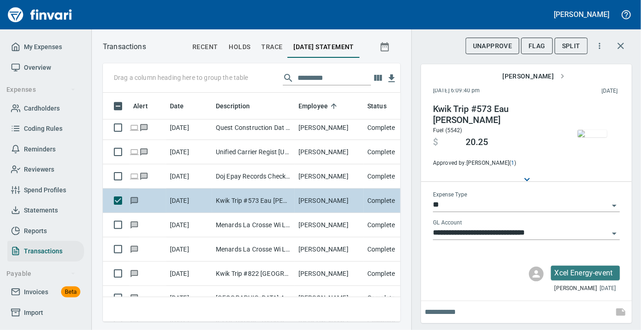
scroll to position [3, 0]
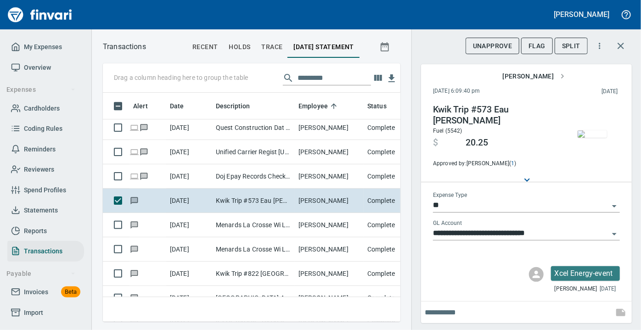
click at [579, 138] on img "button" at bounding box center [591, 133] width 29 height 7
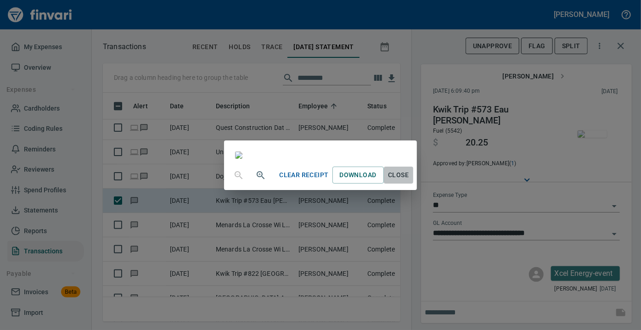
click at [409, 181] on span "Close" at bounding box center [398, 174] width 22 height 11
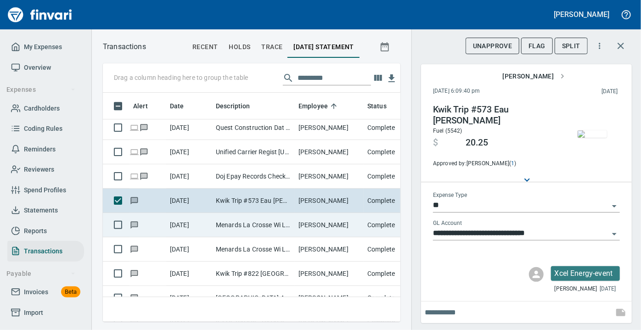
click at [313, 220] on td "[PERSON_NAME]" at bounding box center [329, 225] width 69 height 24
type input "***"
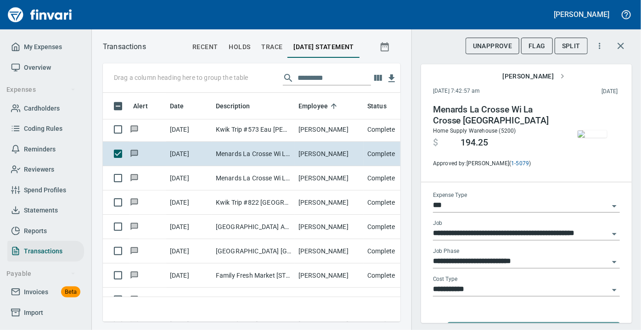
scroll to position [1201, 0]
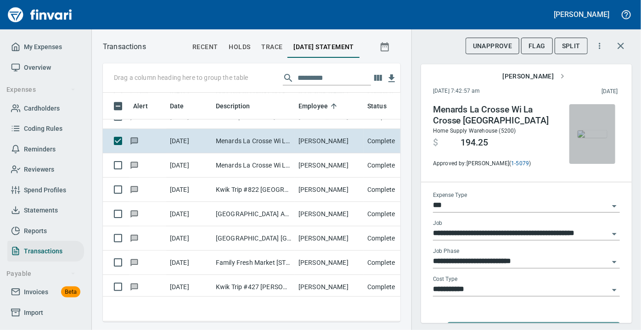
click at [595, 131] on img "button" at bounding box center [591, 133] width 29 height 7
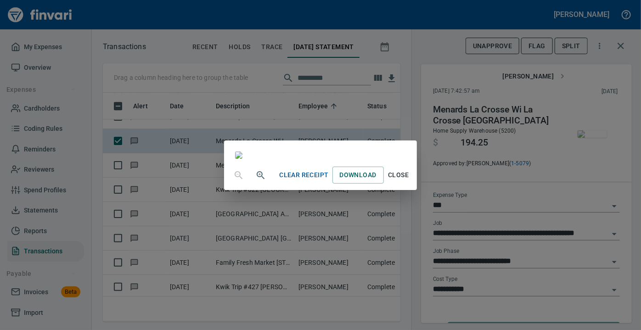
scroll to position [209, 0]
click at [409, 181] on span "Close" at bounding box center [398, 174] width 22 height 11
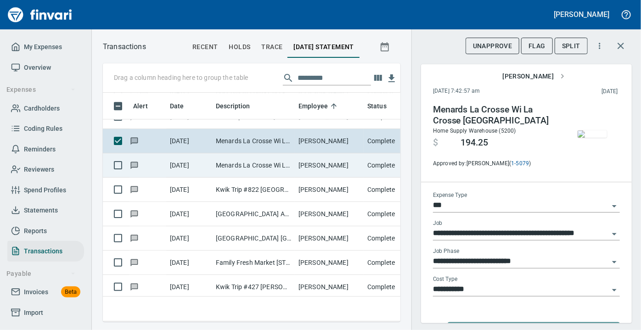
click at [283, 165] on td "Menards La Crosse Wi La Crosse [GEOGRAPHIC_DATA]" at bounding box center [253, 165] width 83 height 24
type input "**********"
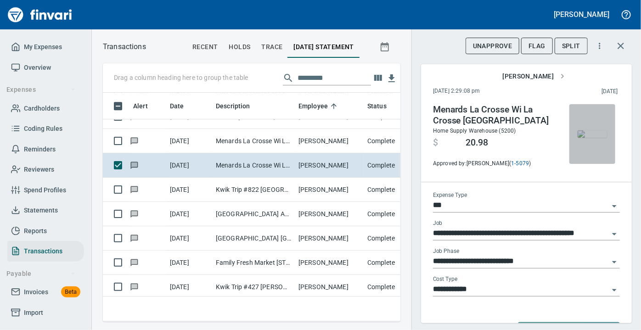
click at [583, 138] on img "button" at bounding box center [591, 133] width 29 height 7
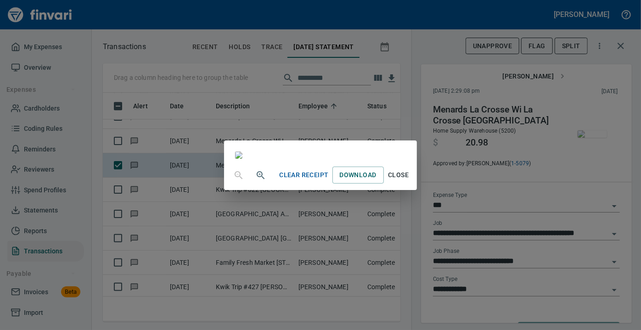
scroll to position [129, 0]
click at [409, 181] on span "Close" at bounding box center [398, 174] width 22 height 11
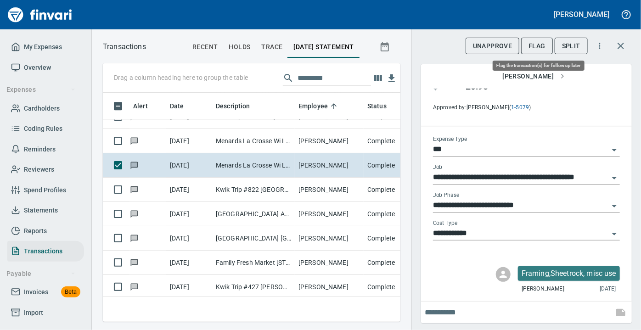
scroll to position [216, 285]
click at [537, 47] on span "Flag" at bounding box center [536, 45] width 17 height 11
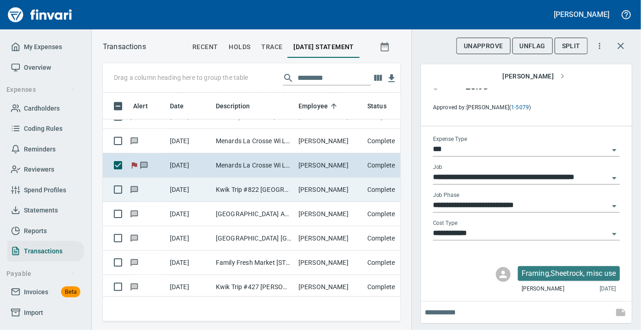
click at [224, 192] on td "Kwik Trip #822 [GEOGRAPHIC_DATA] [GEOGRAPHIC_DATA]" at bounding box center [253, 190] width 83 height 24
type input "**********"
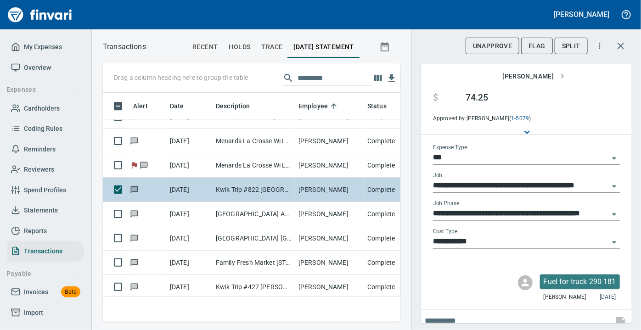
scroll to position [48, 0]
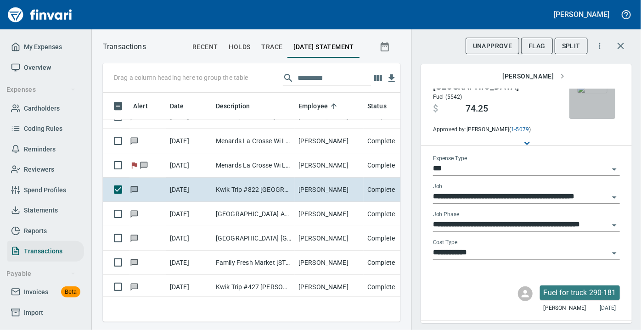
click at [578, 93] on img "button" at bounding box center [591, 88] width 29 height 7
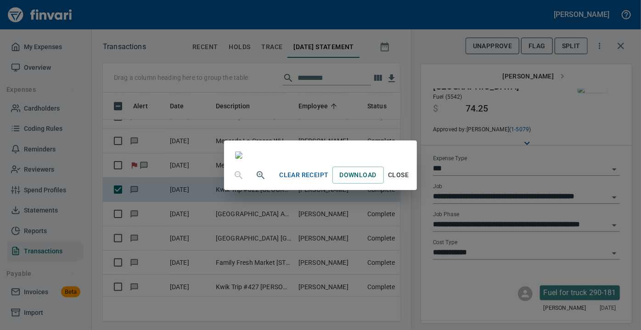
scroll to position [100, 0]
click at [409, 181] on span "Close" at bounding box center [398, 174] width 22 height 11
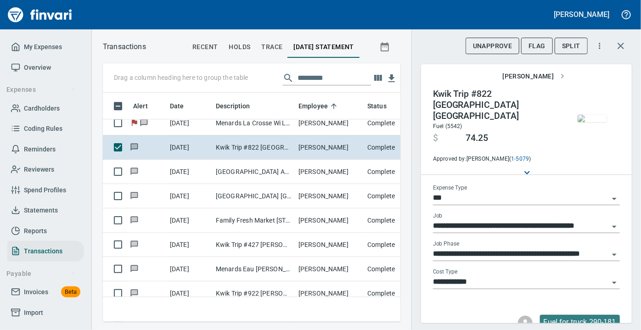
scroll to position [1251, 0]
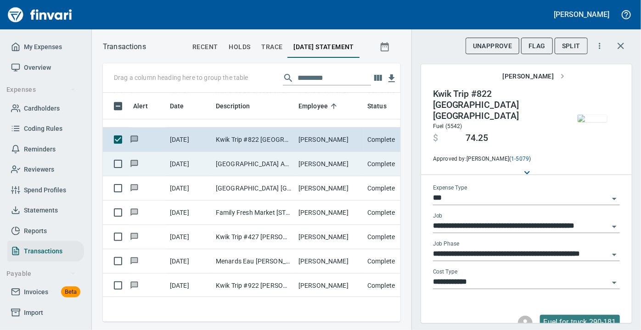
click at [242, 162] on td "[GEOGRAPHIC_DATA] Ace [GEOGRAPHIC_DATA] [GEOGRAPHIC_DATA]" at bounding box center [253, 164] width 83 height 24
type input "**********"
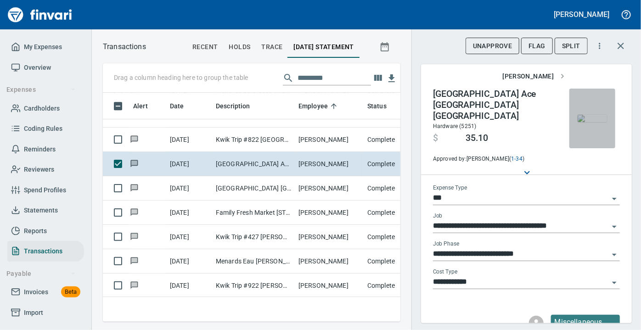
click at [587, 118] on img "button" at bounding box center [591, 118] width 29 height 7
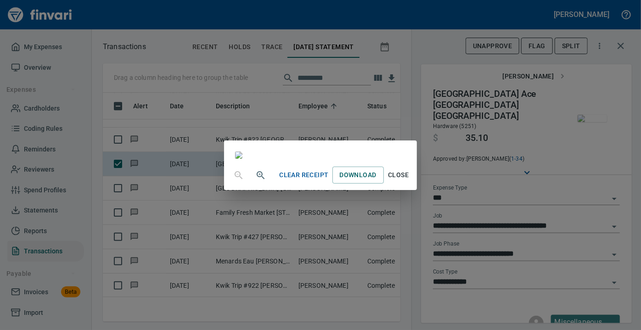
scroll to position [102, 0]
click at [409, 181] on span "Close" at bounding box center [398, 174] width 22 height 11
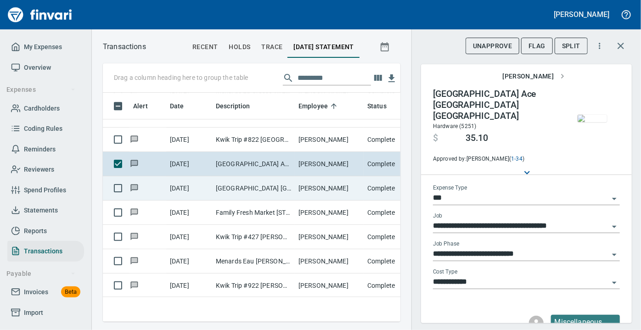
click at [269, 185] on td "[GEOGRAPHIC_DATA] [GEOGRAPHIC_DATA]" at bounding box center [253, 188] width 83 height 24
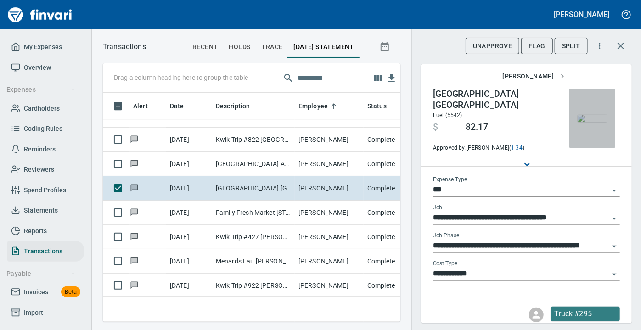
click at [592, 120] on img "button" at bounding box center [591, 118] width 29 height 7
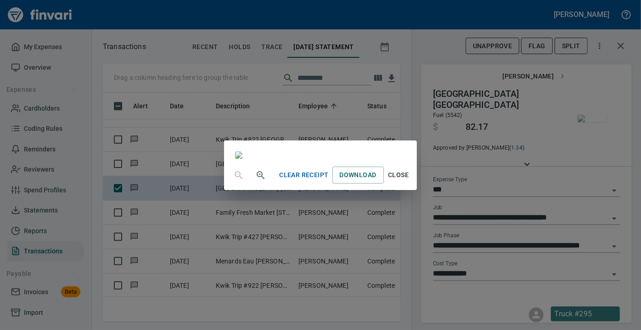
scroll to position [167, 0]
click at [409, 181] on span "Close" at bounding box center [398, 174] width 22 height 11
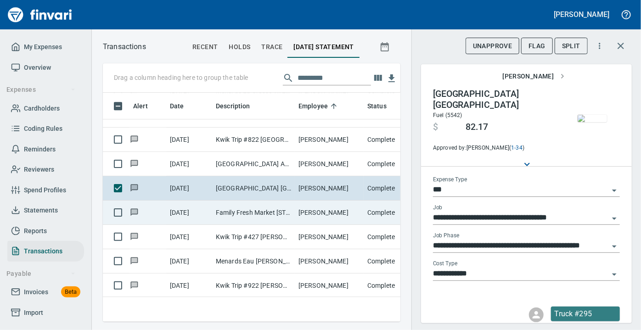
click at [281, 215] on td "Family Fresh Market [STREET_ADDRESS]" at bounding box center [253, 213] width 83 height 24
type input "**********"
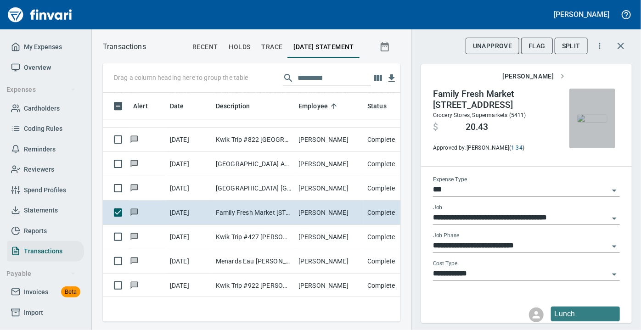
click at [590, 119] on img "button" at bounding box center [591, 118] width 29 height 7
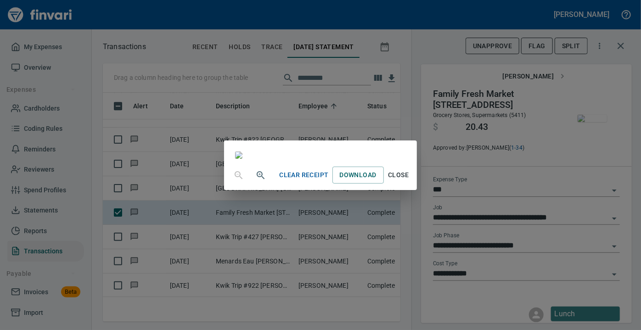
scroll to position [132, 0]
click at [409, 181] on span "Close" at bounding box center [398, 174] width 22 height 11
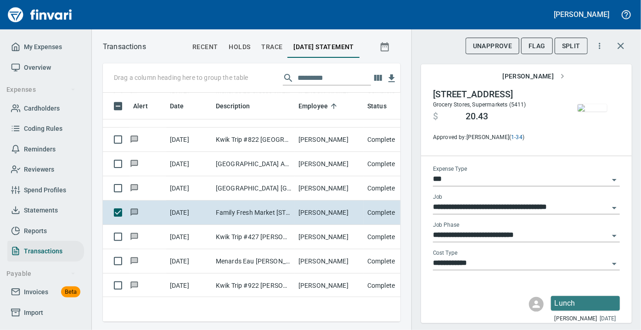
scroll to position [216, 285]
click at [588, 104] on img "button" at bounding box center [591, 107] width 29 height 7
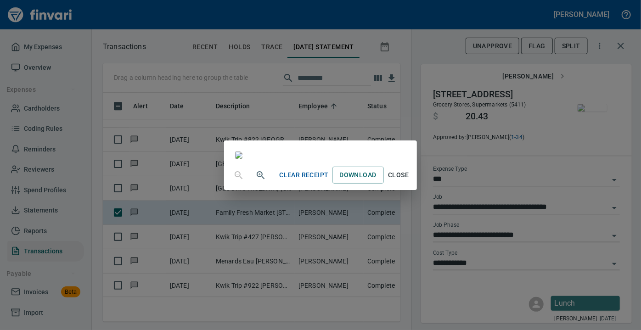
scroll to position [104, 0]
click at [409, 181] on span "Close" at bounding box center [398, 174] width 22 height 11
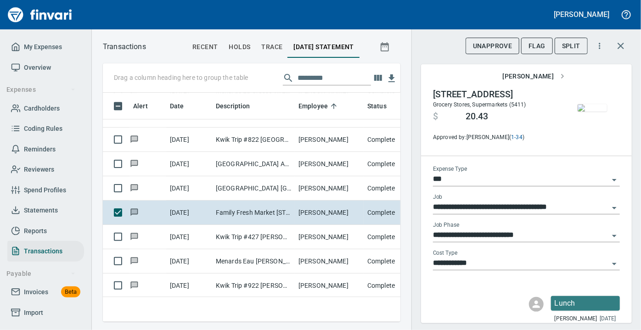
scroll to position [18, 0]
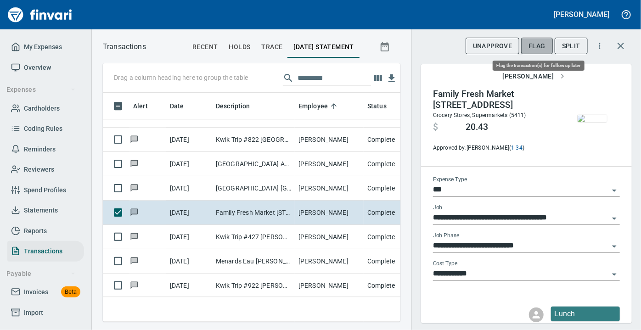
click at [538, 45] on span "Flag" at bounding box center [536, 45] width 17 height 11
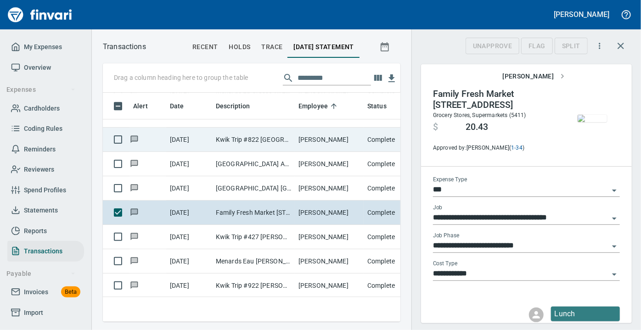
scroll to position [216, 285]
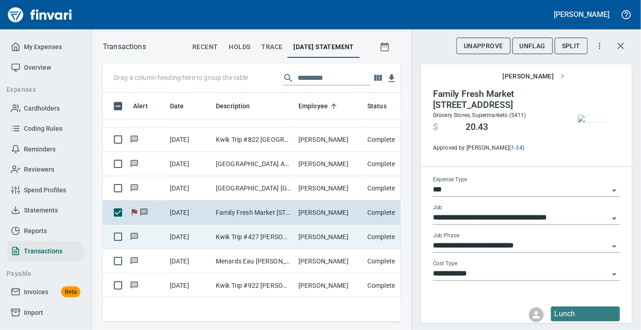
click at [228, 238] on td "Kwik Trip #427 [PERSON_NAME] [GEOGRAPHIC_DATA]" at bounding box center [253, 237] width 83 height 24
type input "**********"
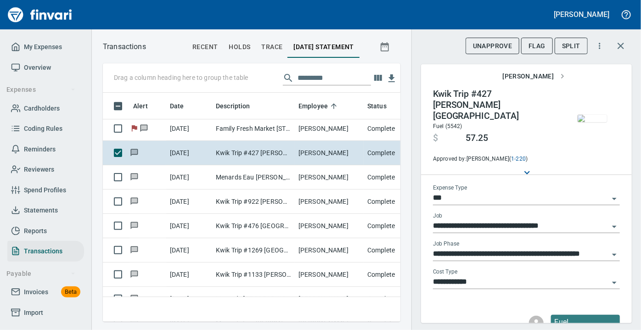
scroll to position [1351, 0]
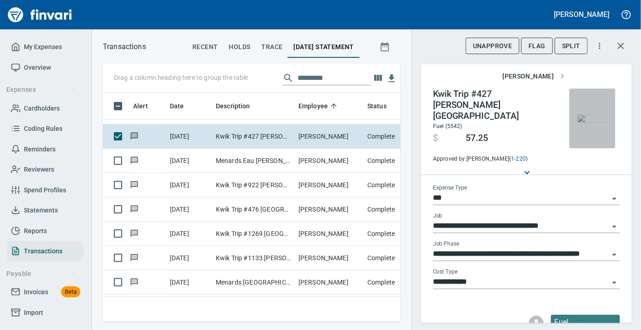
click at [593, 122] on img "button" at bounding box center [591, 118] width 29 height 7
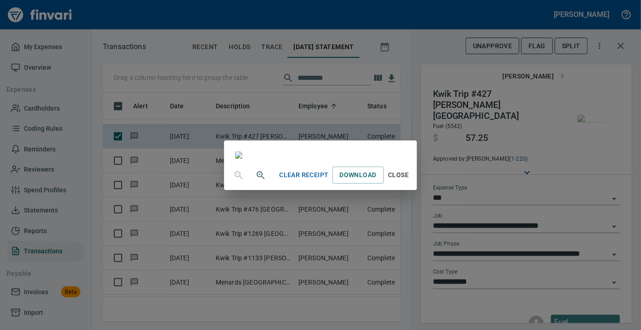
scroll to position [113, 0]
click at [409, 181] on span "Close" at bounding box center [398, 174] width 22 height 11
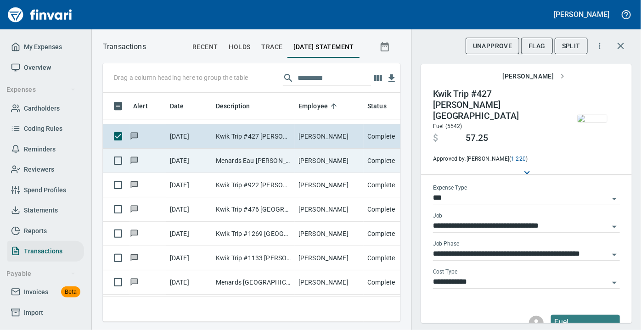
click at [248, 157] on td "Menards Eau [PERSON_NAME] [PERSON_NAME] Eau [PERSON_NAME]" at bounding box center [253, 161] width 83 height 24
type input "**********"
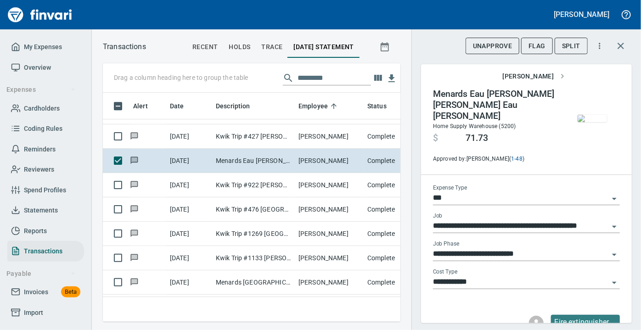
click at [585, 115] on img "button" at bounding box center [591, 118] width 29 height 7
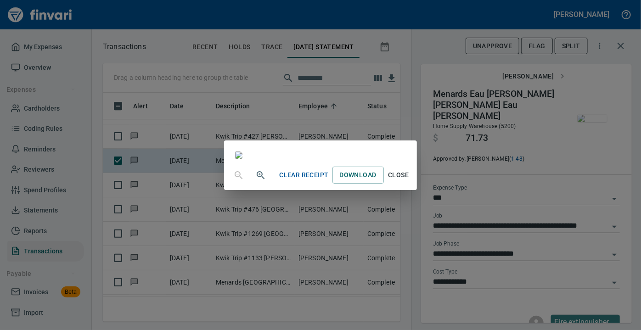
scroll to position [102, 0]
click at [409, 181] on span "Close" at bounding box center [398, 174] width 22 height 11
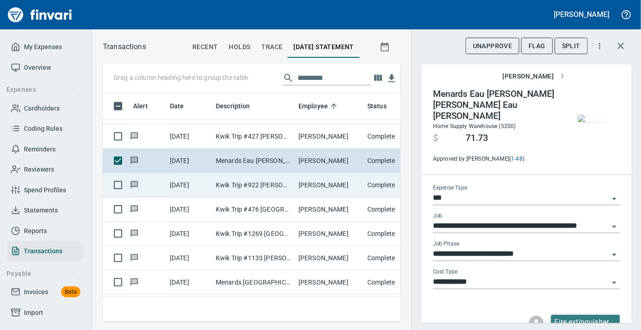
click at [324, 183] on td "[PERSON_NAME]" at bounding box center [329, 185] width 69 height 24
type input "**********"
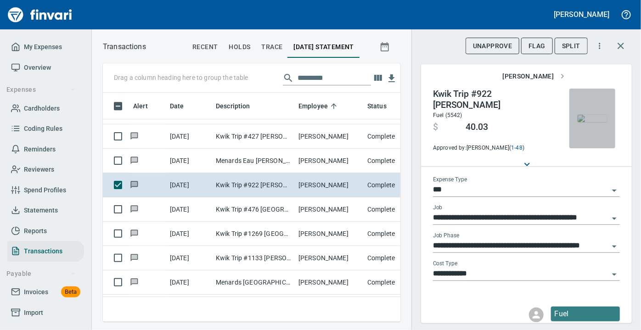
click at [588, 122] on img "button" at bounding box center [591, 118] width 29 height 7
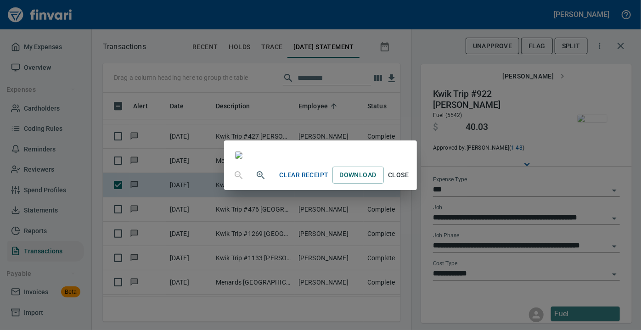
click at [409, 181] on span "Close" at bounding box center [398, 174] width 22 height 11
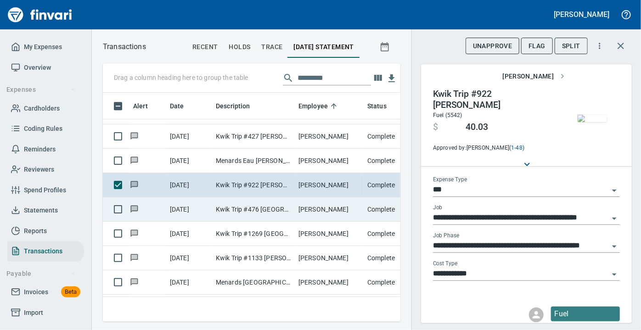
click at [228, 207] on td "Kwik Trip #476 [GEOGRAPHIC_DATA]" at bounding box center [253, 209] width 83 height 24
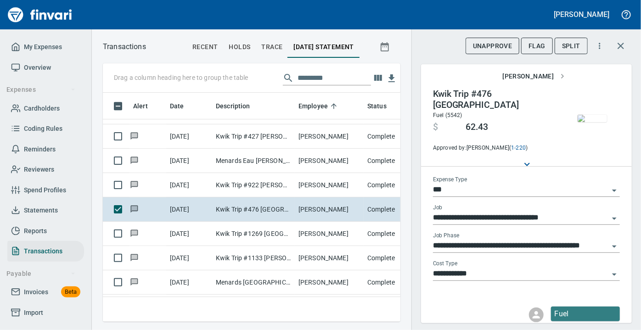
click at [586, 120] on img "button" at bounding box center [591, 118] width 29 height 7
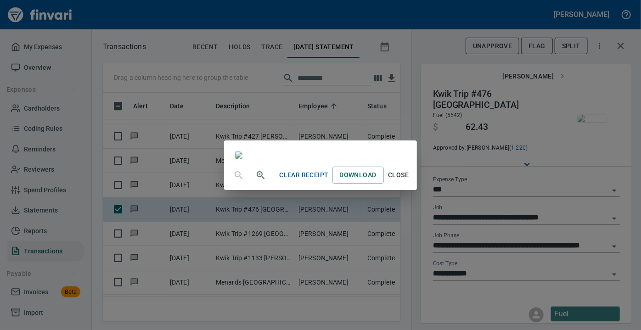
scroll to position [71, 0]
click at [409, 181] on span "Close" at bounding box center [398, 174] width 22 height 11
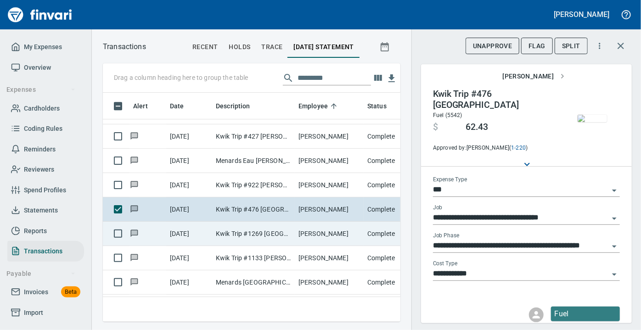
click at [229, 233] on td "Kwik Trip #1269 [GEOGRAPHIC_DATA] WI" at bounding box center [253, 234] width 83 height 24
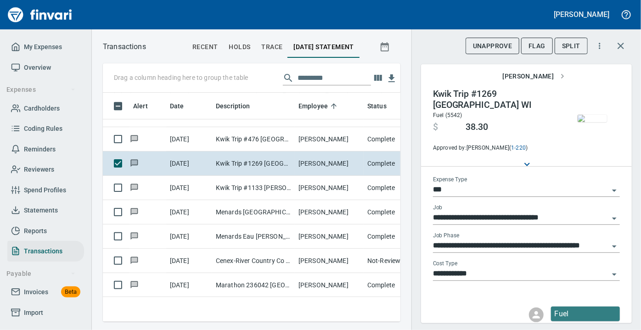
scroll to position [1435, 0]
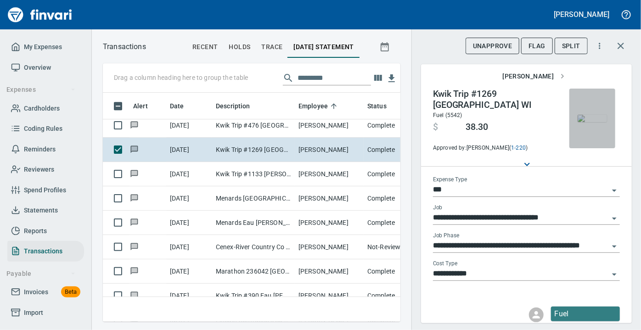
click at [591, 122] on img "button" at bounding box center [591, 118] width 29 height 7
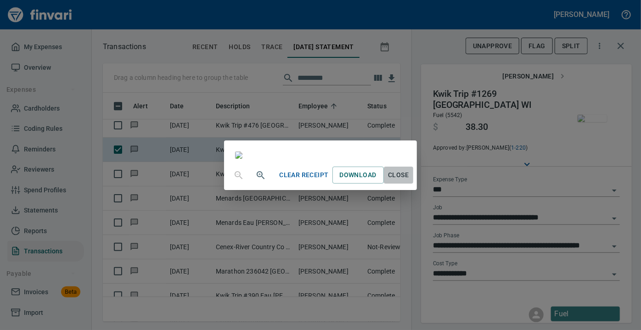
click at [409, 181] on span "Close" at bounding box center [398, 174] width 22 height 11
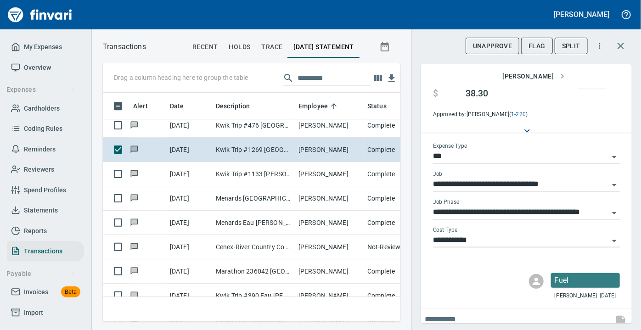
scroll to position [52, 0]
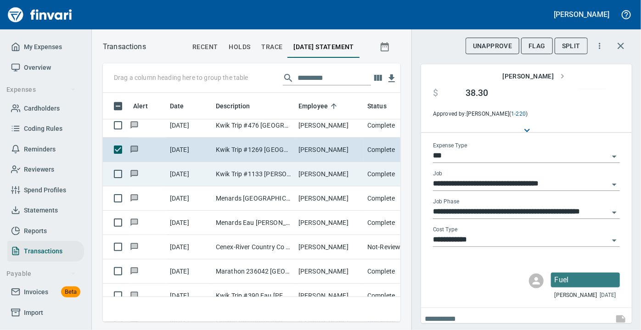
click at [295, 171] on td "[PERSON_NAME]" at bounding box center [329, 174] width 69 height 24
type input "**********"
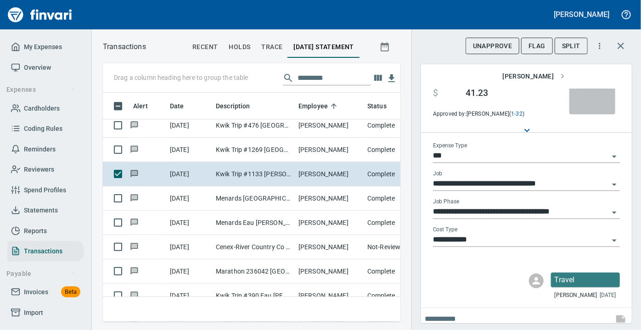
click at [586, 88] on img "button" at bounding box center [591, 84] width 29 height 7
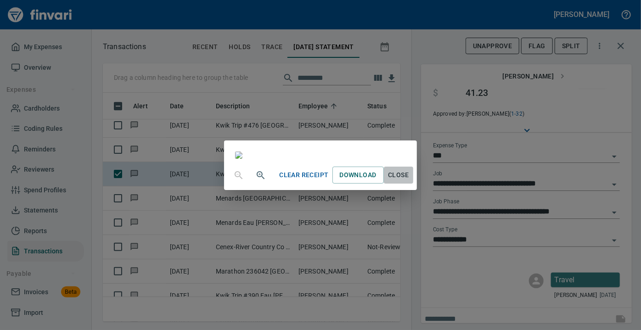
click at [409, 181] on span "Close" at bounding box center [398, 174] width 22 height 11
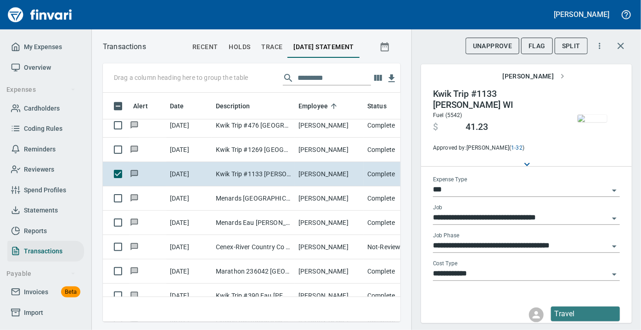
click at [611, 242] on icon "Open" at bounding box center [614, 246] width 11 height 11
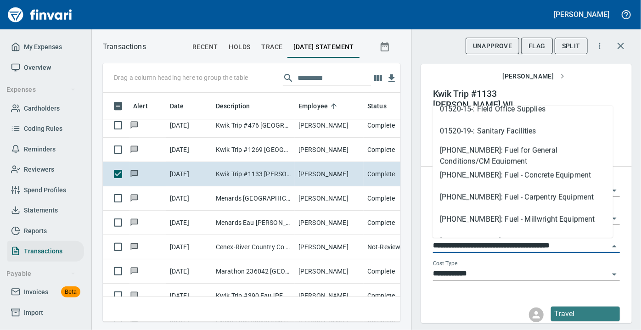
scroll to position [612, 0]
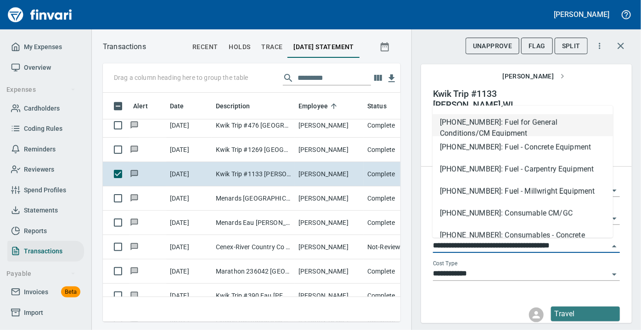
click at [508, 120] on li "[PHONE_NUMBER]: Fuel for General Conditions/CM Equipment" at bounding box center [522, 125] width 180 height 22
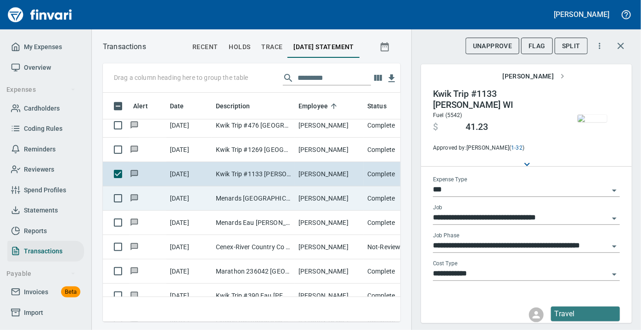
click at [254, 192] on td "Menards [GEOGRAPHIC_DATA] [GEOGRAPHIC_DATA]" at bounding box center [253, 198] width 83 height 24
type input "**********"
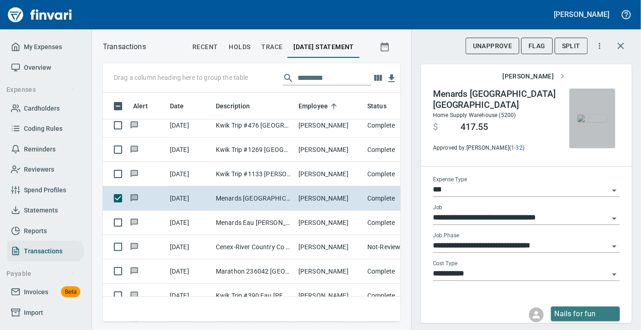
click at [581, 118] on img "button" at bounding box center [591, 118] width 29 height 7
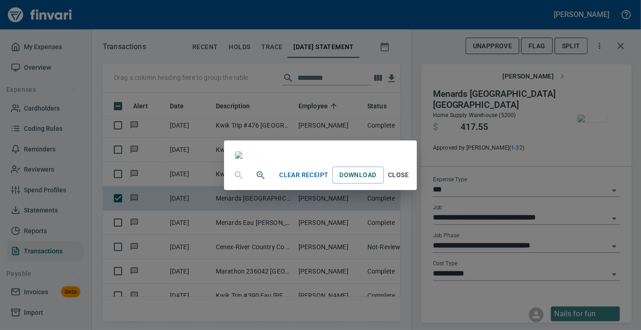
scroll to position [169, 0]
click at [409, 181] on span "Close" at bounding box center [398, 174] width 22 height 11
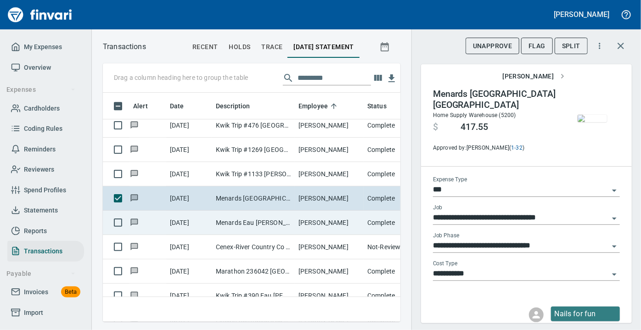
click at [270, 218] on td "Menards Eau [PERSON_NAME] [PERSON_NAME] Eau [PERSON_NAME]" at bounding box center [253, 223] width 83 height 24
type input "**********"
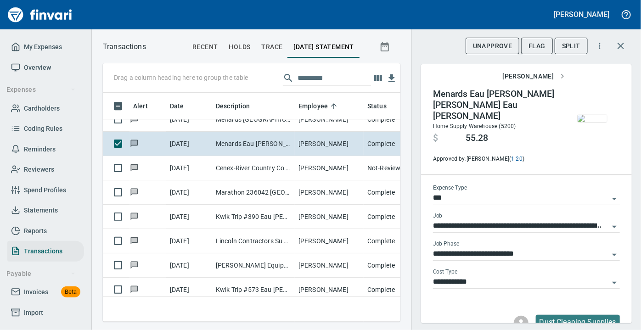
scroll to position [1518, 0]
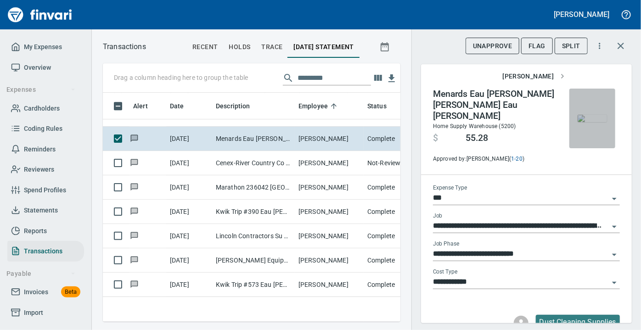
click at [585, 115] on img "button" at bounding box center [591, 118] width 29 height 7
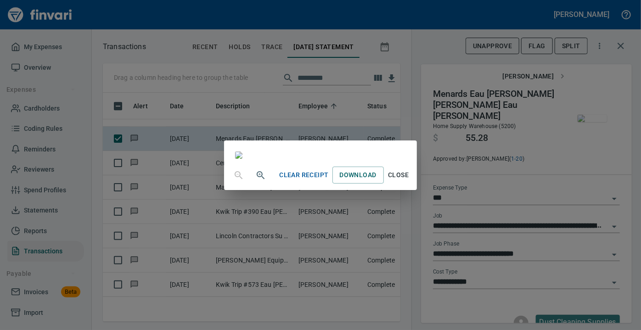
scroll to position [116, 0]
click at [409, 181] on span "Close" at bounding box center [398, 174] width 22 height 11
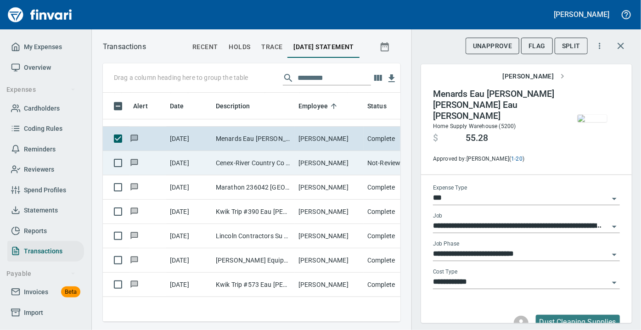
click at [251, 159] on td "Cenex-River Country Co [GEOGRAPHIC_DATA] [GEOGRAPHIC_DATA]" at bounding box center [253, 163] width 83 height 24
type input "*********"
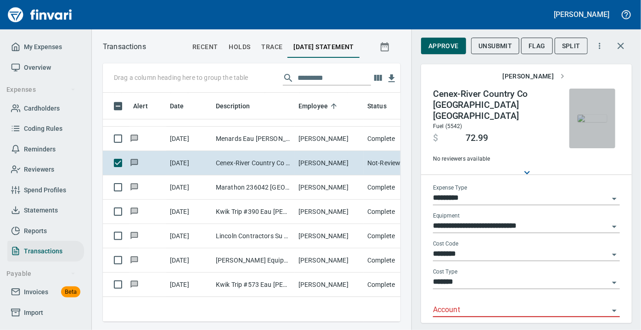
click at [585, 117] on img "button" at bounding box center [591, 118] width 29 height 7
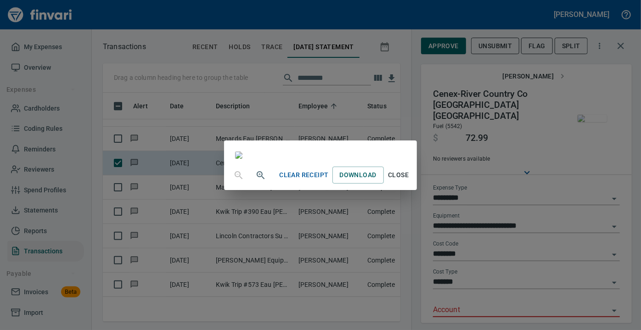
click at [409, 181] on span "Close" at bounding box center [398, 174] width 22 height 11
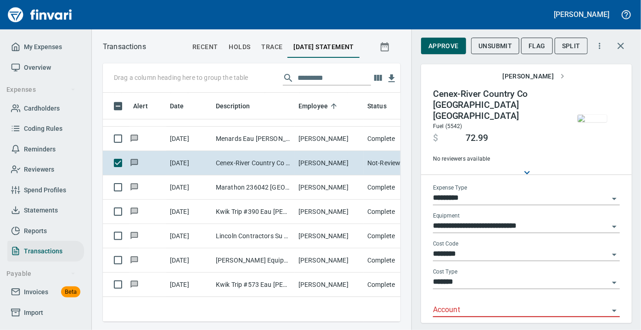
click at [609, 305] on icon "Open" at bounding box center [614, 310] width 11 height 11
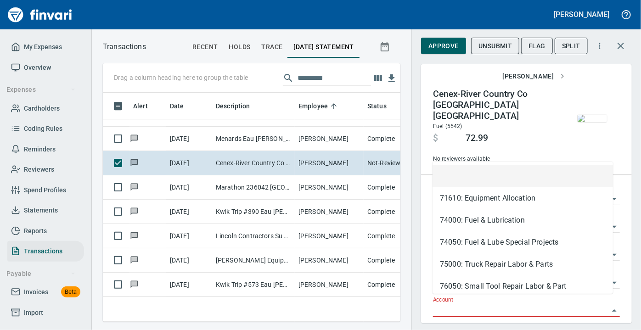
scroll to position [216, 285]
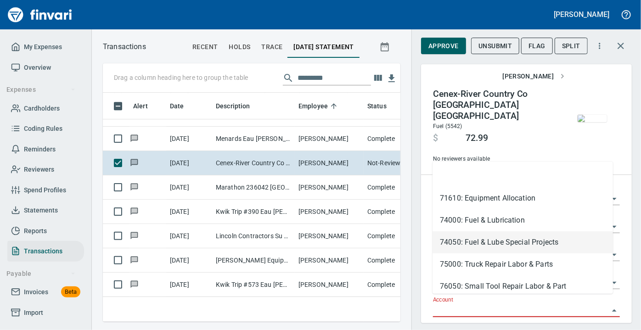
click at [517, 240] on li "74050: Fuel & Lube Special Projects" at bounding box center [522, 242] width 180 height 22
type input "**********"
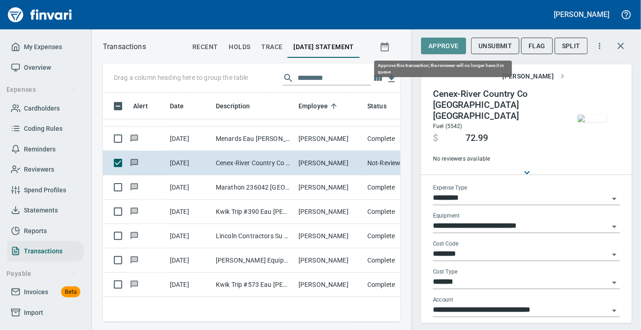
click at [441, 47] on span "Approve" at bounding box center [443, 45] width 30 height 11
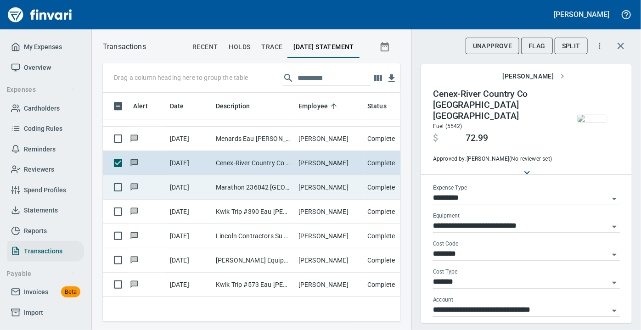
click at [211, 192] on td "[DATE]" at bounding box center [189, 187] width 46 height 24
type input "**"
type input "**********"
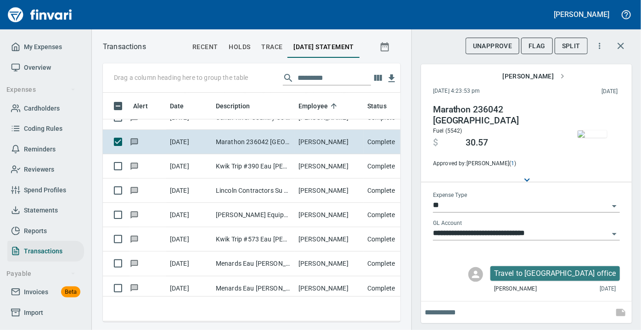
scroll to position [1568, 0]
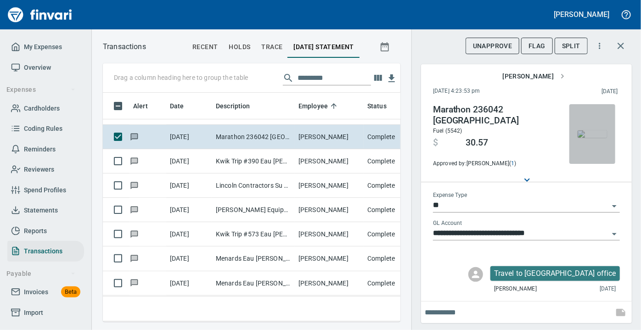
click at [578, 138] on img "button" at bounding box center [591, 133] width 29 height 7
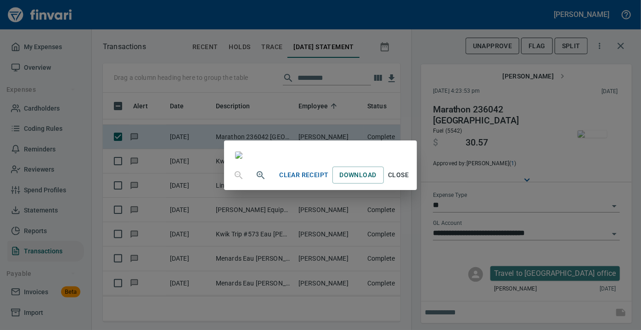
click at [409, 181] on span "Close" at bounding box center [398, 174] width 22 height 11
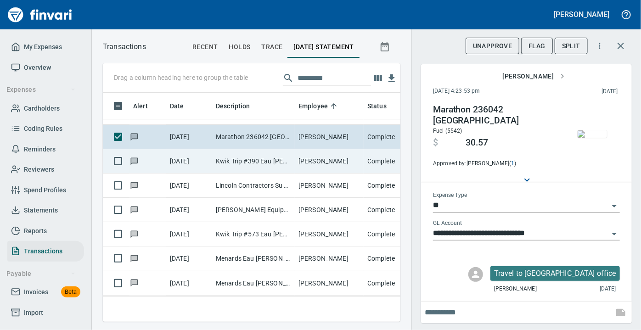
click at [270, 159] on td "Kwik Trip #390 Eau [PERSON_NAME]" at bounding box center [253, 161] width 83 height 24
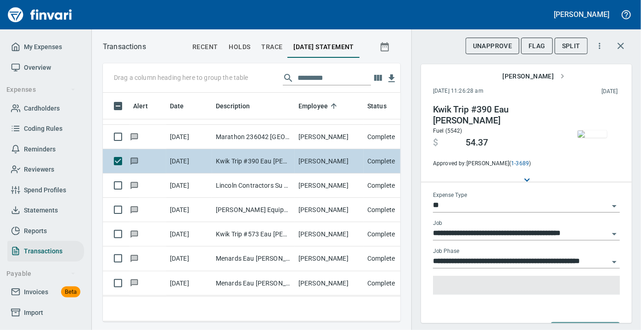
type input "***"
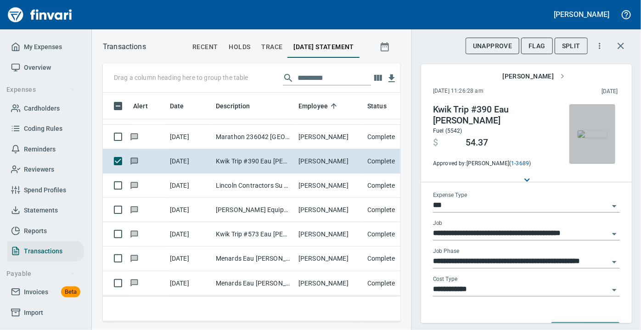
click at [589, 138] on img "button" at bounding box center [591, 133] width 29 height 7
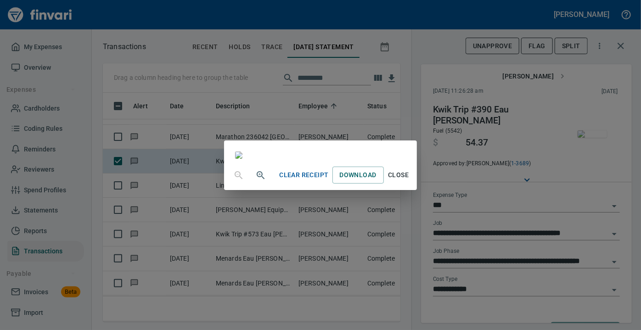
scroll to position [151, 0]
click at [409, 181] on span "Close" at bounding box center [398, 174] width 22 height 11
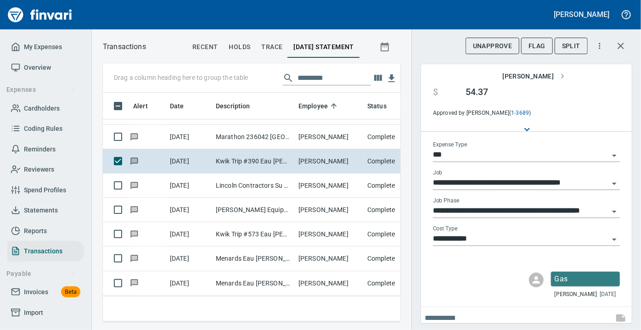
scroll to position [59, 0]
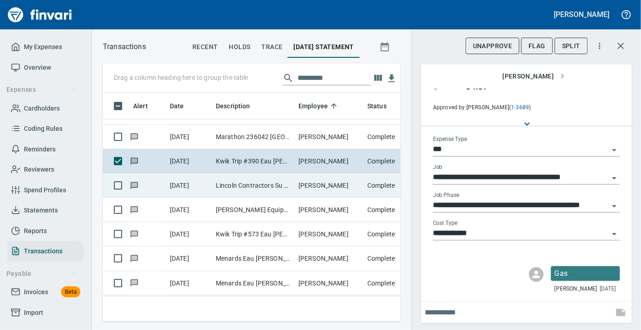
click at [243, 187] on td "Lincoln Contractors Su Eau [PERSON_NAME][GEOGRAPHIC_DATA]" at bounding box center [253, 185] width 83 height 24
type input "**********"
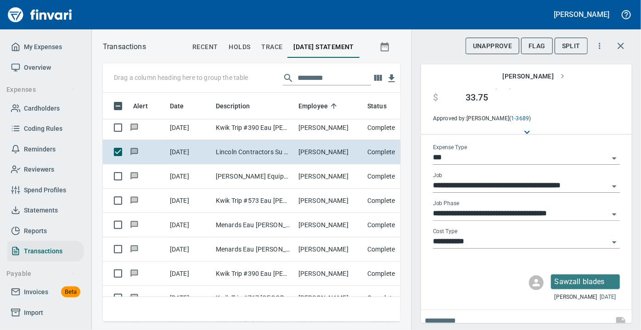
scroll to position [1618, 0]
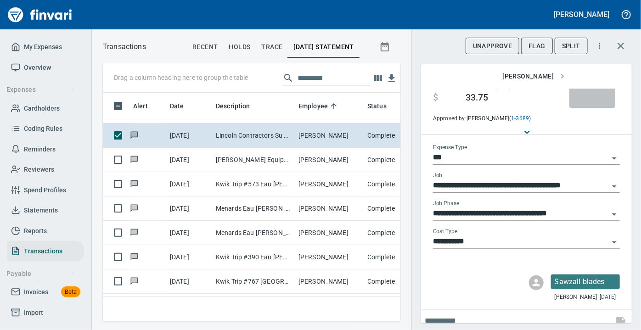
click at [586, 82] on img "button" at bounding box center [591, 77] width 29 height 7
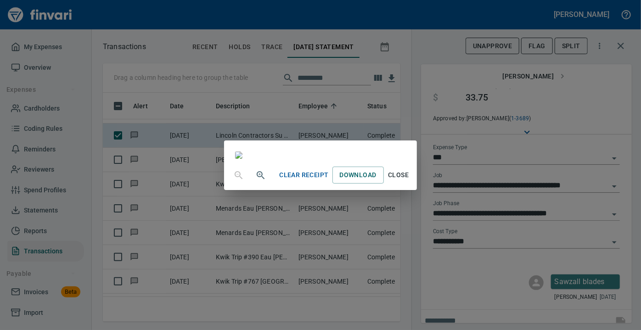
scroll to position [199, 0]
click at [409, 181] on span "Close" at bounding box center [398, 174] width 22 height 11
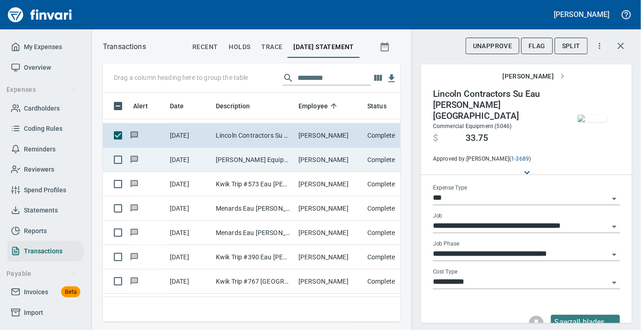
click at [272, 154] on td "[PERSON_NAME] Equipment&Supp Eau Claire WI" at bounding box center [253, 160] width 83 height 24
type input "**********"
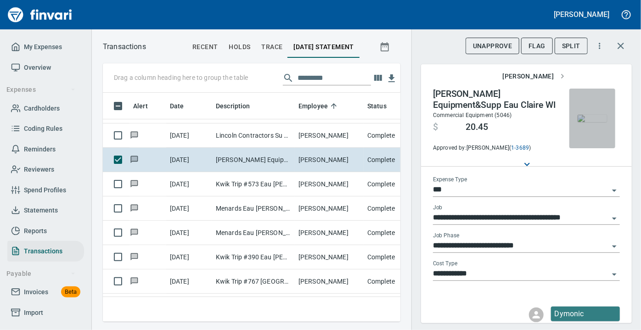
click at [581, 121] on img "button" at bounding box center [591, 118] width 29 height 7
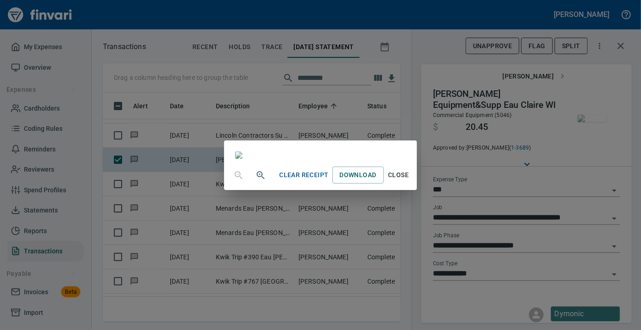
scroll to position [209, 0]
click at [413, 184] on button "Close" at bounding box center [398, 175] width 29 height 17
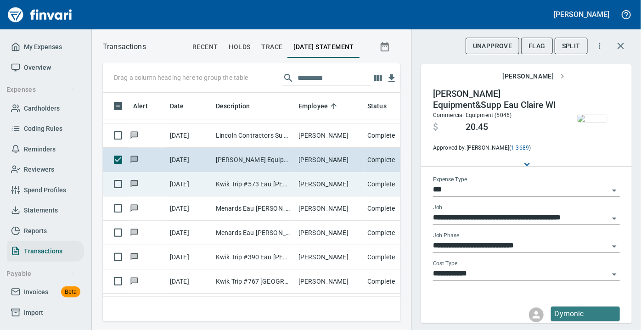
click at [260, 180] on td "Kwik Trip #573 Eau [PERSON_NAME]" at bounding box center [253, 184] width 83 height 24
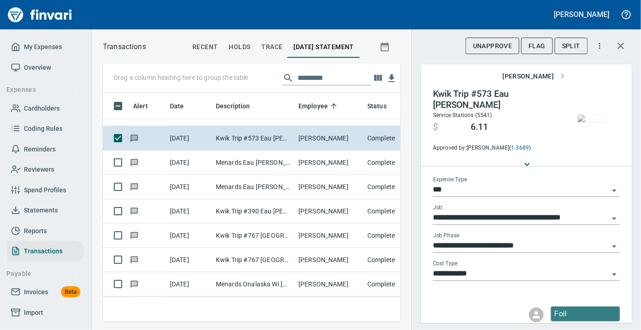
scroll to position [1668, 0]
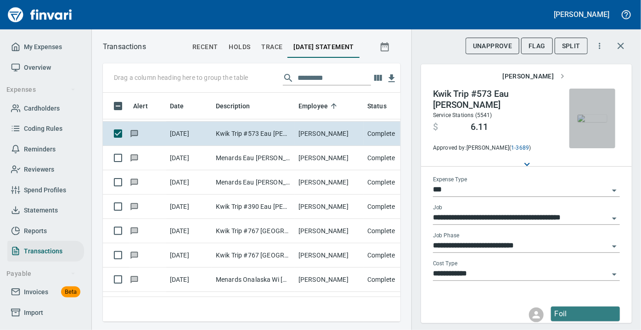
click at [590, 122] on img "button" at bounding box center [591, 118] width 29 height 7
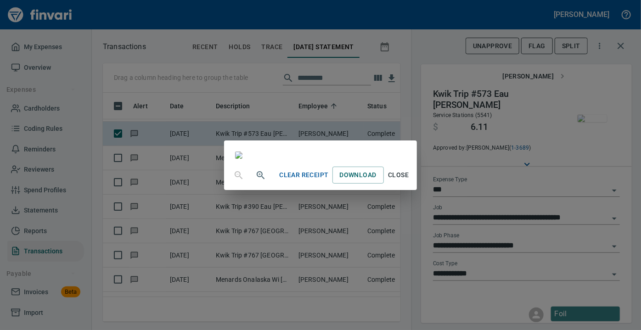
scroll to position [111, 0]
click at [409, 181] on span "Close" at bounding box center [398, 174] width 22 height 11
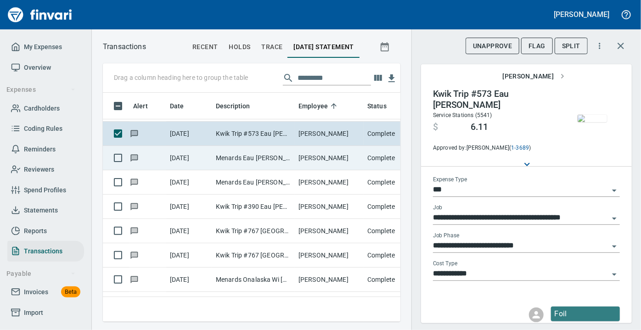
click at [256, 159] on td "Menards Eau [PERSON_NAME] [PERSON_NAME] Eau [PERSON_NAME]" at bounding box center [253, 158] width 83 height 24
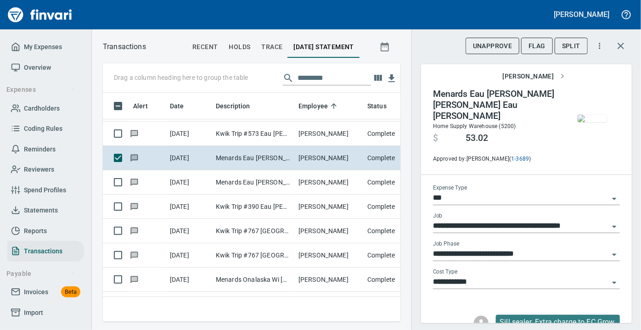
scroll to position [216, 285]
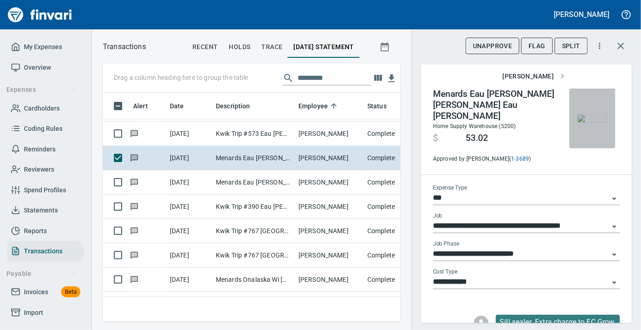
click at [590, 121] on img "button" at bounding box center [591, 118] width 29 height 7
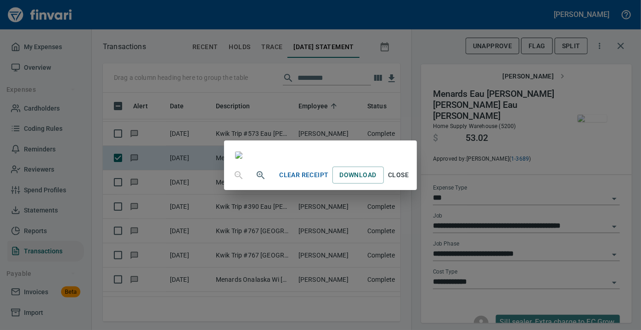
scroll to position [187, 0]
click at [409, 181] on span "Close" at bounding box center [398, 174] width 22 height 11
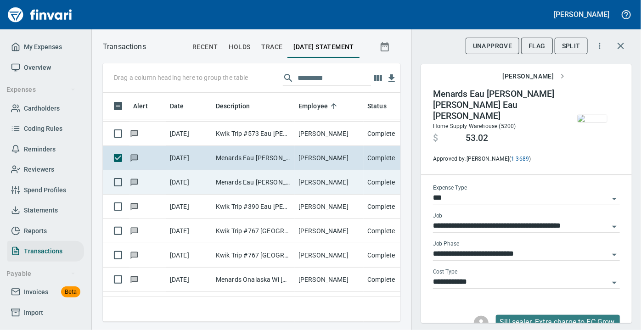
click at [251, 177] on td "Menards Eau [PERSON_NAME] [PERSON_NAME] Eau [PERSON_NAME]" at bounding box center [253, 182] width 83 height 24
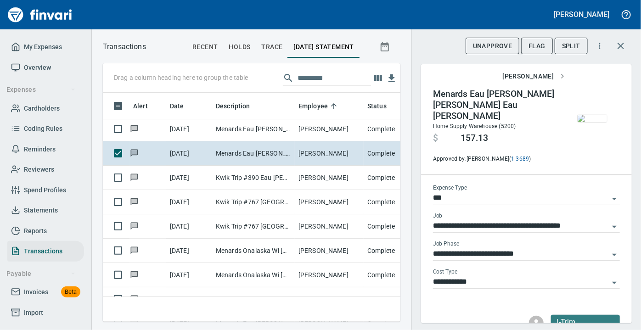
scroll to position [1702, 0]
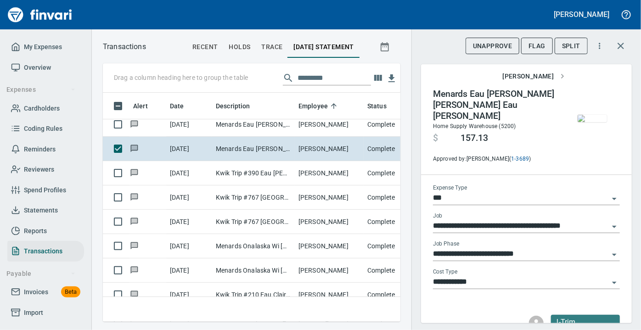
click at [582, 120] on img "button" at bounding box center [591, 118] width 29 height 7
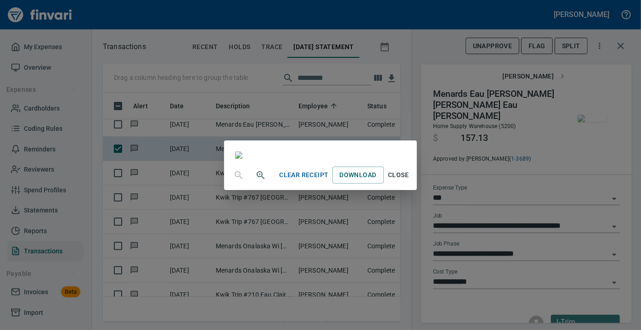
scroll to position [162, 0]
click at [409, 181] on span "Close" at bounding box center [398, 174] width 22 height 11
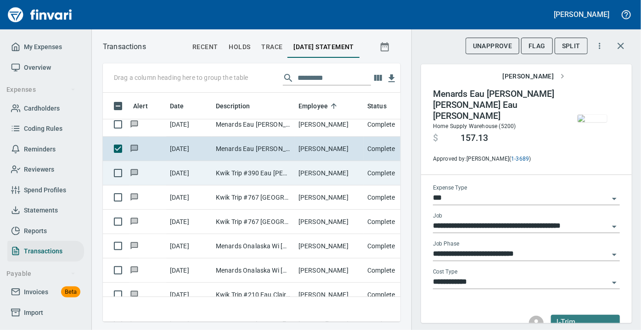
click at [261, 168] on td "Kwik Trip #390 Eau [PERSON_NAME]" at bounding box center [253, 173] width 83 height 24
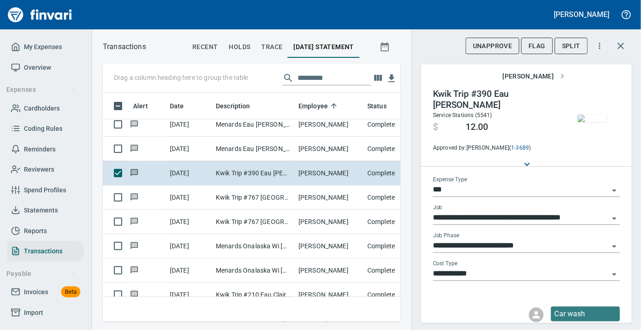
click at [579, 122] on img "button" at bounding box center [591, 118] width 29 height 7
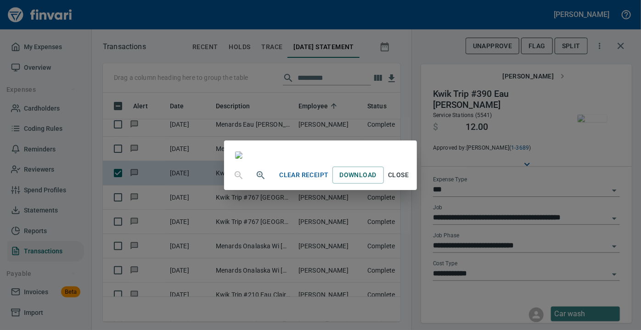
scroll to position [110, 0]
click at [409, 181] on span "Close" at bounding box center [398, 174] width 22 height 11
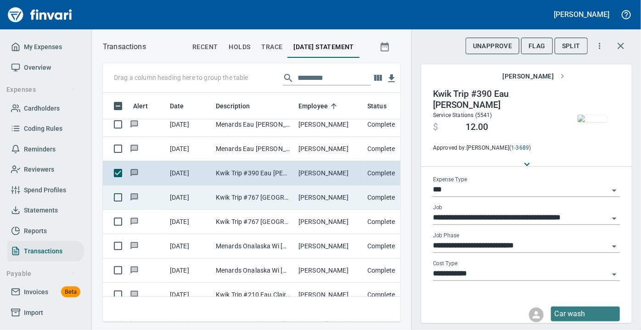
click at [241, 195] on td "Kwik Trip #767 [GEOGRAPHIC_DATA] [GEOGRAPHIC_DATA]" at bounding box center [253, 197] width 83 height 24
type input "**********"
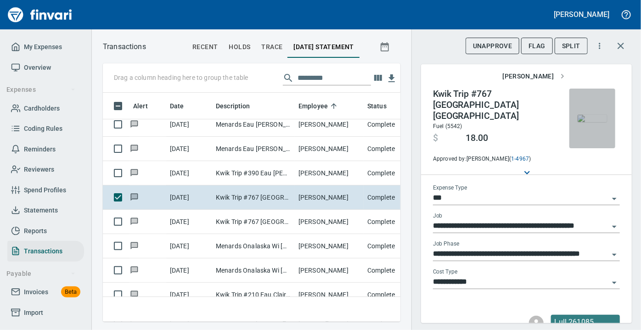
click at [584, 116] on img "button" at bounding box center [591, 118] width 29 height 7
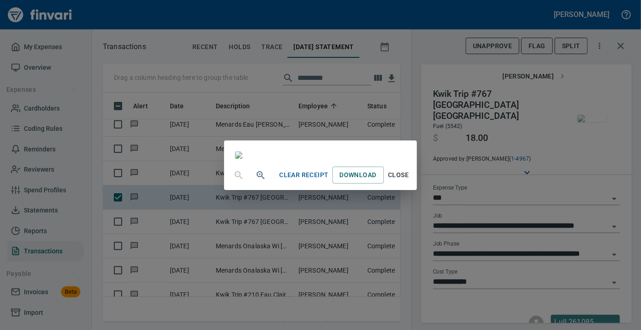
scroll to position [125, 0]
click at [409, 181] on span "Close" at bounding box center [398, 174] width 22 height 11
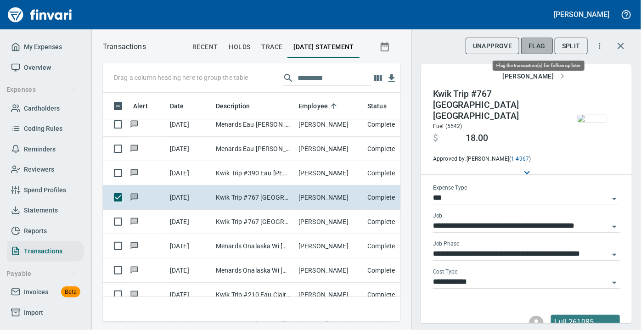
click at [538, 46] on span "Flag" at bounding box center [536, 45] width 17 height 11
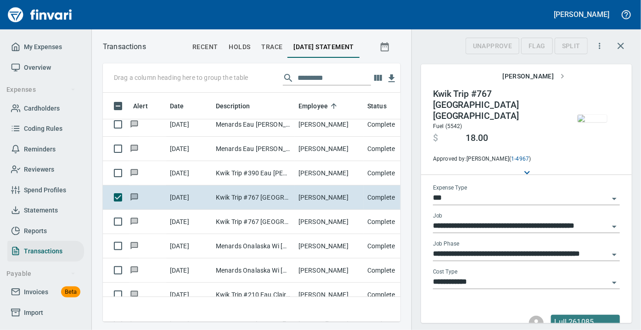
scroll to position [216, 285]
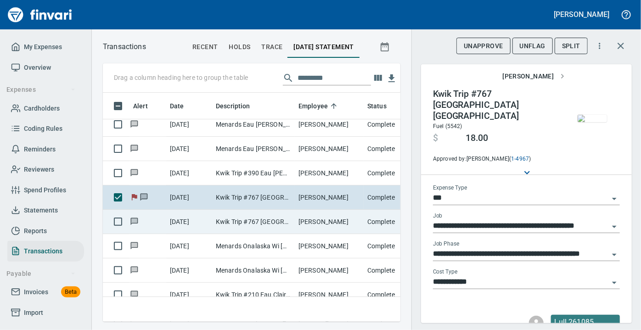
click at [222, 222] on td "Kwik Trip #767 [GEOGRAPHIC_DATA] [GEOGRAPHIC_DATA]" at bounding box center [253, 222] width 83 height 24
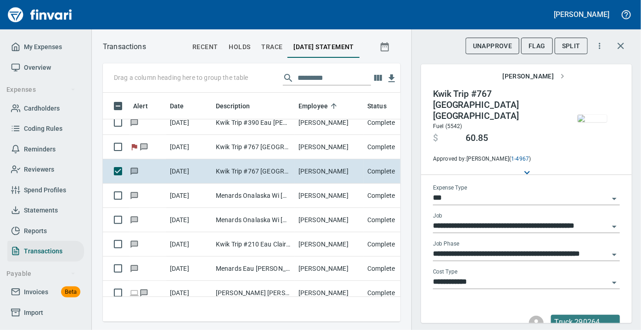
scroll to position [1768, 0]
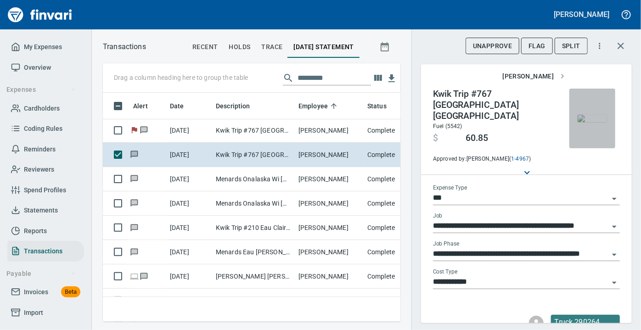
click at [581, 122] on img "button" at bounding box center [591, 118] width 29 height 7
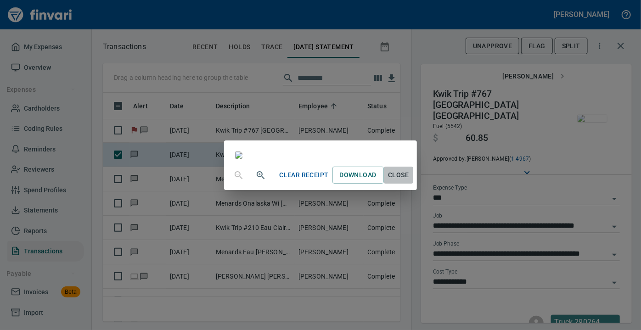
click at [409, 181] on span "Close" at bounding box center [398, 174] width 22 height 11
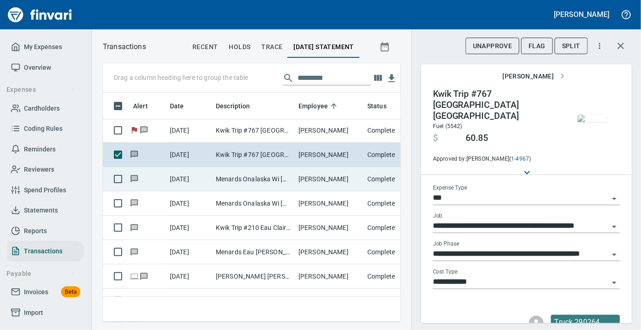
click at [249, 176] on td "Menards Onalaska Wi [GEOGRAPHIC_DATA] [GEOGRAPHIC_DATA]" at bounding box center [253, 179] width 83 height 24
type input "**********"
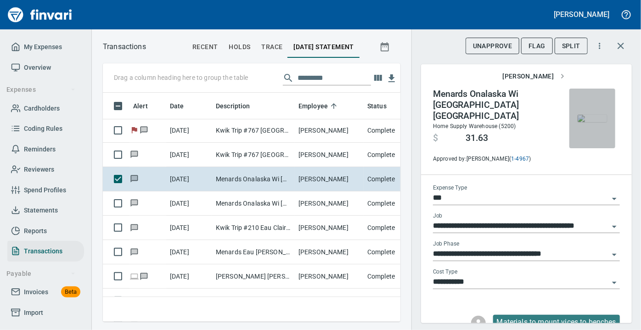
click at [580, 115] on img "button" at bounding box center [591, 118] width 29 height 7
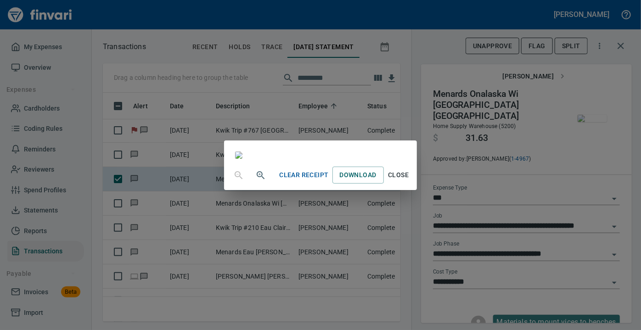
scroll to position [46, 0]
click at [409, 181] on span "Close" at bounding box center [398, 174] width 22 height 11
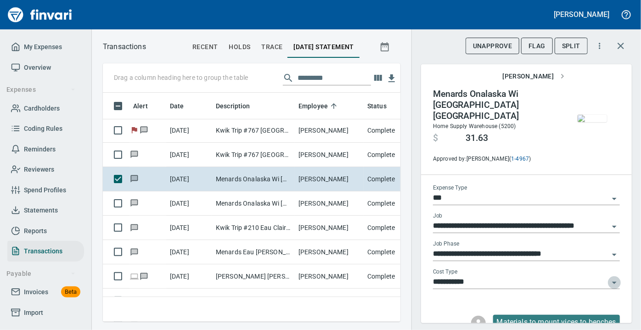
click at [612, 282] on icon "Open" at bounding box center [614, 283] width 5 height 2
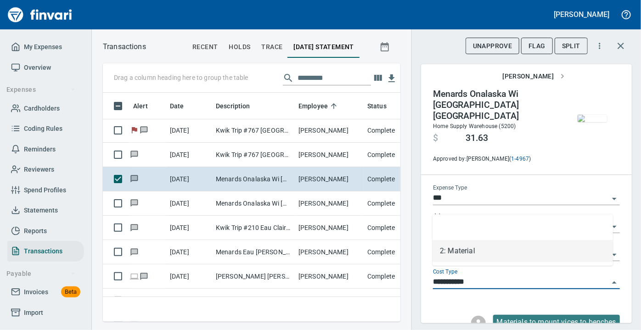
scroll to position [216, 285]
click at [609, 277] on icon "Close" at bounding box center [614, 282] width 11 height 11
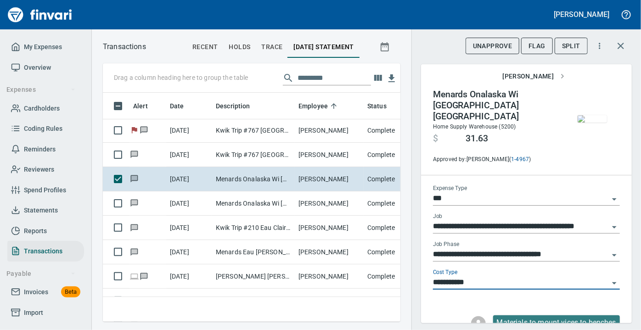
scroll to position [0, 0]
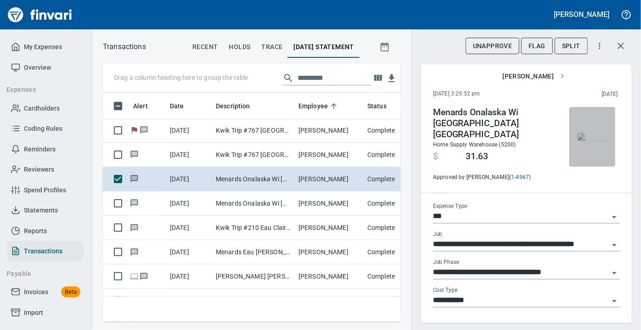
click at [581, 133] on img "button" at bounding box center [591, 136] width 29 height 7
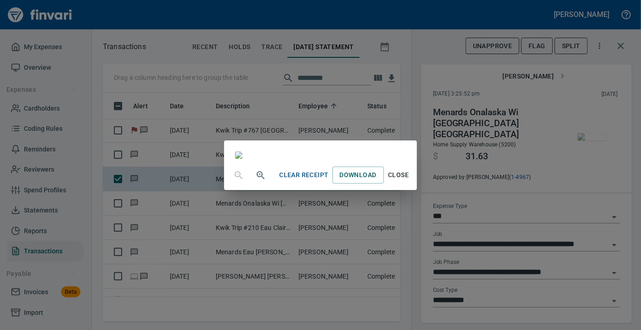
scroll to position [173, 0]
click at [409, 181] on span "Close" at bounding box center [398, 174] width 22 height 11
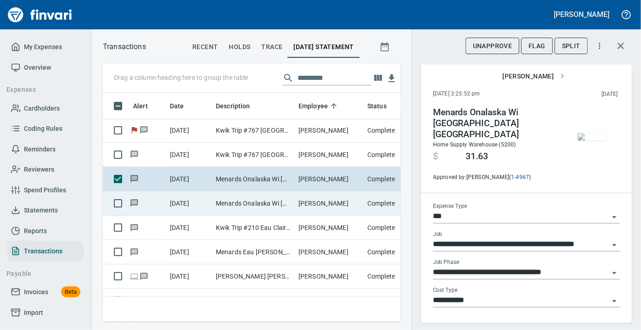
click at [243, 202] on td "Menards Onalaska Wi [GEOGRAPHIC_DATA] [GEOGRAPHIC_DATA]" at bounding box center [253, 203] width 83 height 24
type input "**********"
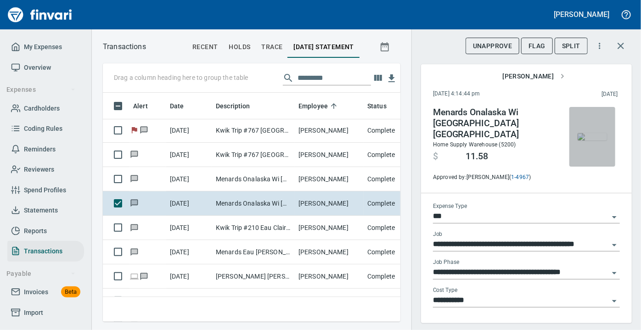
click at [584, 138] on img "button" at bounding box center [591, 136] width 29 height 7
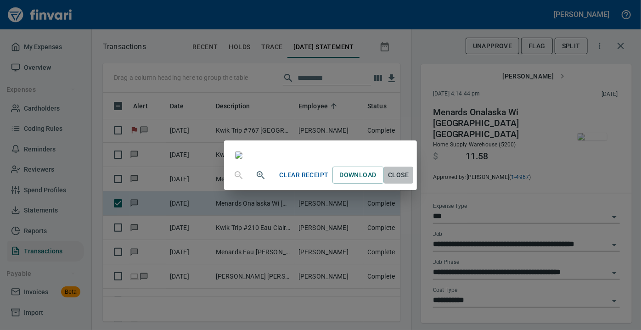
click at [409, 181] on span "Close" at bounding box center [398, 174] width 22 height 11
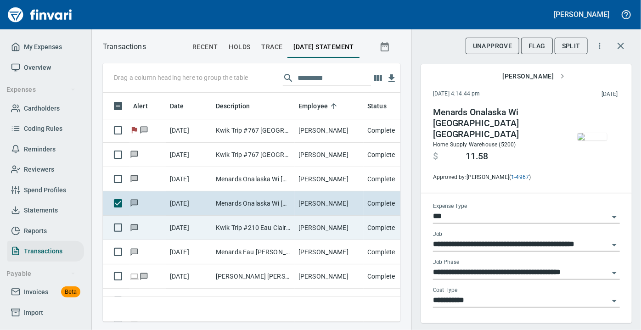
click at [255, 222] on td "Kwik Trip #210 Eau Claire WI" at bounding box center [253, 228] width 83 height 24
type input "**********"
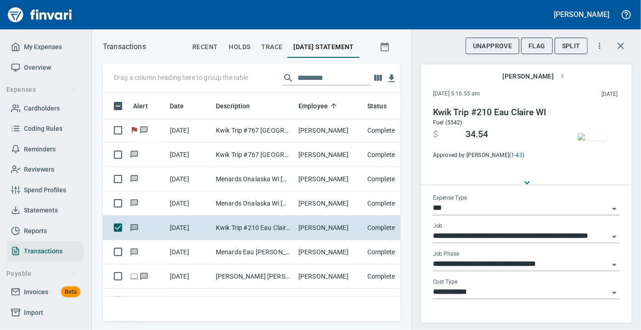
click at [589, 140] on img "button" at bounding box center [591, 136] width 29 height 7
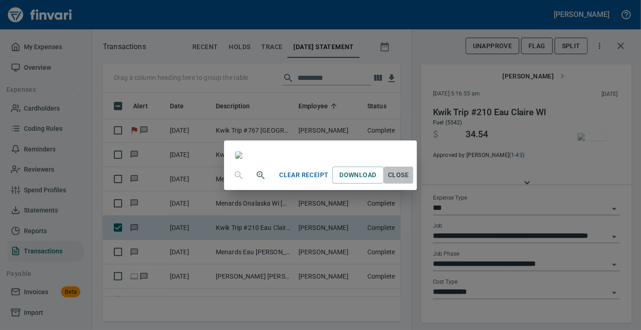
click at [409, 181] on span "Close" at bounding box center [398, 174] width 22 height 11
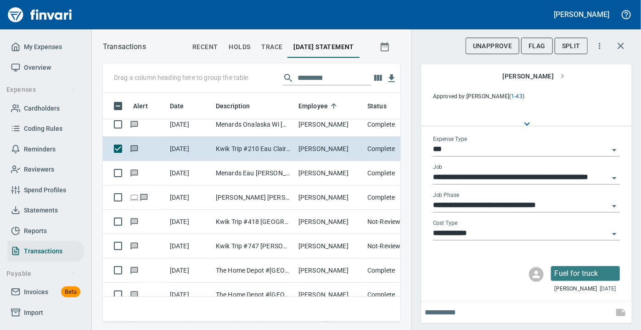
scroll to position [1852, 0]
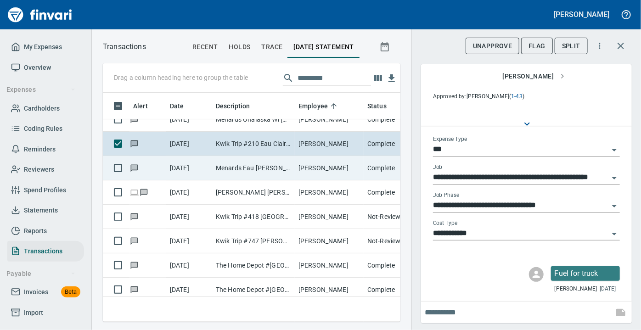
click at [289, 165] on td "Menards Eau [PERSON_NAME] [PERSON_NAME] Eau [PERSON_NAME]" at bounding box center [253, 168] width 83 height 24
type input "**********"
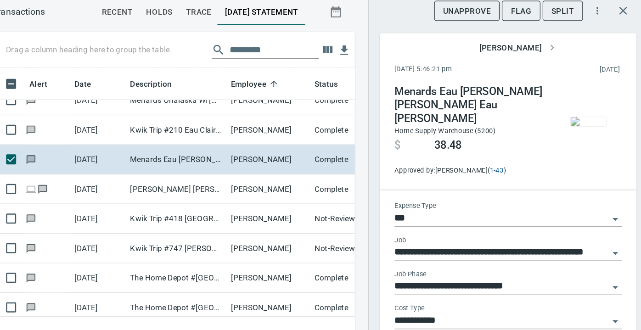
click at [584, 140] on img "button" at bounding box center [591, 136] width 29 height 7
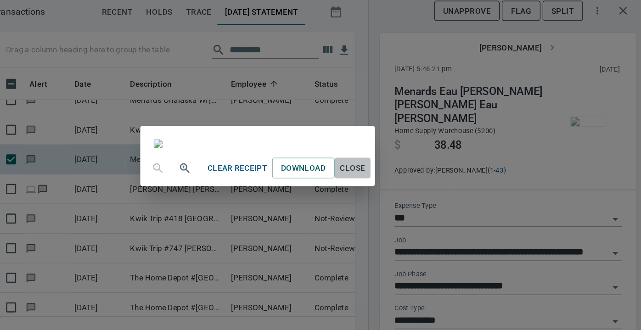
click at [409, 181] on span "Close" at bounding box center [398, 174] width 22 height 11
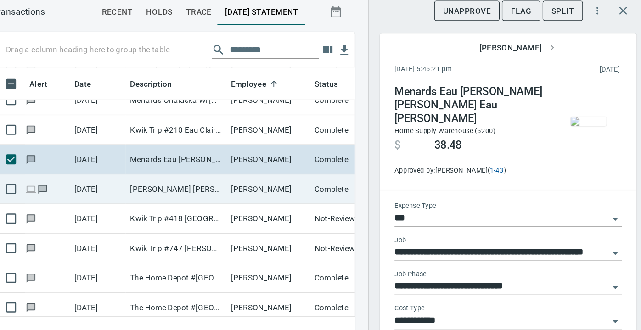
click at [303, 188] on td "[PERSON_NAME]" at bounding box center [329, 192] width 69 height 24
type input "**********"
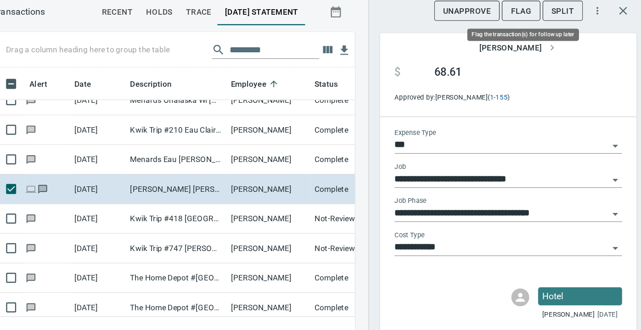
scroll to position [216, 285]
click at [544, 46] on span "Flag" at bounding box center [536, 45] width 17 height 11
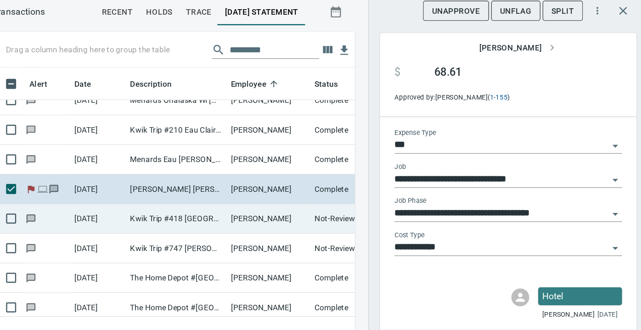
click at [243, 214] on td "Kwik Trip #418 [GEOGRAPHIC_DATA]" at bounding box center [253, 217] width 83 height 24
type input "*********"
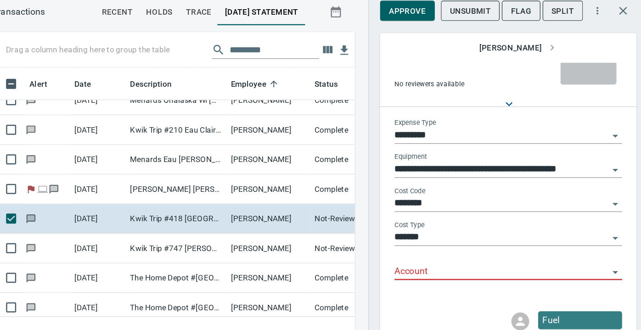
click at [592, 80] on img "button" at bounding box center [591, 76] width 29 height 7
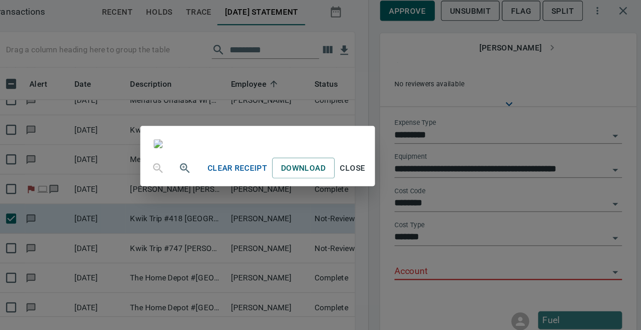
scroll to position [49, 0]
click at [409, 181] on span "Close" at bounding box center [398, 174] width 22 height 11
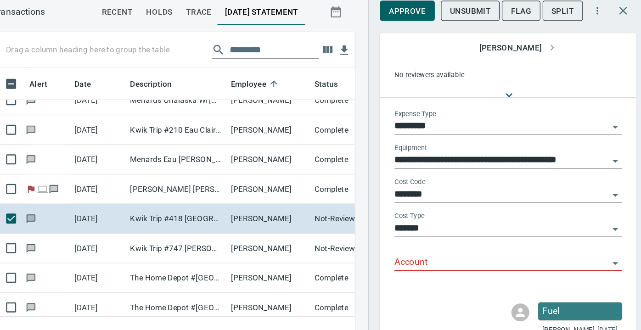
scroll to position [66, 0]
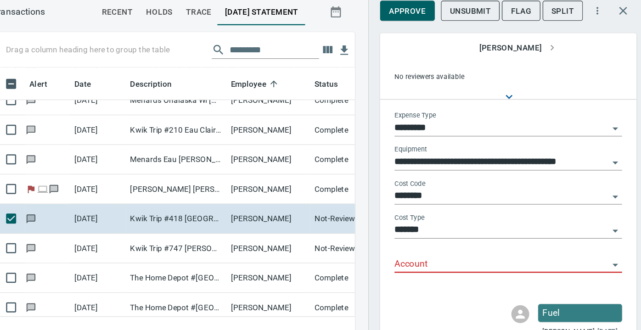
click at [609, 255] on icon "Open" at bounding box center [614, 254] width 11 height 11
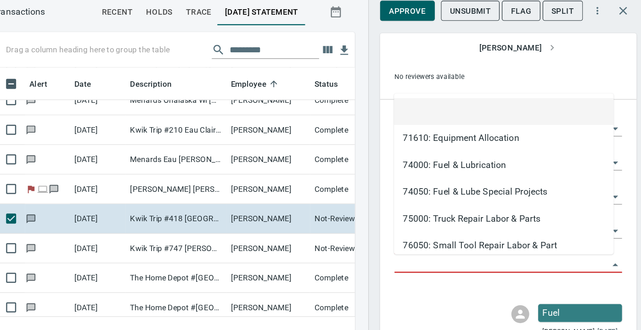
scroll to position [216, 285]
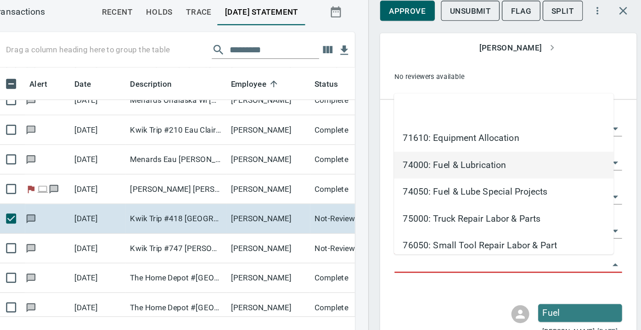
click at [499, 173] on li "74000: Fuel & Lubrication" at bounding box center [522, 173] width 180 height 22
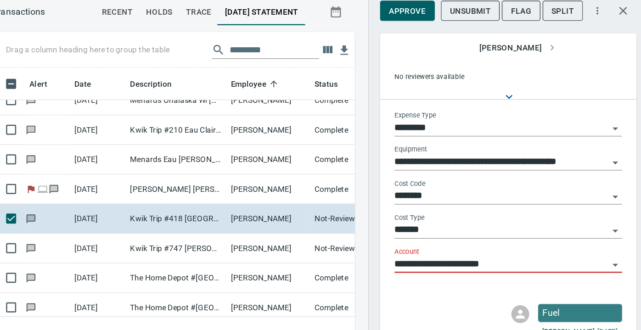
type input "**********"
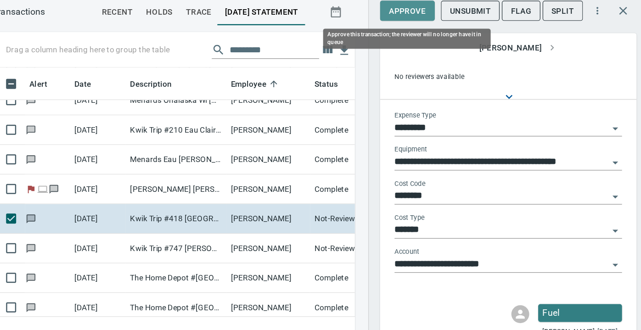
click at [444, 45] on span "Approve" at bounding box center [443, 45] width 30 height 11
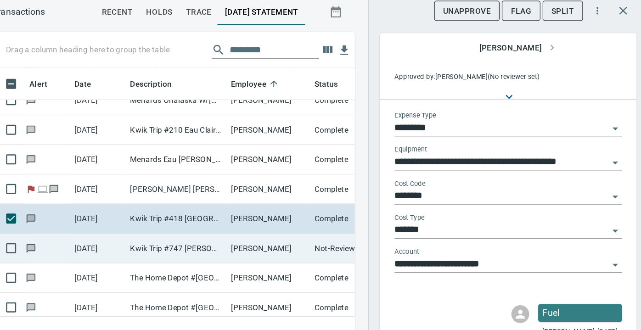
click at [236, 245] on td "Kwik Trip #747 [PERSON_NAME] WI" at bounding box center [253, 241] width 83 height 24
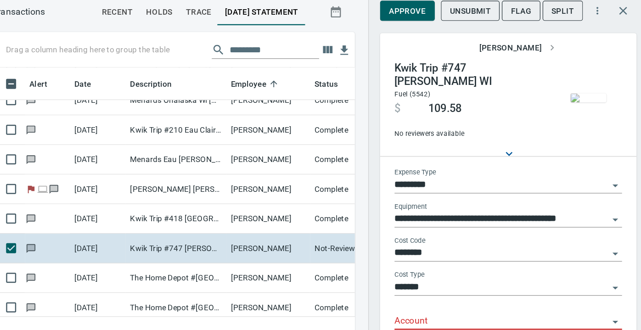
scroll to position [18, 0]
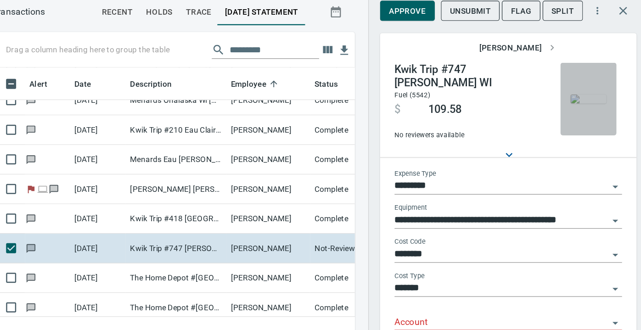
click at [585, 122] on img "button" at bounding box center [591, 118] width 29 height 7
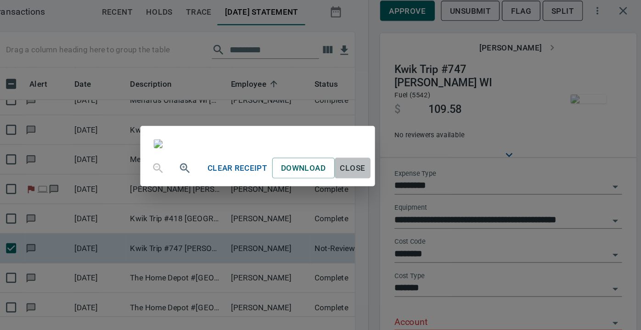
click at [409, 181] on span "Close" at bounding box center [398, 174] width 22 height 11
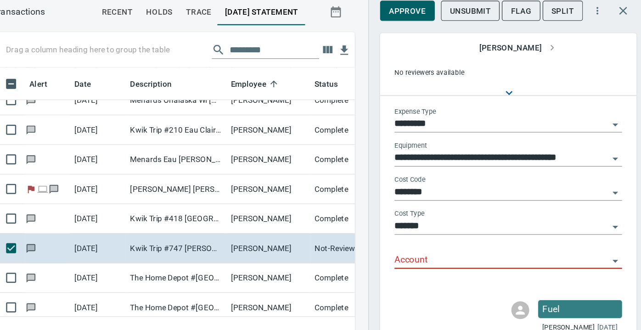
scroll to position [70, 0]
click at [609, 250] on icon "Open" at bounding box center [614, 251] width 11 height 11
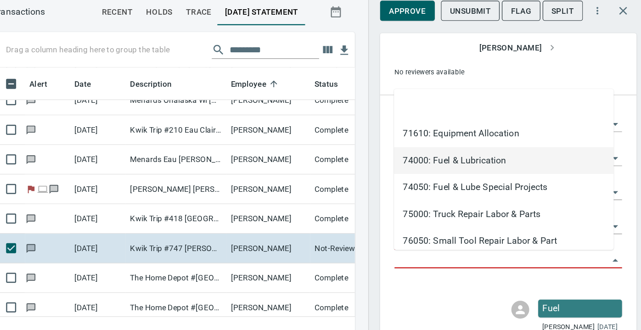
click at [479, 162] on li "74000: Fuel & Lubrication" at bounding box center [522, 169] width 180 height 22
type input "**********"
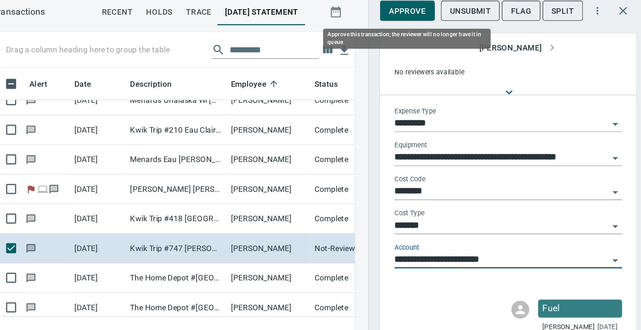
click at [434, 43] on span "Approve" at bounding box center [443, 45] width 30 height 11
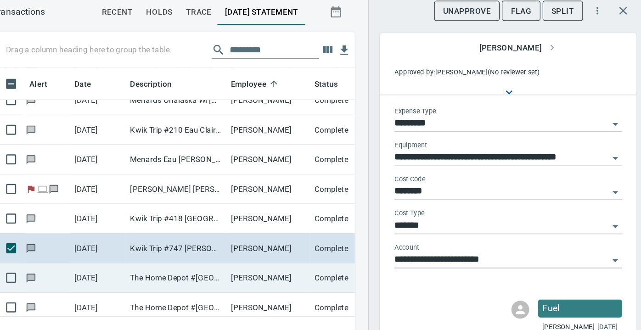
click at [252, 263] on td "The Home Depot #[GEOGRAPHIC_DATA]" at bounding box center [253, 265] width 83 height 24
type input "***"
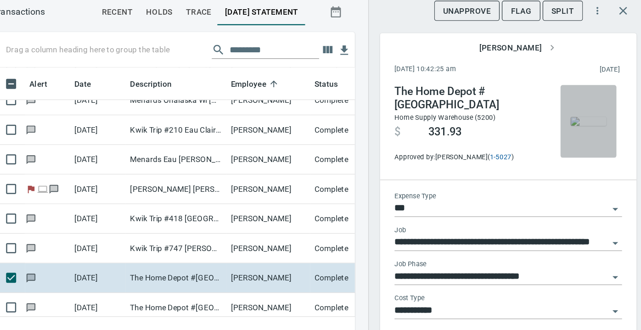
click at [586, 133] on img "button" at bounding box center [591, 136] width 29 height 7
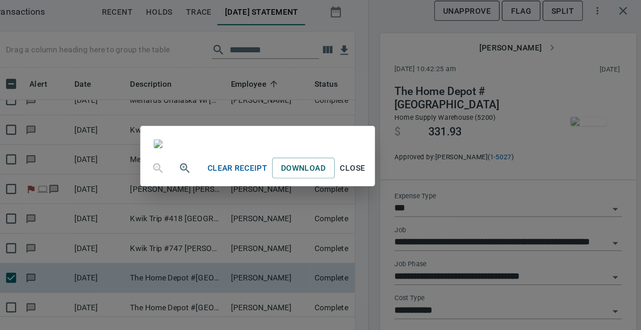
scroll to position [151, 0]
click at [409, 181] on span "Close" at bounding box center [398, 174] width 22 height 11
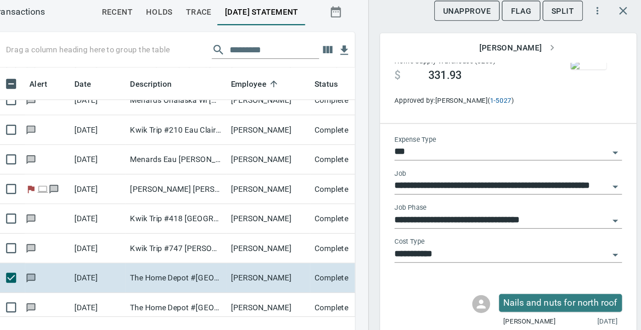
scroll to position [48, 0]
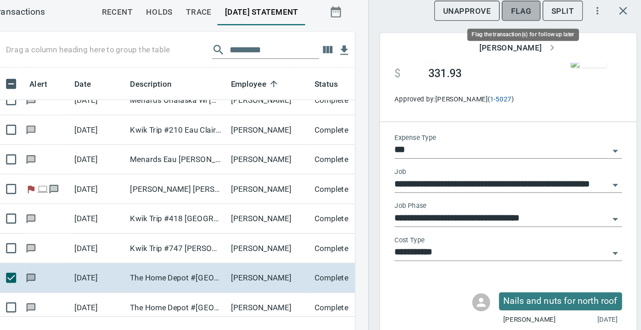
click at [538, 47] on span "Flag" at bounding box center [536, 45] width 17 height 11
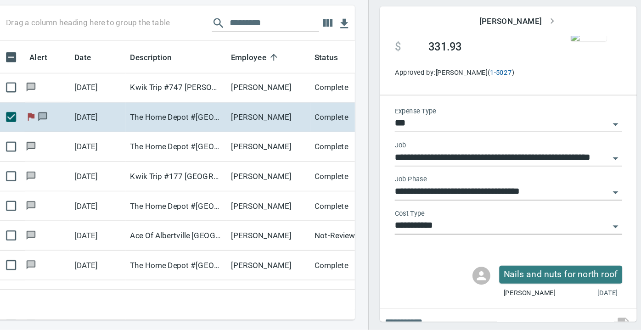
scroll to position [1975, 0]
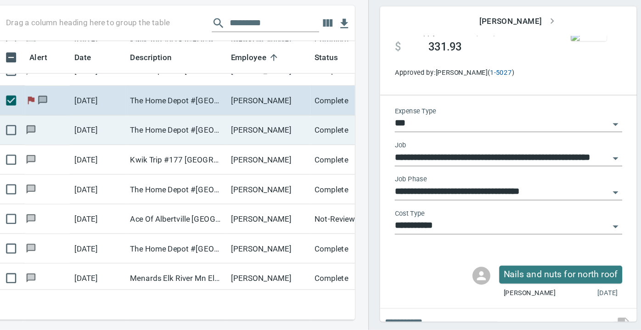
click at [251, 161] on td "The Home Depot #[GEOGRAPHIC_DATA]" at bounding box center [253, 166] width 83 height 24
type input "**********"
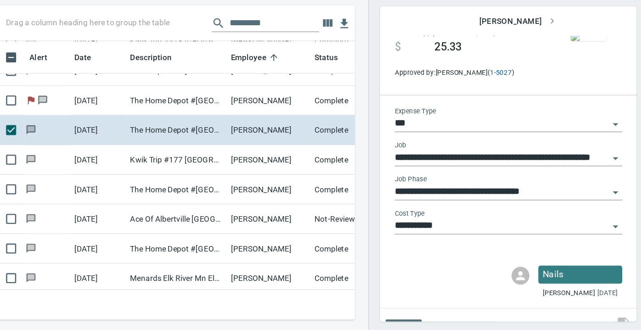
click at [586, 93] on img "button" at bounding box center [591, 88] width 29 height 7
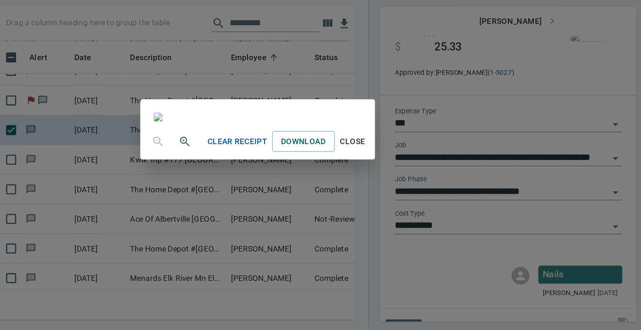
click at [409, 181] on span "Close" at bounding box center [398, 174] width 22 height 11
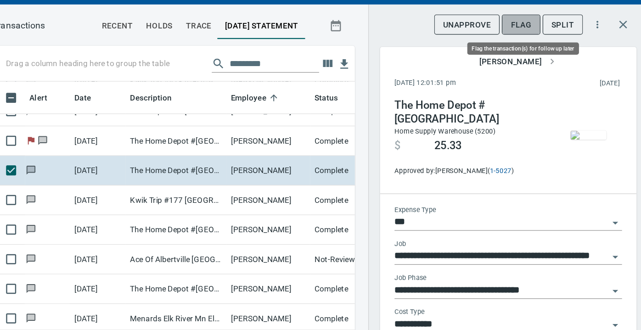
click at [534, 47] on span "Flag" at bounding box center [536, 45] width 17 height 11
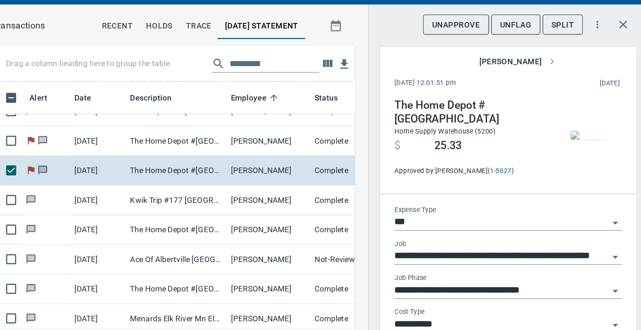
scroll to position [216, 285]
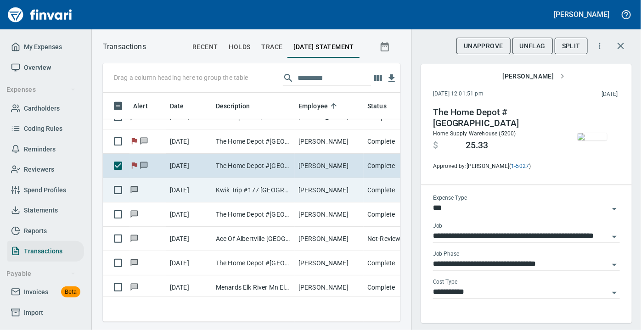
click at [250, 187] on td "Kwik Trip #177 [GEOGRAPHIC_DATA] [GEOGRAPHIC_DATA]" at bounding box center [253, 190] width 83 height 24
type input "**********"
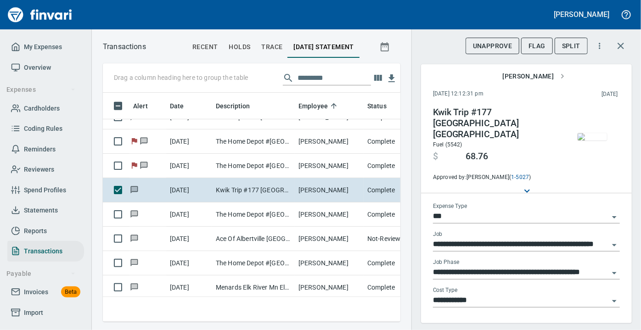
click at [587, 139] on img "button" at bounding box center [591, 136] width 29 height 7
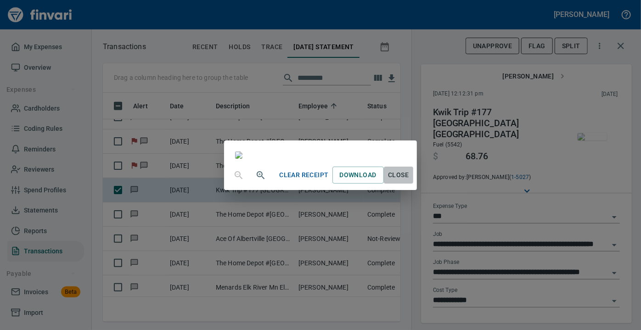
click at [409, 181] on span "Close" at bounding box center [398, 174] width 22 height 11
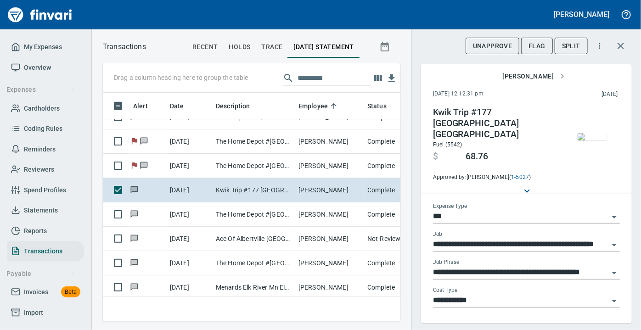
scroll to position [59, 0]
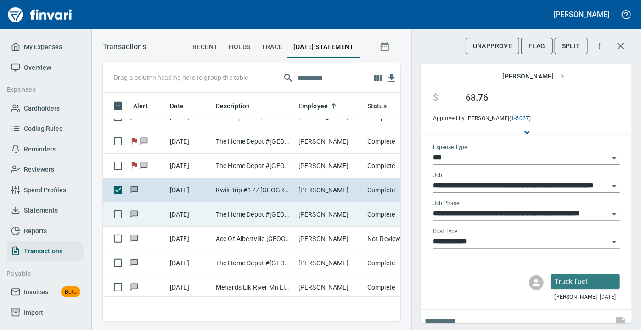
click at [266, 210] on td "The Home Depot #[GEOGRAPHIC_DATA]" at bounding box center [253, 214] width 83 height 24
type input "**********"
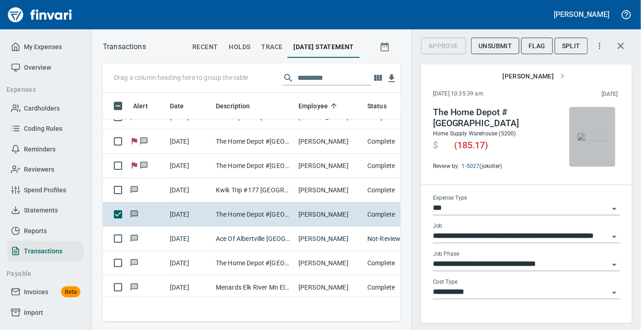
click at [582, 140] on img "button" at bounding box center [591, 136] width 29 height 7
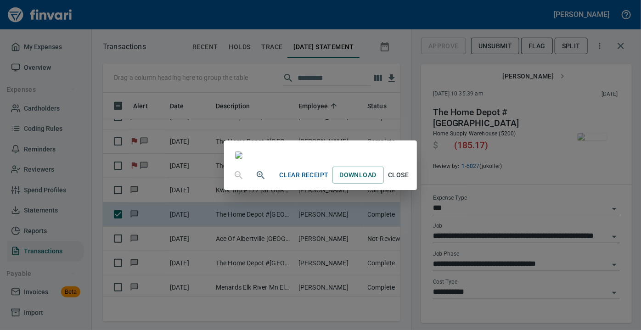
scroll to position [167, 0]
click at [409, 181] on span "Close" at bounding box center [398, 174] width 22 height 11
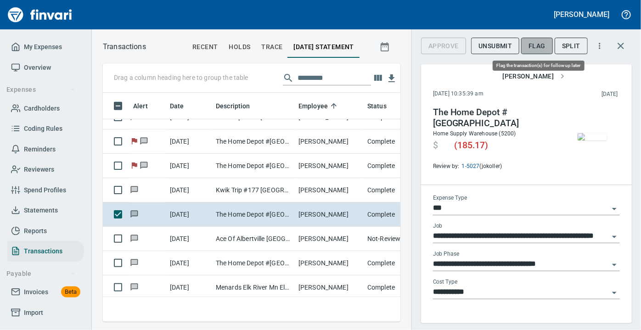
click at [542, 43] on span "Flag" at bounding box center [536, 45] width 17 height 11
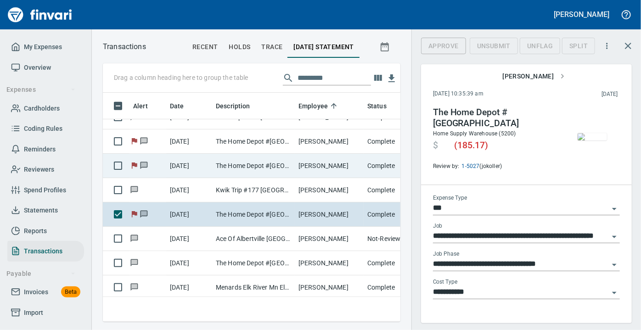
scroll to position [216, 285]
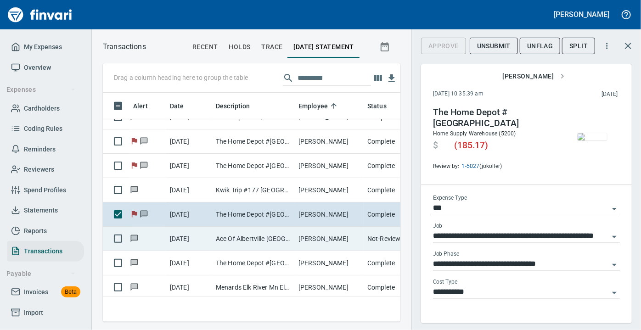
click at [241, 238] on td "Ace Of Albertville [GEOGRAPHIC_DATA] [GEOGRAPHIC_DATA]" at bounding box center [253, 239] width 83 height 24
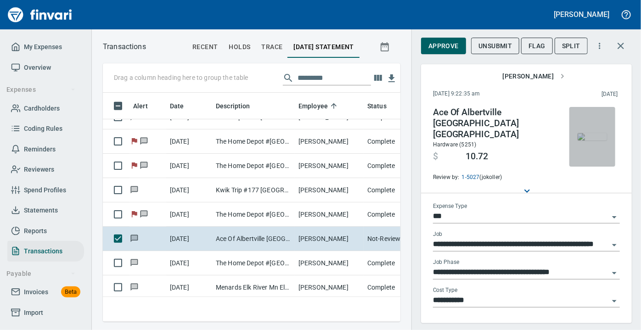
click at [585, 140] on img "button" at bounding box center [591, 136] width 29 height 7
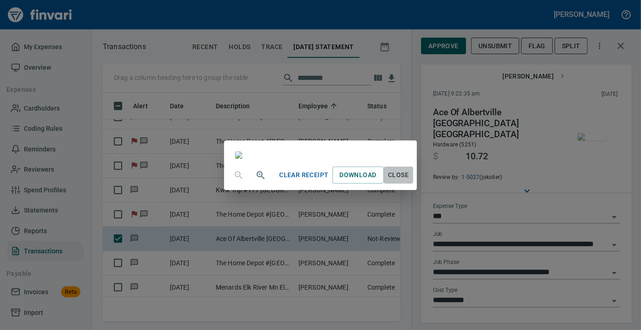
click at [409, 181] on span "Close" at bounding box center [398, 174] width 22 height 11
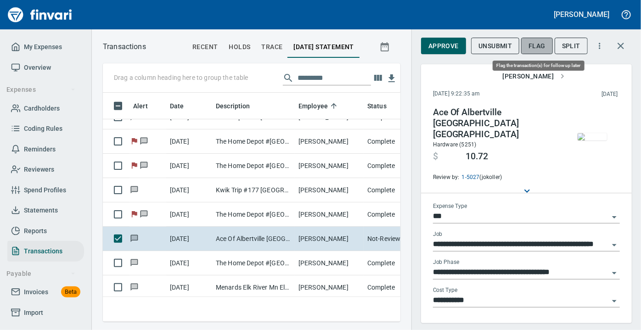
click at [541, 44] on span "Flag" at bounding box center [536, 45] width 17 height 11
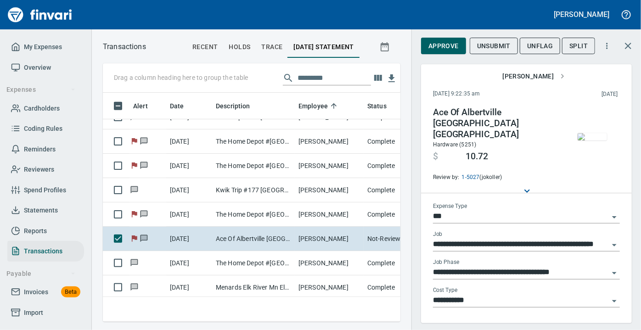
scroll to position [216, 285]
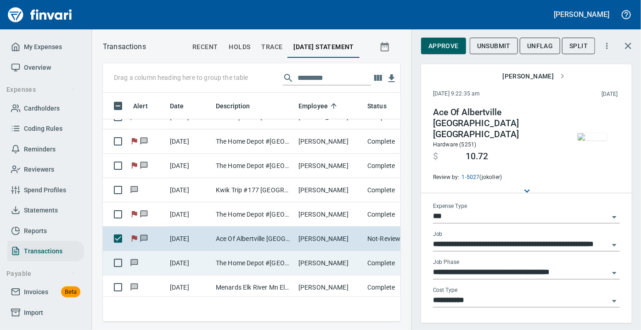
click at [292, 264] on td "The Home Depot #[GEOGRAPHIC_DATA]" at bounding box center [253, 263] width 83 height 24
type input "**********"
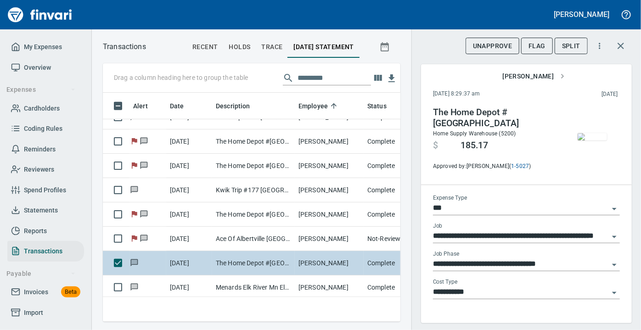
click at [292, 264] on td "The Home Depot #[GEOGRAPHIC_DATA]" at bounding box center [253, 263] width 83 height 24
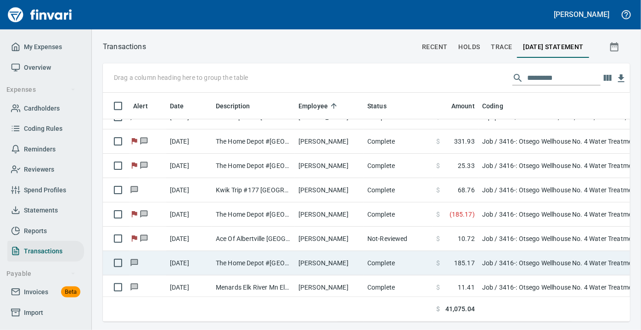
scroll to position [216, 513]
click at [292, 264] on td "The Home Depot #[GEOGRAPHIC_DATA]" at bounding box center [253, 263] width 83 height 24
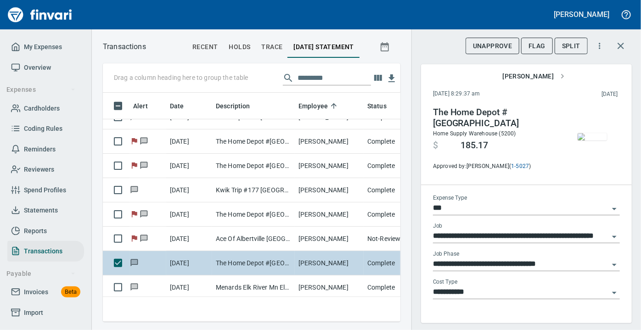
scroll to position [216, 285]
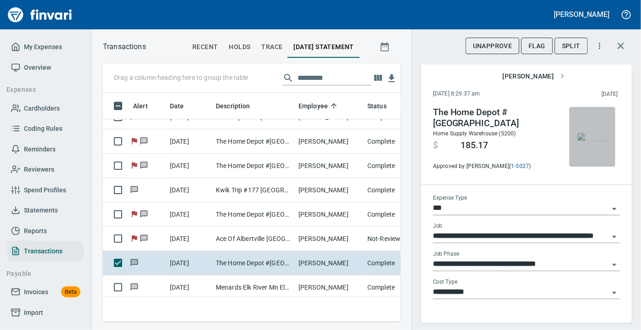
click at [587, 133] on img "button" at bounding box center [591, 136] width 29 height 7
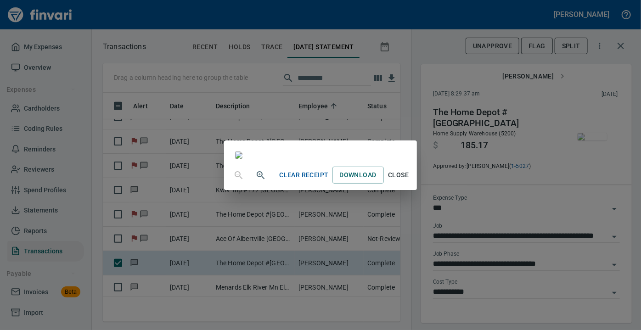
scroll to position [138, 0]
click at [409, 181] on span "Close" at bounding box center [398, 174] width 22 height 11
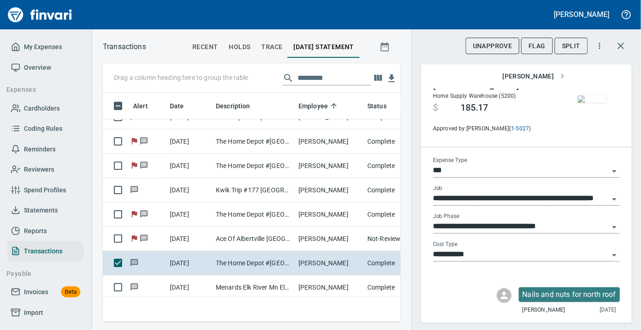
scroll to position [39, 0]
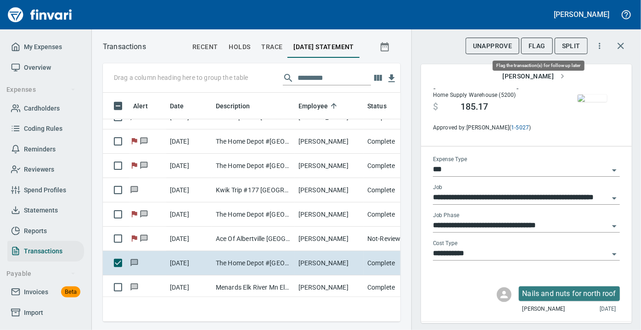
click at [538, 45] on span "Flag" at bounding box center [536, 45] width 17 height 11
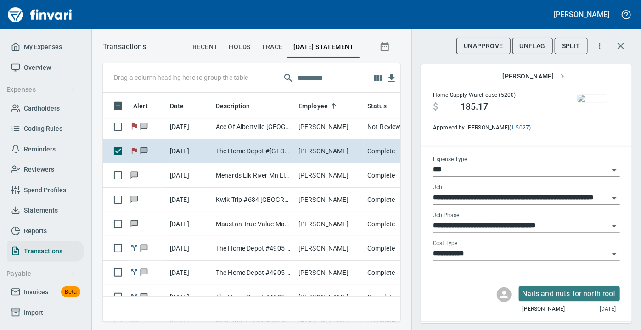
scroll to position [2092, 0]
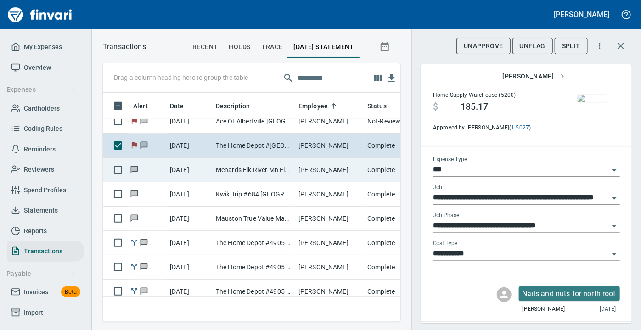
click at [252, 169] on td "Menards Elk River Mn Elk River [GEOGRAPHIC_DATA]" at bounding box center [253, 170] width 83 height 24
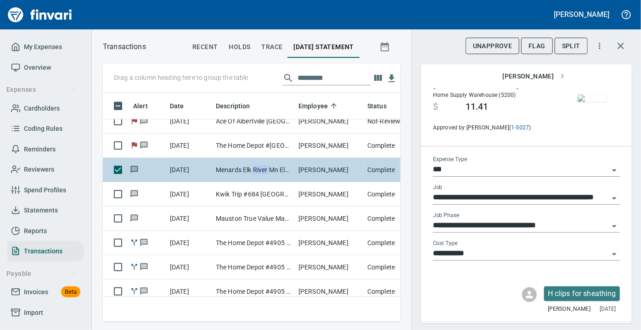
click at [252, 169] on td "Menards Elk River Mn Elk River [GEOGRAPHIC_DATA]" at bounding box center [253, 170] width 83 height 24
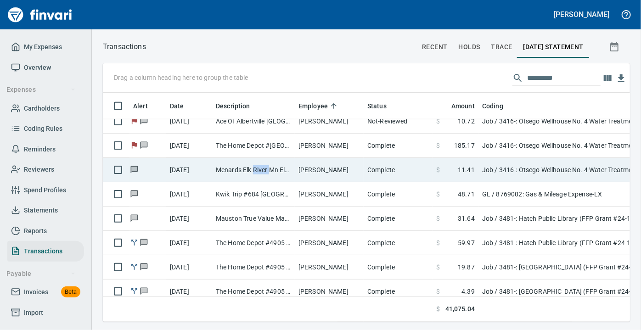
scroll to position [216, 512]
click at [252, 169] on td "Menards Elk River Mn Elk River [GEOGRAPHIC_DATA]" at bounding box center [253, 170] width 83 height 24
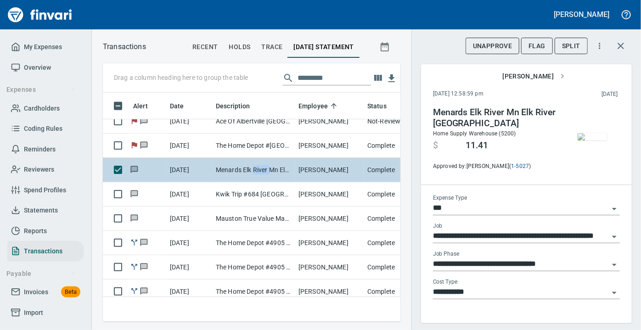
click at [252, 169] on td "Menards Elk River Mn Elk River [GEOGRAPHIC_DATA]" at bounding box center [253, 170] width 83 height 24
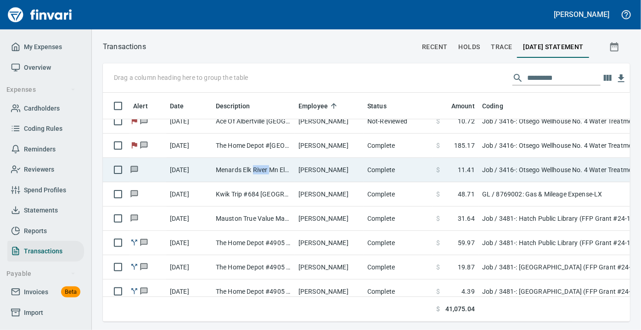
click at [252, 169] on td "Menards Elk River Mn Elk River [GEOGRAPHIC_DATA]" at bounding box center [253, 170] width 83 height 24
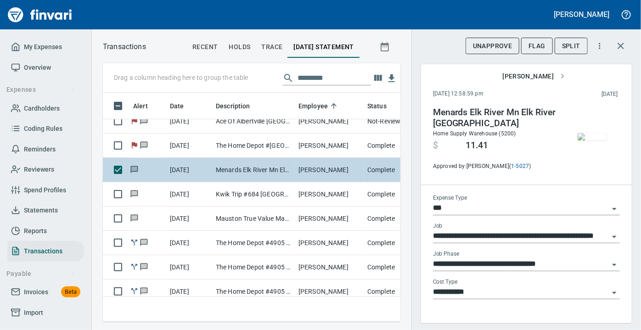
scroll to position [216, 285]
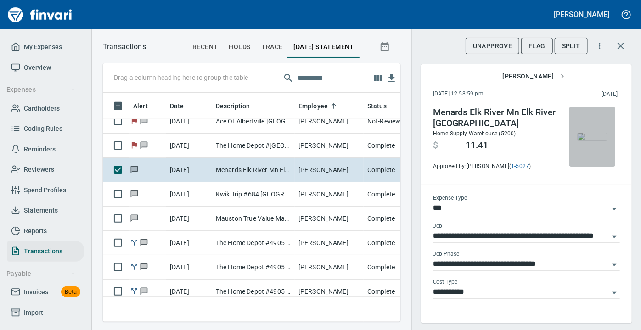
click at [586, 138] on img "button" at bounding box center [591, 136] width 29 height 7
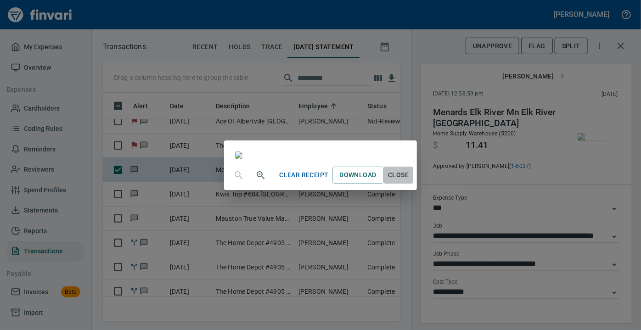
click at [409, 181] on span "Close" at bounding box center [398, 174] width 22 height 11
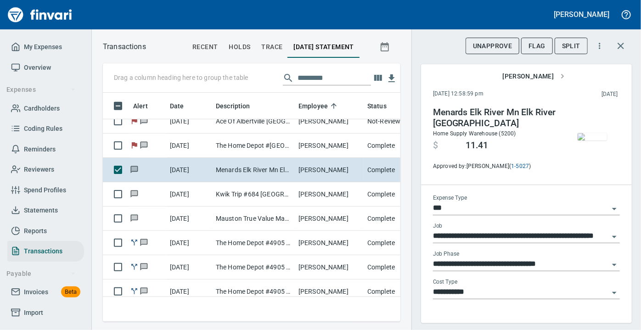
click at [484, 302] on div "**********" at bounding box center [526, 293] width 187 height 28
click at [541, 48] on span "Flag" at bounding box center [536, 45] width 17 height 11
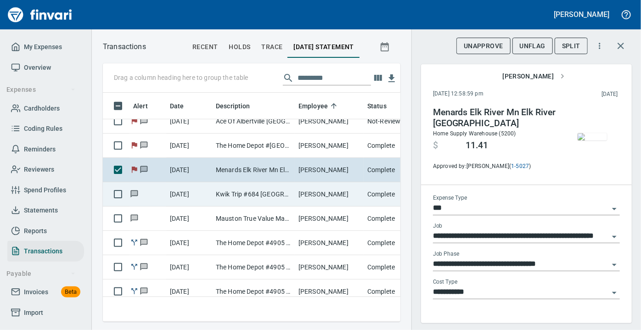
click at [226, 195] on td "Kwik Trip #684 [GEOGRAPHIC_DATA] [GEOGRAPHIC_DATA]" at bounding box center [253, 194] width 83 height 24
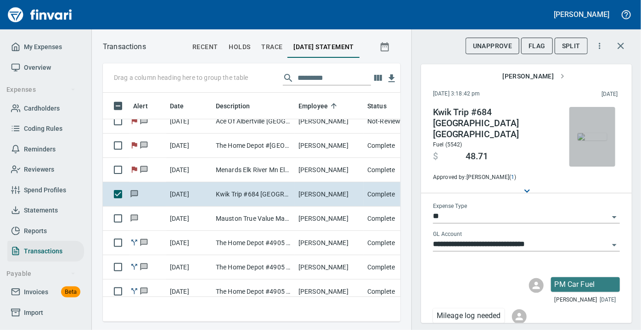
click at [586, 133] on img "button" at bounding box center [591, 136] width 29 height 7
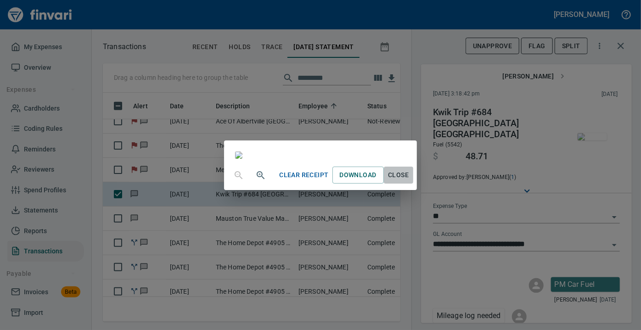
click at [409, 181] on span "Close" at bounding box center [398, 174] width 22 height 11
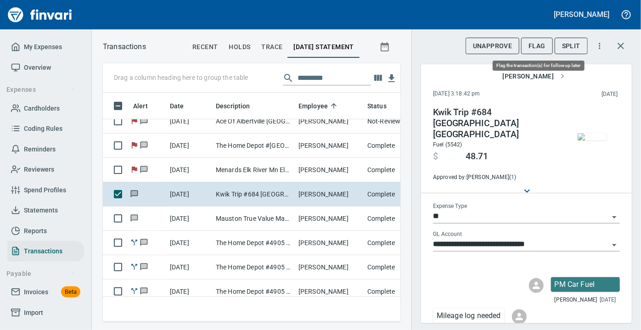
click at [536, 43] on span "Flag" at bounding box center [536, 45] width 17 height 11
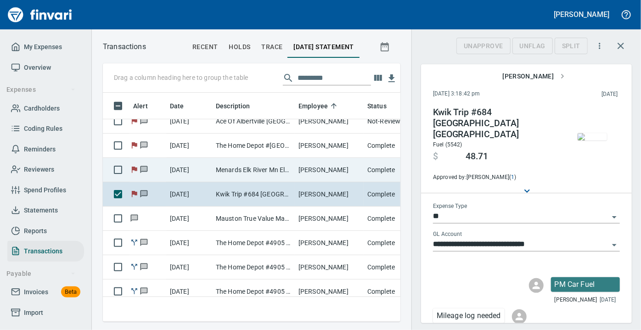
scroll to position [216, 285]
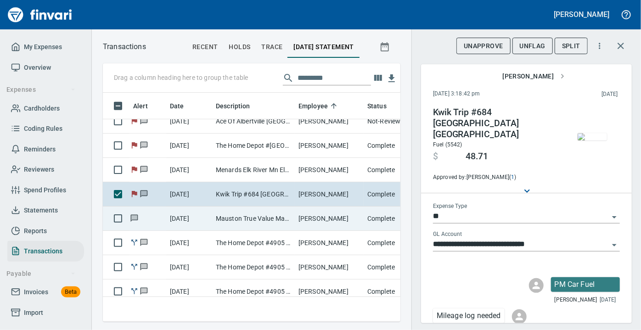
click at [225, 219] on td "Mauston True Value Mauston [GEOGRAPHIC_DATA]" at bounding box center [253, 219] width 83 height 24
type input "***"
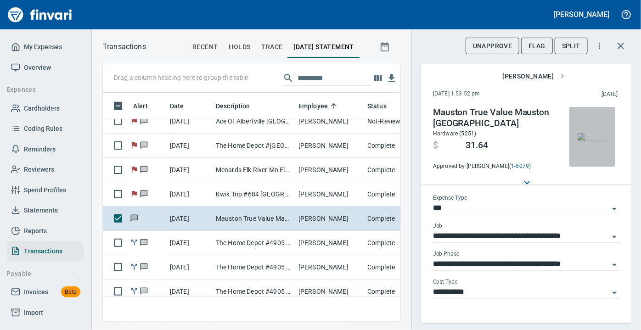
click at [591, 139] on img "button" at bounding box center [591, 136] width 29 height 7
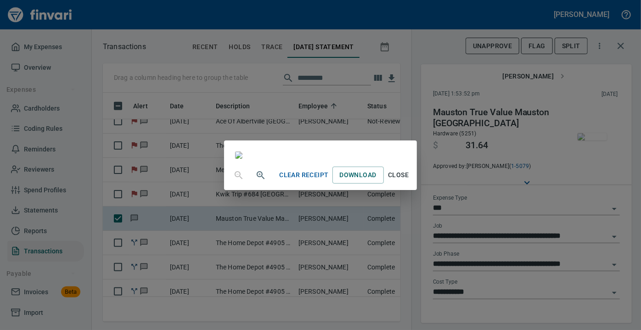
scroll to position [99, 0]
click at [409, 181] on span "Close" at bounding box center [398, 174] width 22 height 11
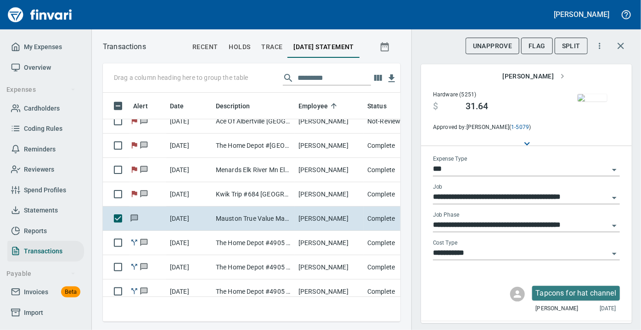
scroll to position [59, 0]
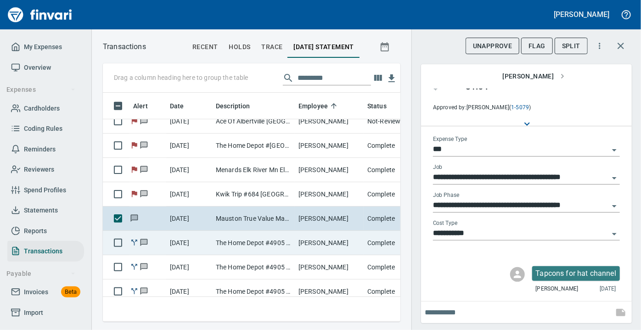
click at [293, 235] on td "The Home Depot #4905 [GEOGRAPHIC_DATA] WI - tapcons" at bounding box center [253, 243] width 83 height 24
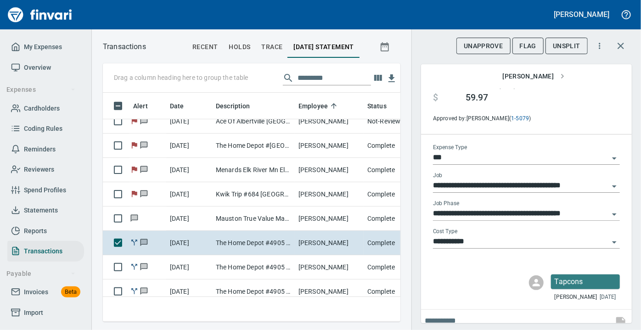
click at [579, 82] on img "button" at bounding box center [591, 77] width 29 height 7
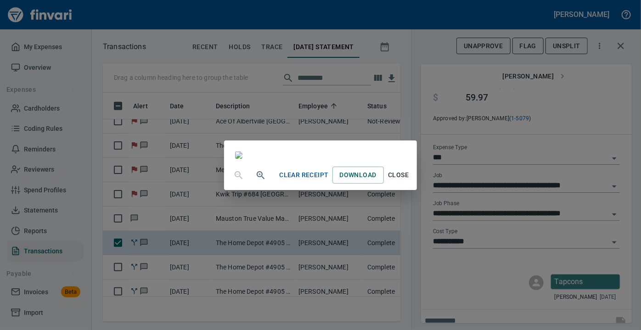
scroll to position [209, 0]
click at [413, 184] on button "Close" at bounding box center [398, 175] width 29 height 17
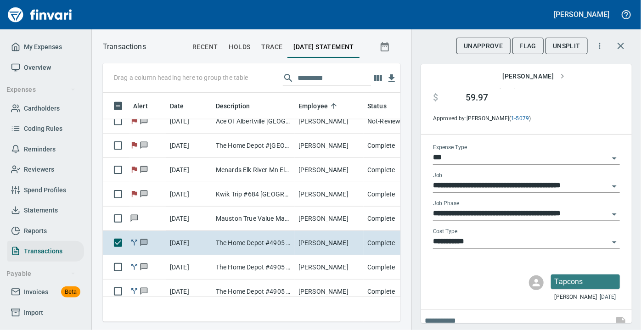
scroll to position [18, 0]
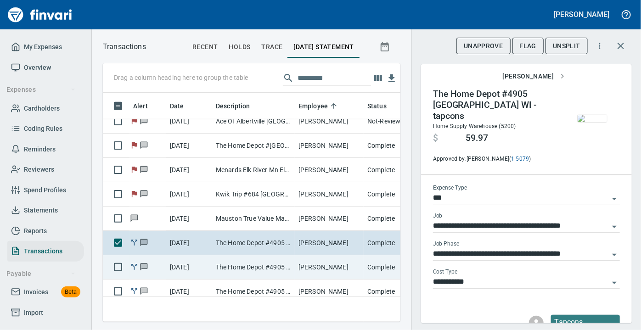
click at [284, 267] on td "The Home Depot #4905 [GEOGRAPHIC_DATA] WI - drill bit" at bounding box center [253, 267] width 83 height 24
type input "**********"
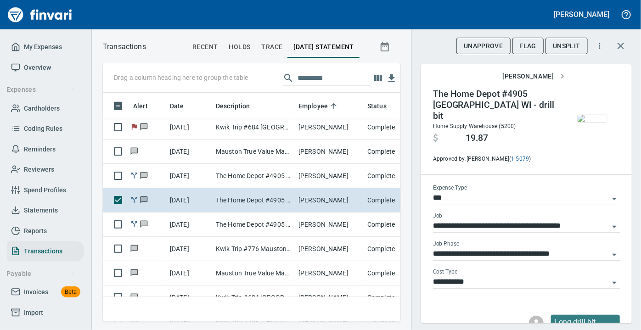
scroll to position [2176, 0]
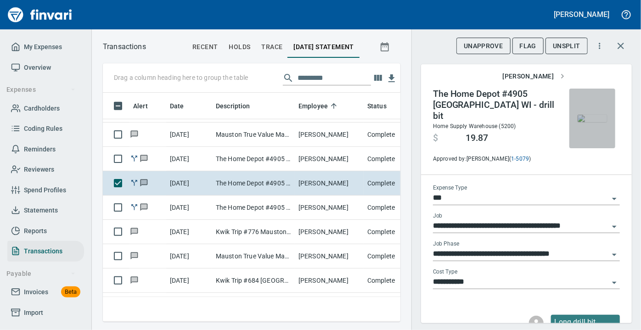
click at [589, 116] on img "button" at bounding box center [591, 118] width 29 height 7
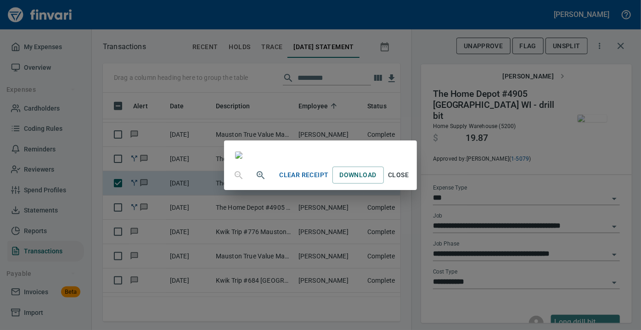
scroll to position [209, 0]
click at [409, 181] on span "Close" at bounding box center [398, 174] width 22 height 11
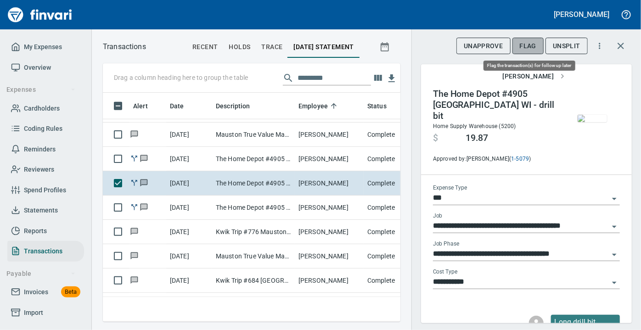
click at [527, 47] on span "Flag" at bounding box center [527, 45] width 17 height 11
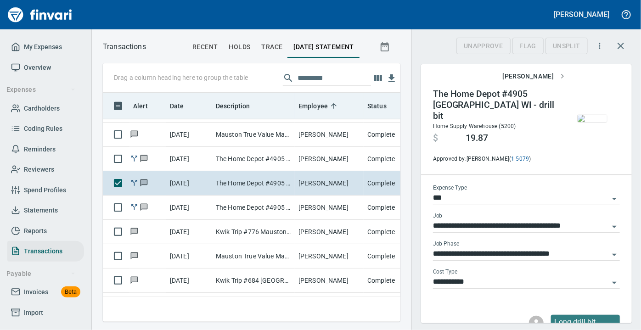
scroll to position [216, 285]
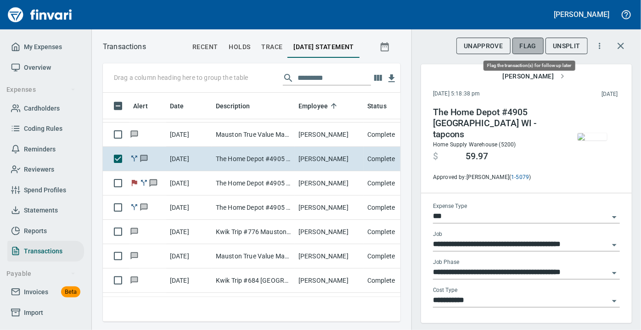
click at [526, 47] on span "Flag" at bounding box center [527, 45] width 17 height 11
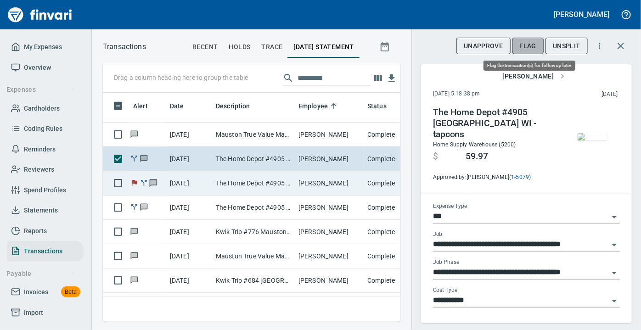
scroll to position [216, 285]
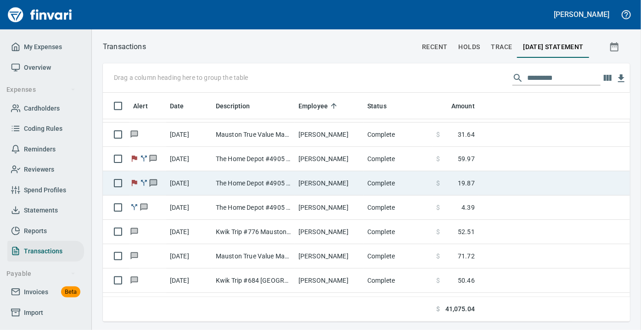
scroll to position [216, 513]
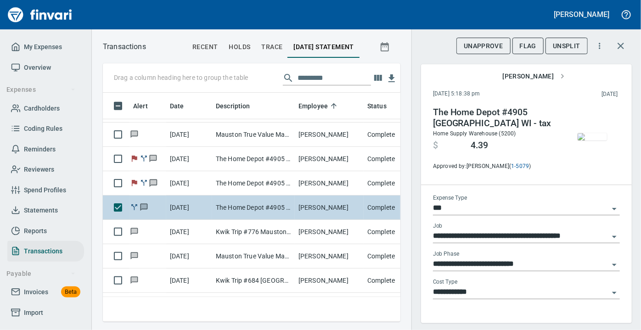
scroll to position [216, 285]
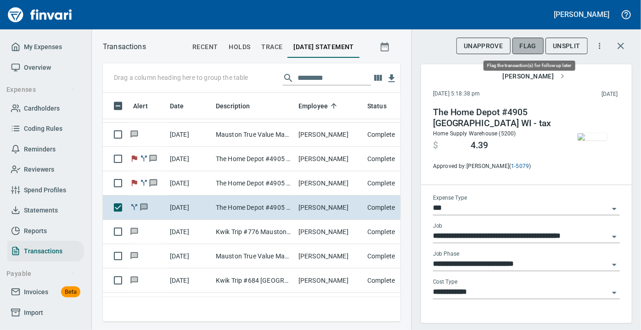
click at [529, 43] on span "Flag" at bounding box center [527, 45] width 17 height 11
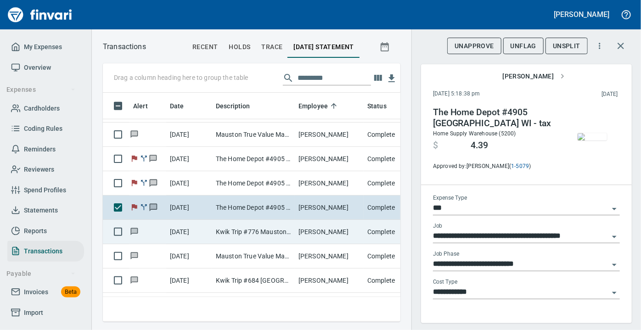
click at [177, 231] on td "[DATE]" at bounding box center [189, 232] width 46 height 24
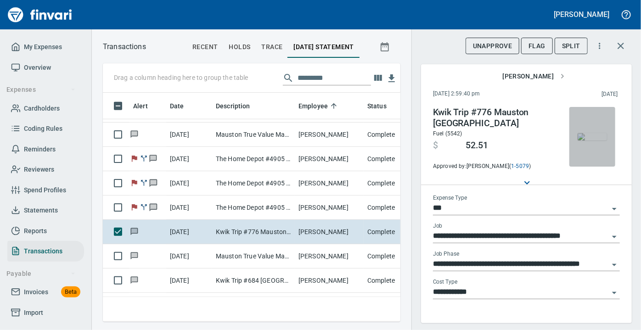
click at [589, 133] on img "button" at bounding box center [591, 136] width 29 height 7
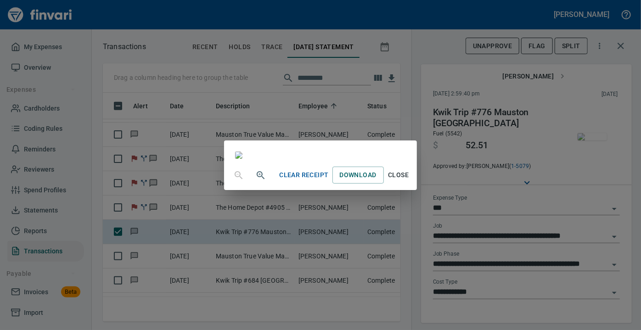
scroll to position [174, 0]
click at [409, 181] on span "Close" at bounding box center [398, 174] width 22 height 11
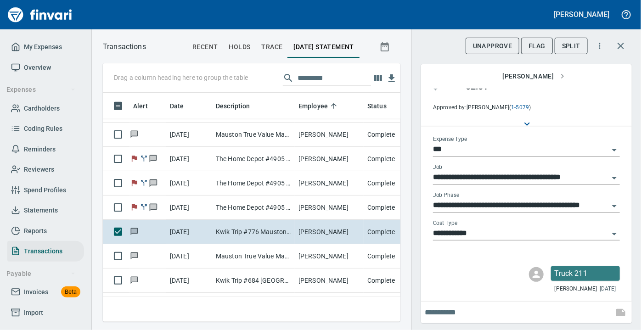
scroll to position [59, 0]
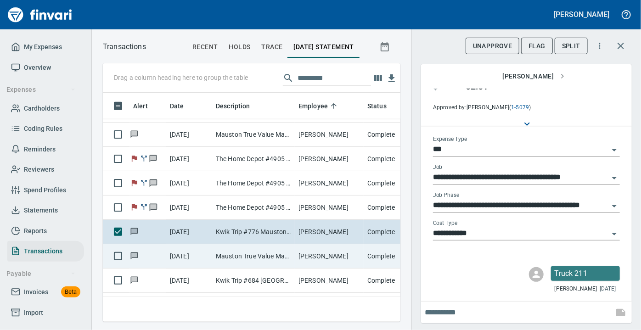
click at [275, 255] on td "Mauston True Value Mauston [GEOGRAPHIC_DATA]" at bounding box center [253, 256] width 83 height 24
type input "**********"
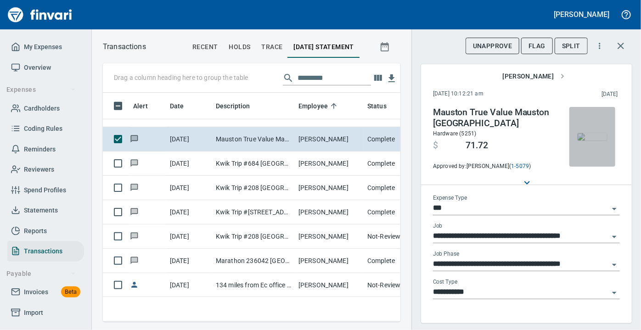
click at [580, 137] on img "button" at bounding box center [591, 136] width 29 height 7
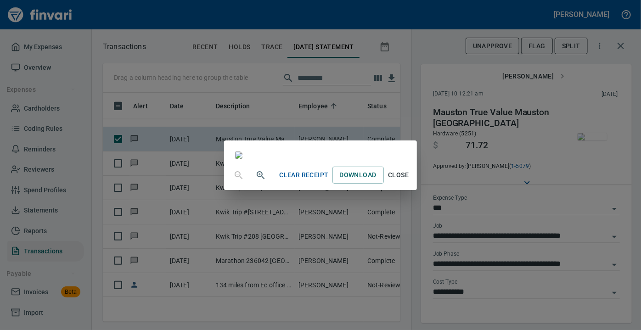
scroll to position [147, 0]
click at [409, 181] on span "Close" at bounding box center [398, 174] width 22 height 11
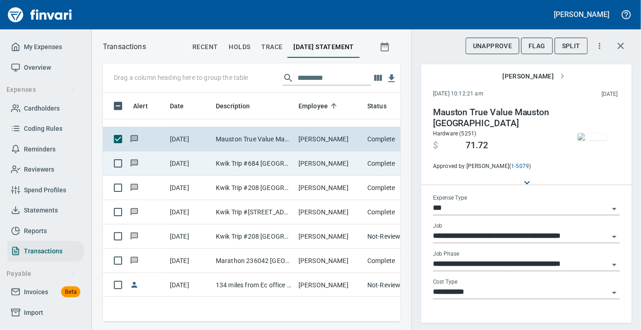
click at [246, 155] on td "Kwik Trip #684 [GEOGRAPHIC_DATA] [GEOGRAPHIC_DATA]" at bounding box center [253, 163] width 83 height 24
type input "**********"
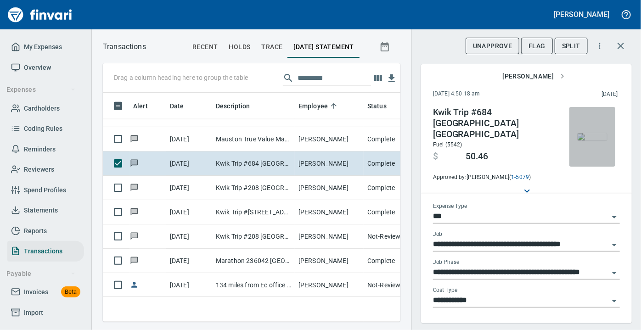
click at [592, 133] on img "button" at bounding box center [591, 136] width 29 height 7
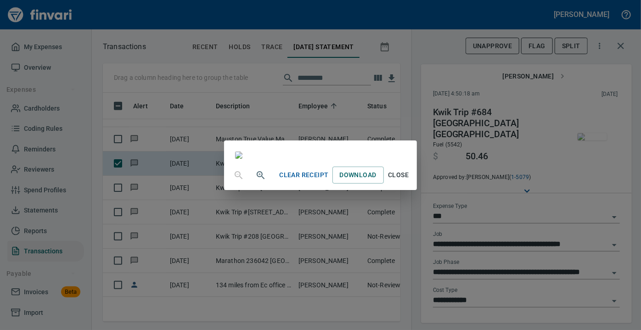
scroll to position [169, 0]
click at [409, 181] on span "Close" at bounding box center [398, 174] width 22 height 11
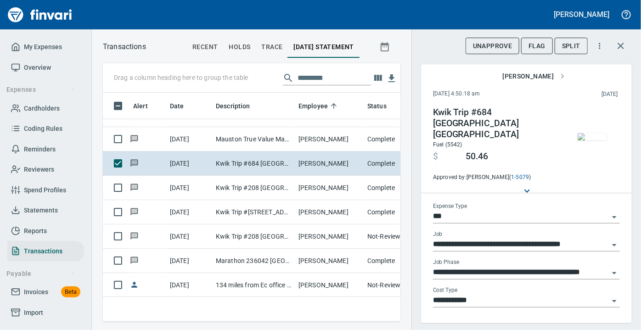
scroll to position [59, 0]
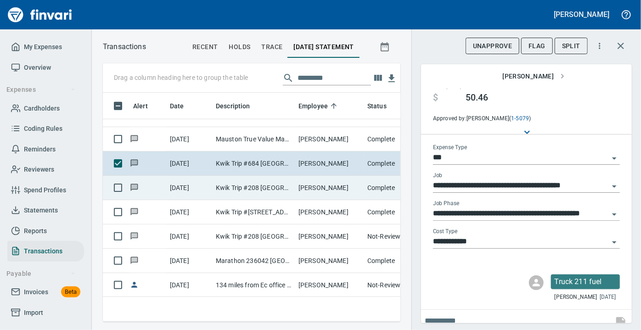
click at [266, 187] on td "Kwik Trip #208 [GEOGRAPHIC_DATA] [GEOGRAPHIC_DATA]" at bounding box center [253, 188] width 83 height 24
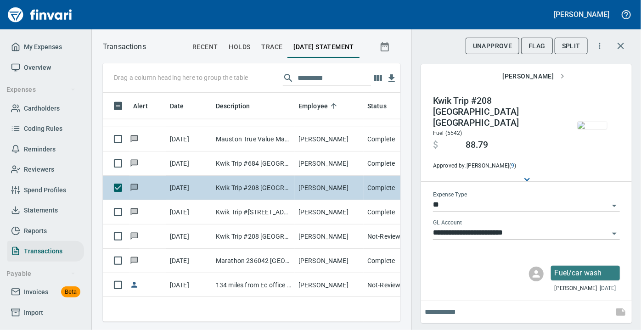
scroll to position [3, 0]
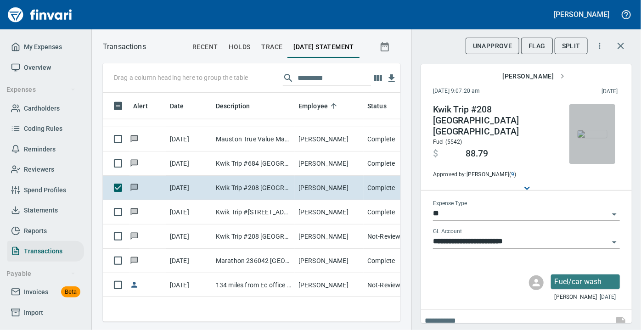
click at [592, 138] on img "button" at bounding box center [591, 133] width 29 height 7
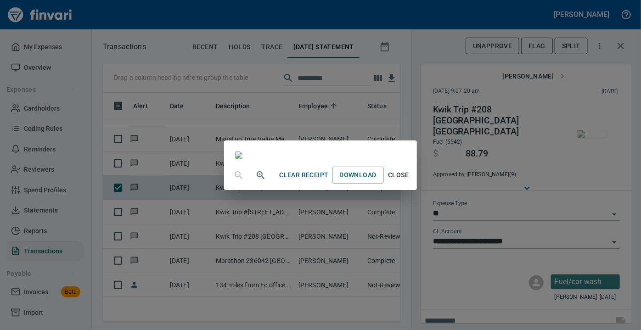
scroll to position [40, 0]
click at [409, 181] on span "Close" at bounding box center [398, 174] width 22 height 11
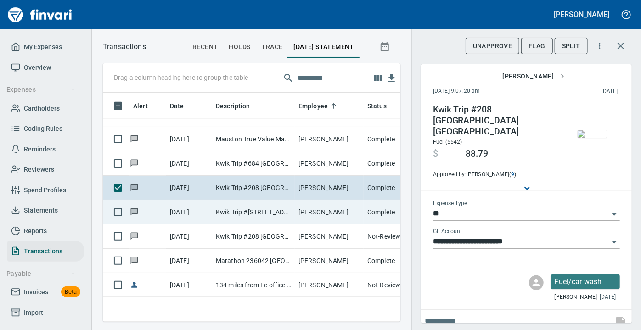
click at [228, 209] on td "Kwik Trip #[STREET_ADDRESS]" at bounding box center [253, 212] width 83 height 24
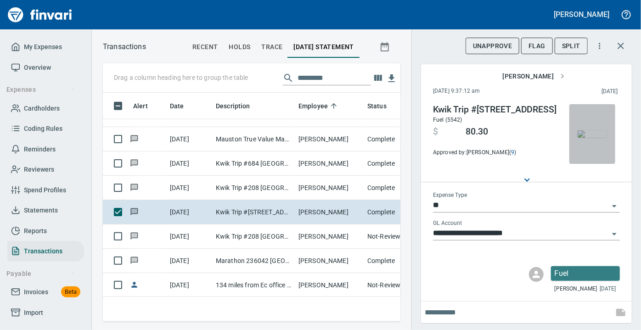
click at [579, 130] on img "button" at bounding box center [591, 133] width 29 height 7
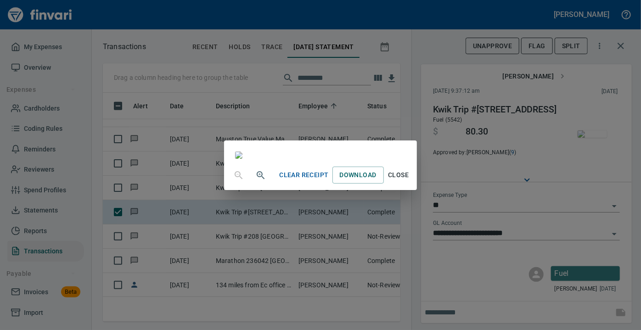
drag, startPoint x: 497, startPoint y: 117, endPoint x: 491, endPoint y: 176, distance: 59.5
click at [416, 161] on div at bounding box center [320, 150] width 192 height 20
click at [409, 181] on span "Close" at bounding box center [398, 174] width 22 height 11
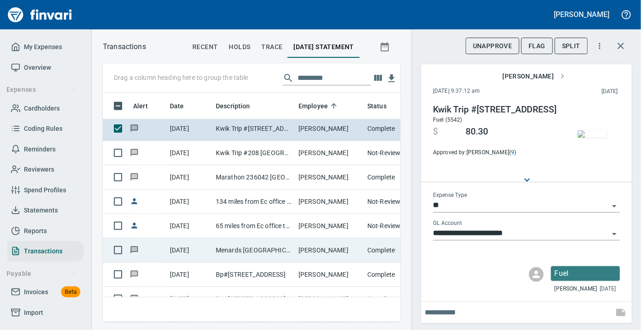
scroll to position [2376, 0]
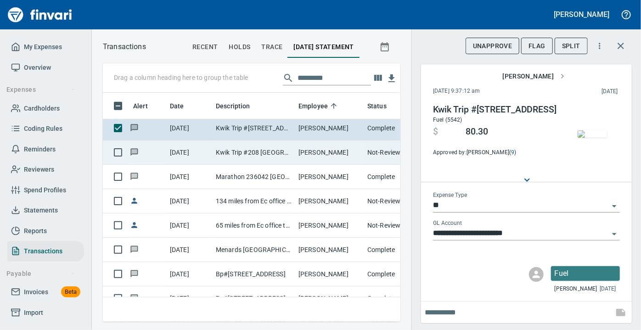
click at [278, 151] on td "Kwik Trip #208 [GEOGRAPHIC_DATA] [GEOGRAPHIC_DATA]" at bounding box center [253, 152] width 83 height 24
type input "*********"
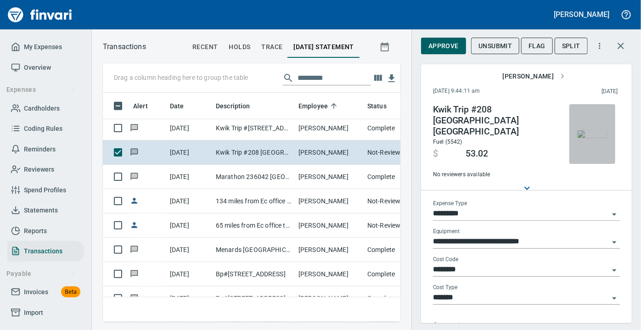
click at [588, 130] on img "button" at bounding box center [591, 133] width 29 height 7
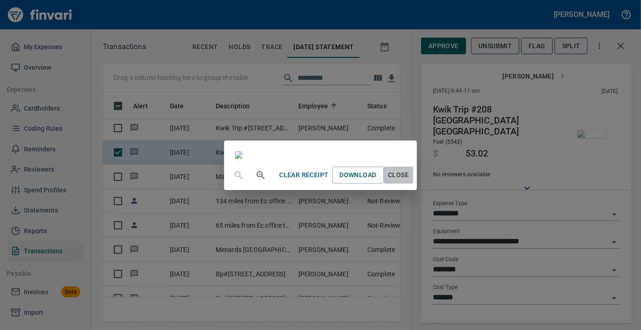
click at [409, 181] on span "Close" at bounding box center [398, 174] width 22 height 11
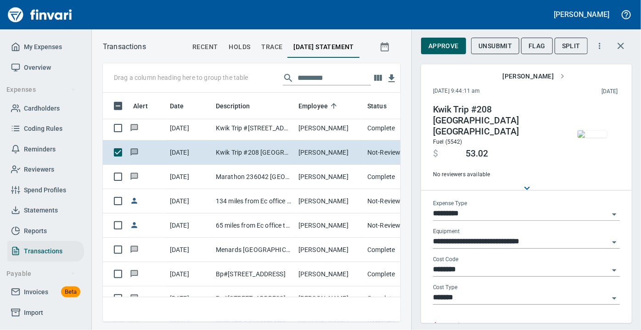
click at [609, 209] on icon "Open" at bounding box center [614, 214] width 11 height 11
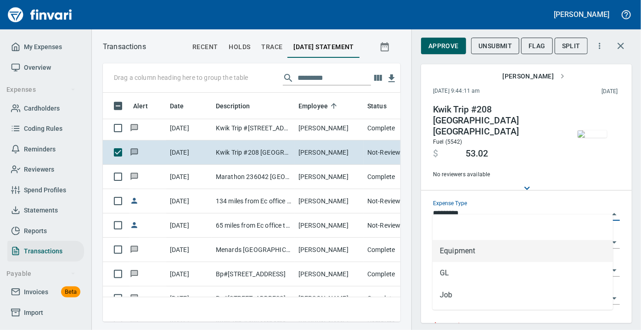
scroll to position [216, 285]
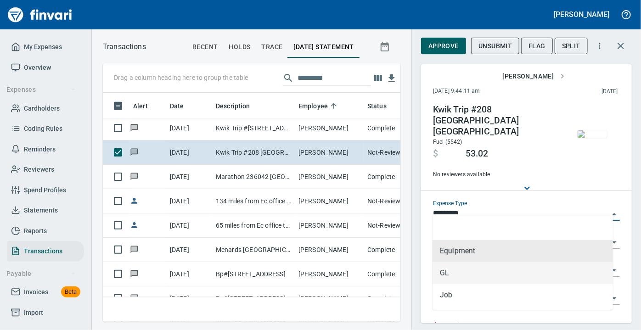
click at [452, 273] on li "GL" at bounding box center [522, 273] width 180 height 22
type input "**"
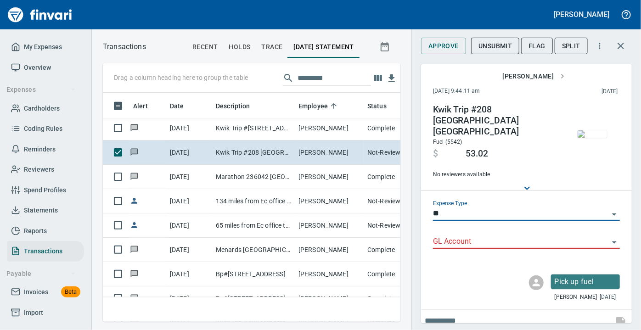
click at [609, 237] on icon "Open" at bounding box center [614, 242] width 11 height 11
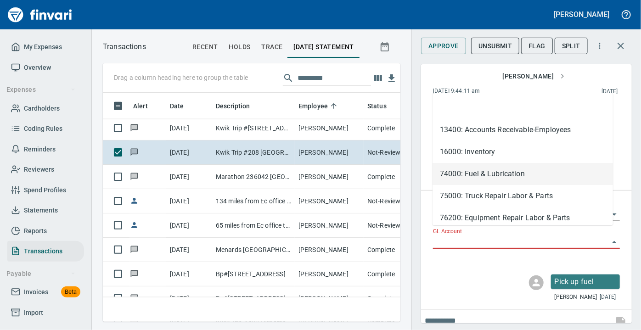
click at [469, 178] on li "74000: Fuel & Lubrication" at bounding box center [522, 174] width 180 height 22
type input "**********"
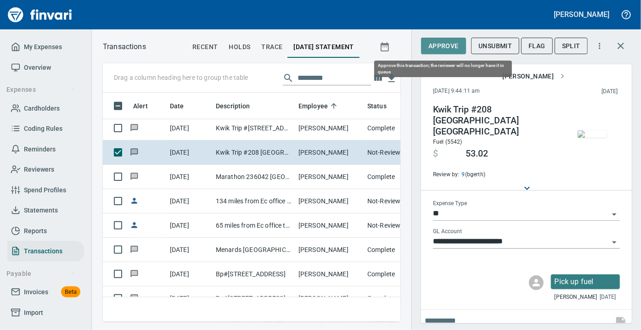
click at [434, 45] on span "Approve" at bounding box center [443, 45] width 30 height 11
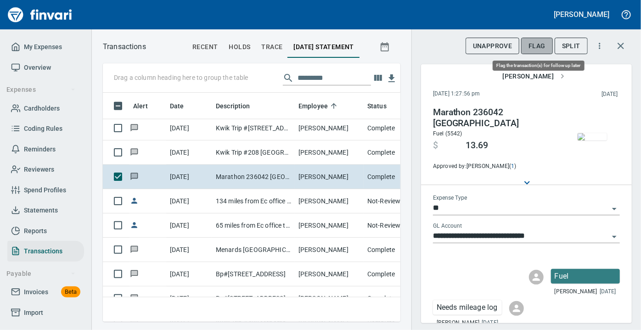
click at [537, 44] on span "Flag" at bounding box center [536, 45] width 17 height 11
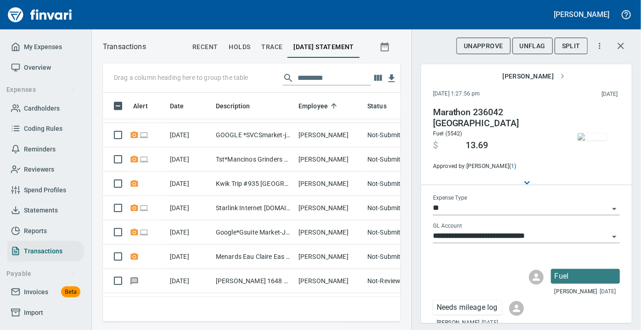
scroll to position [3828, 0]
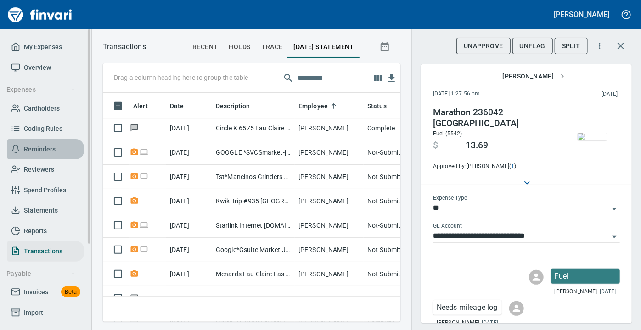
click at [40, 149] on span "Reminders" at bounding box center [40, 149] width 32 height 11
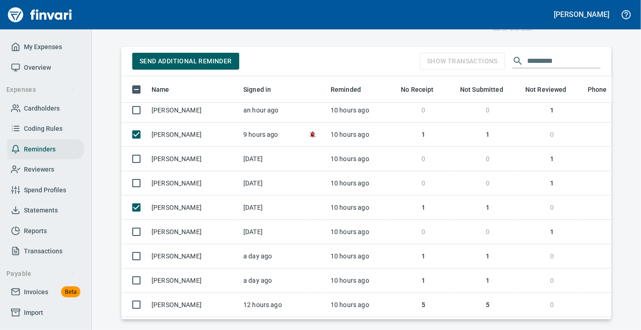
scroll to position [80, 0]
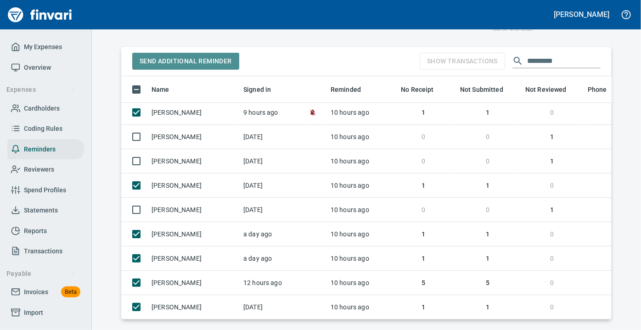
click at [191, 64] on span "Send Additional Reminder" at bounding box center [186, 61] width 92 height 11
